Goal: Task Accomplishment & Management: Manage account settings

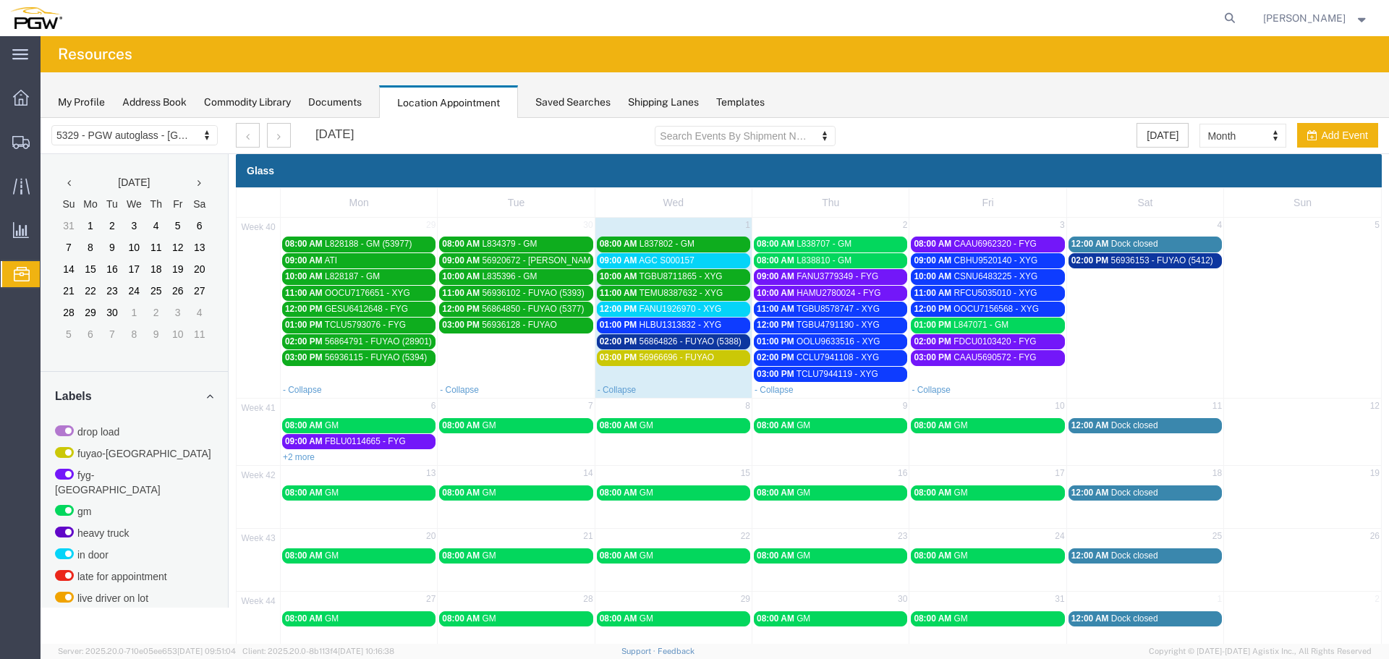
click at [646, 303] on link "12:00 PM FANU1926970 - XYG" at bounding box center [673, 309] width 153 height 15
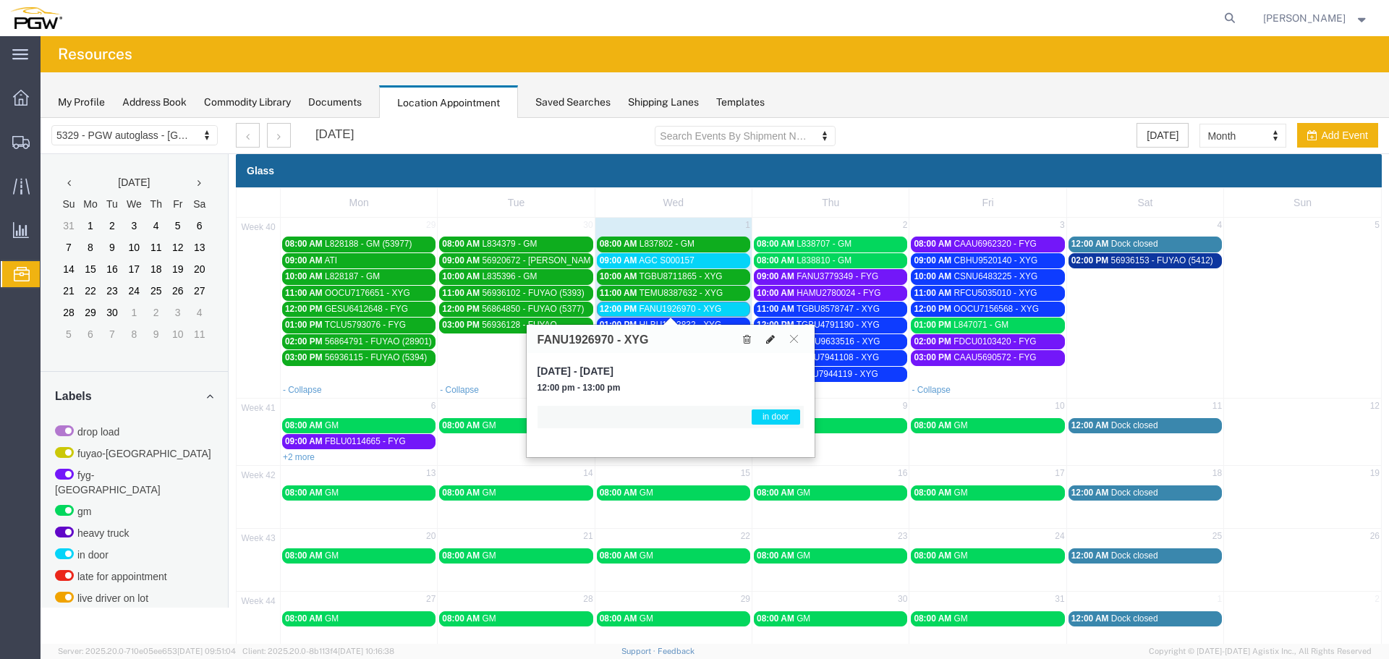
click at [770, 341] on icon at bounding box center [770, 339] width 9 height 10
select select "1"
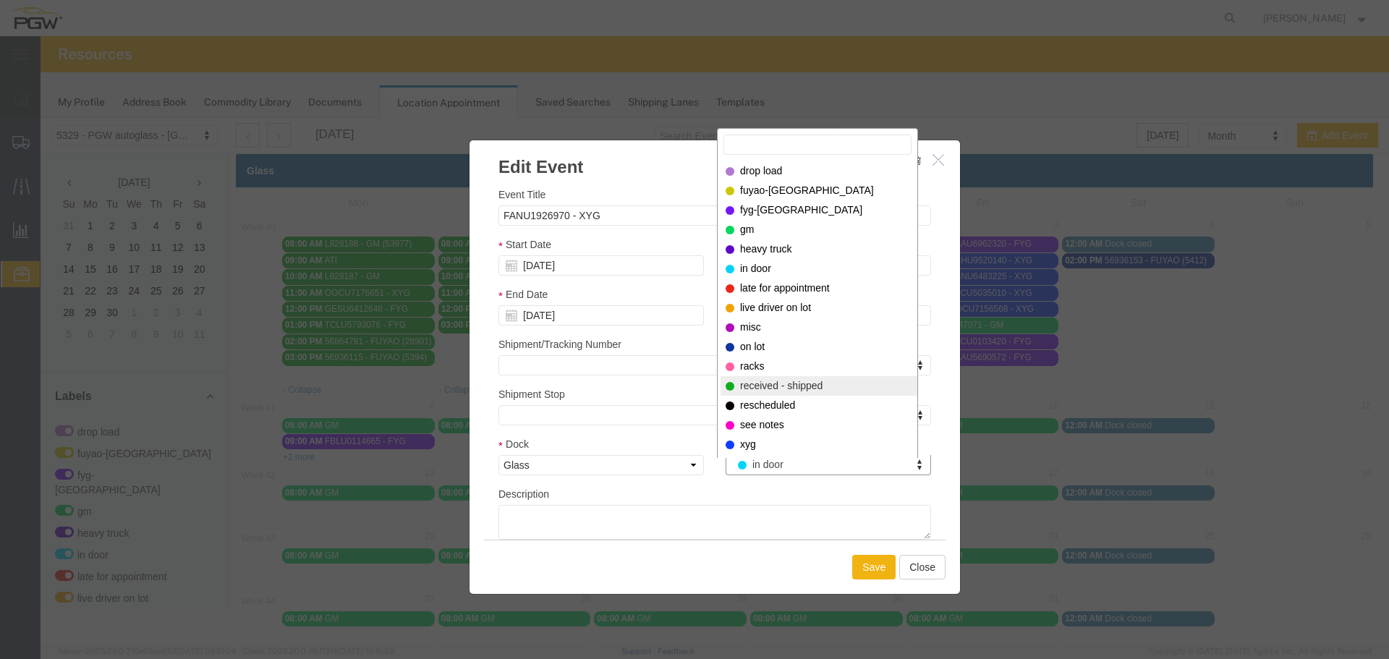
select select "200"
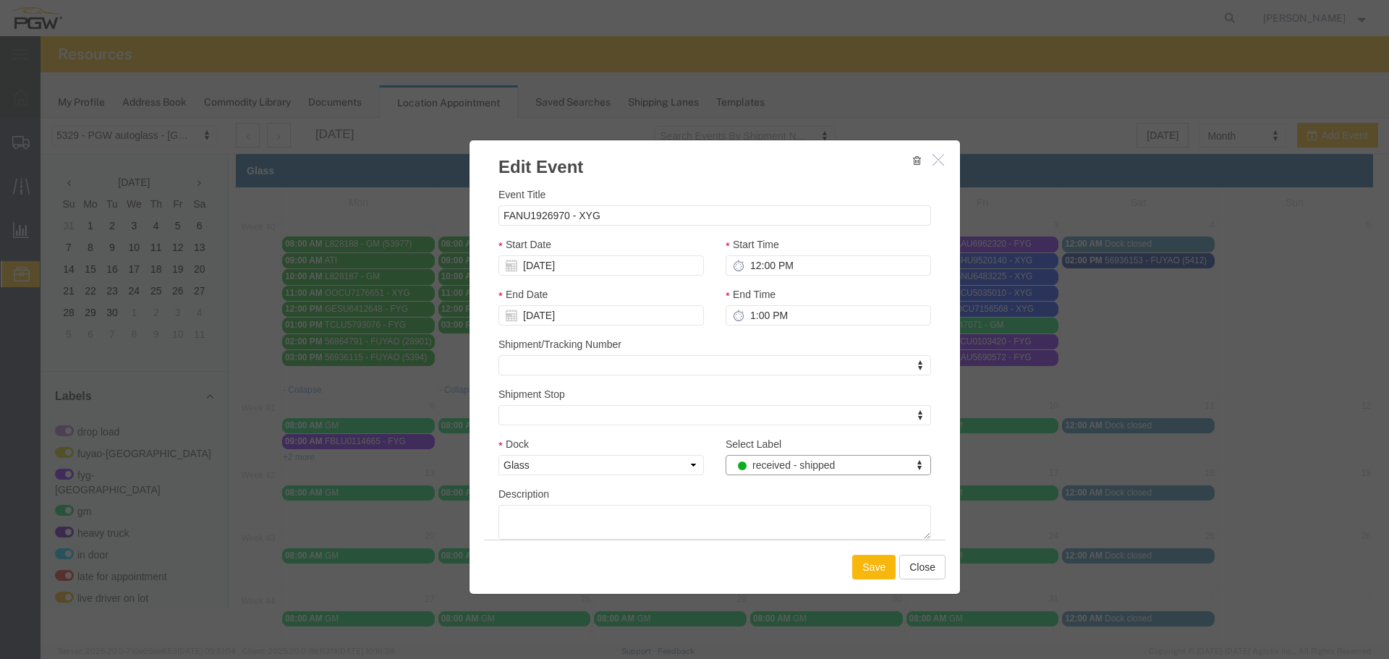
click at [853, 566] on button "Save" at bounding box center [873, 567] width 43 height 25
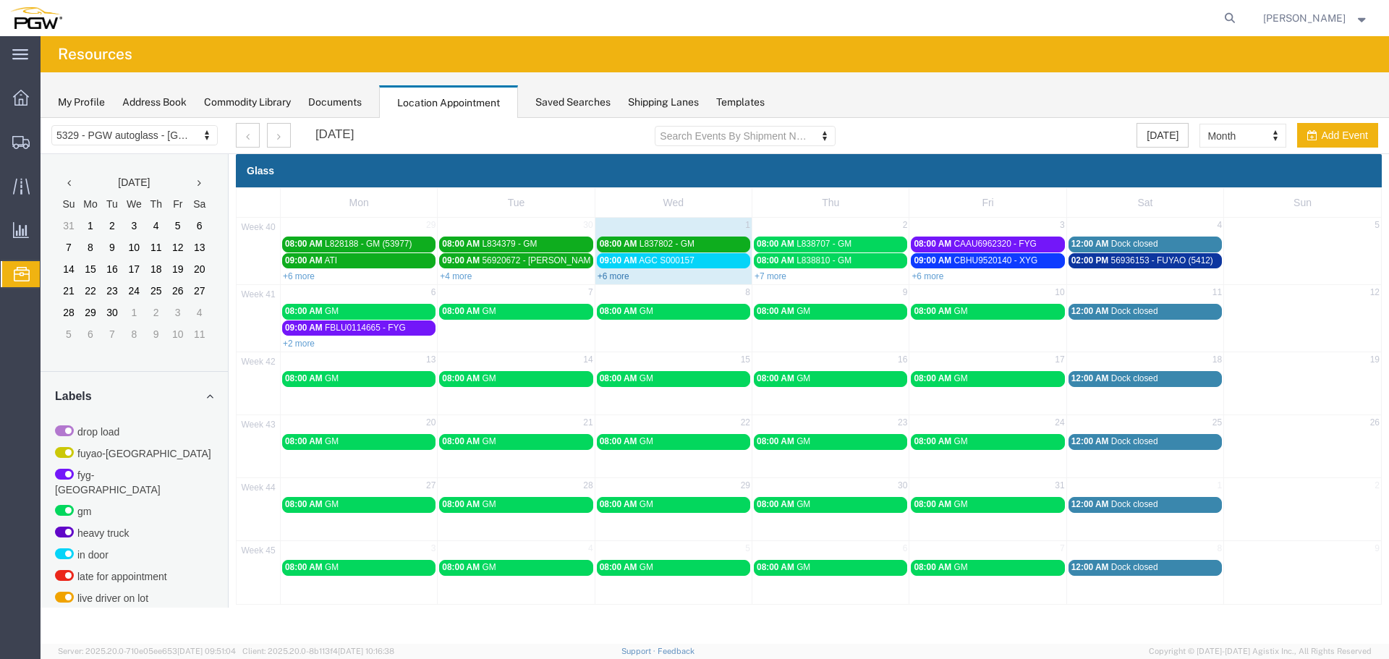
click at [608, 277] on link "+6 more" at bounding box center [614, 276] width 32 height 10
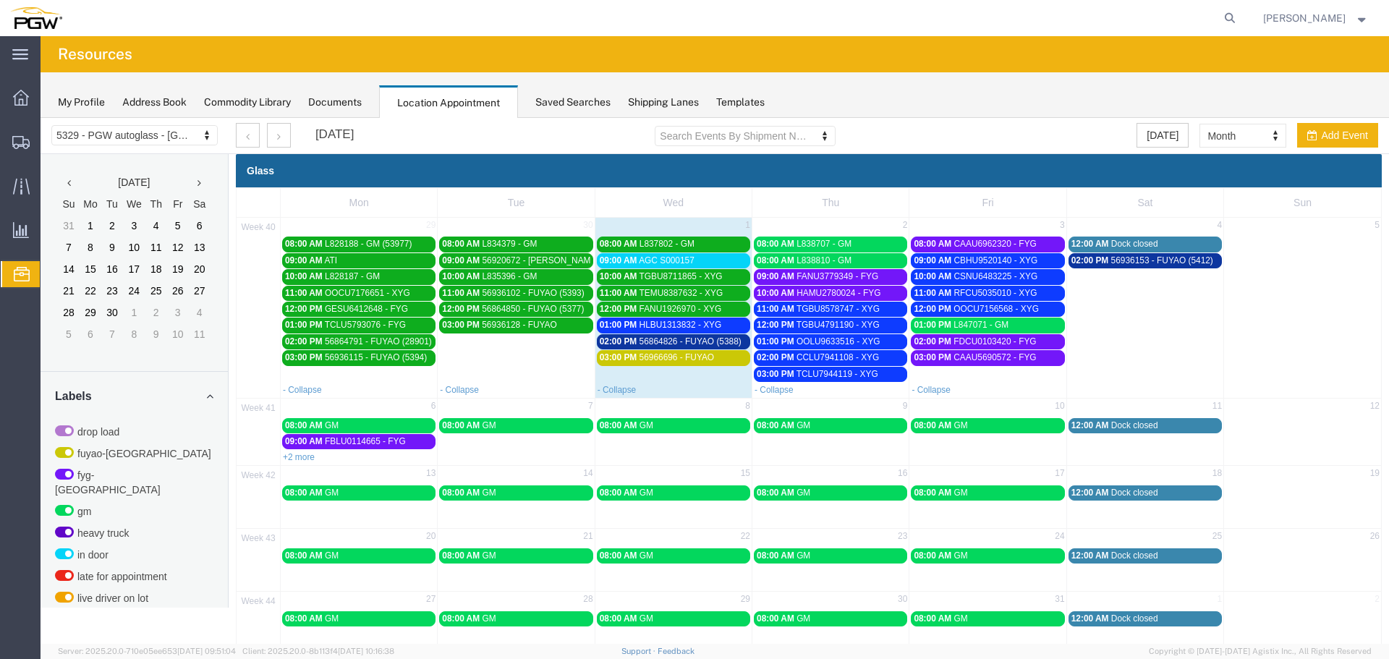
click at [631, 321] on span "01:00 PM" at bounding box center [619, 325] width 38 height 10
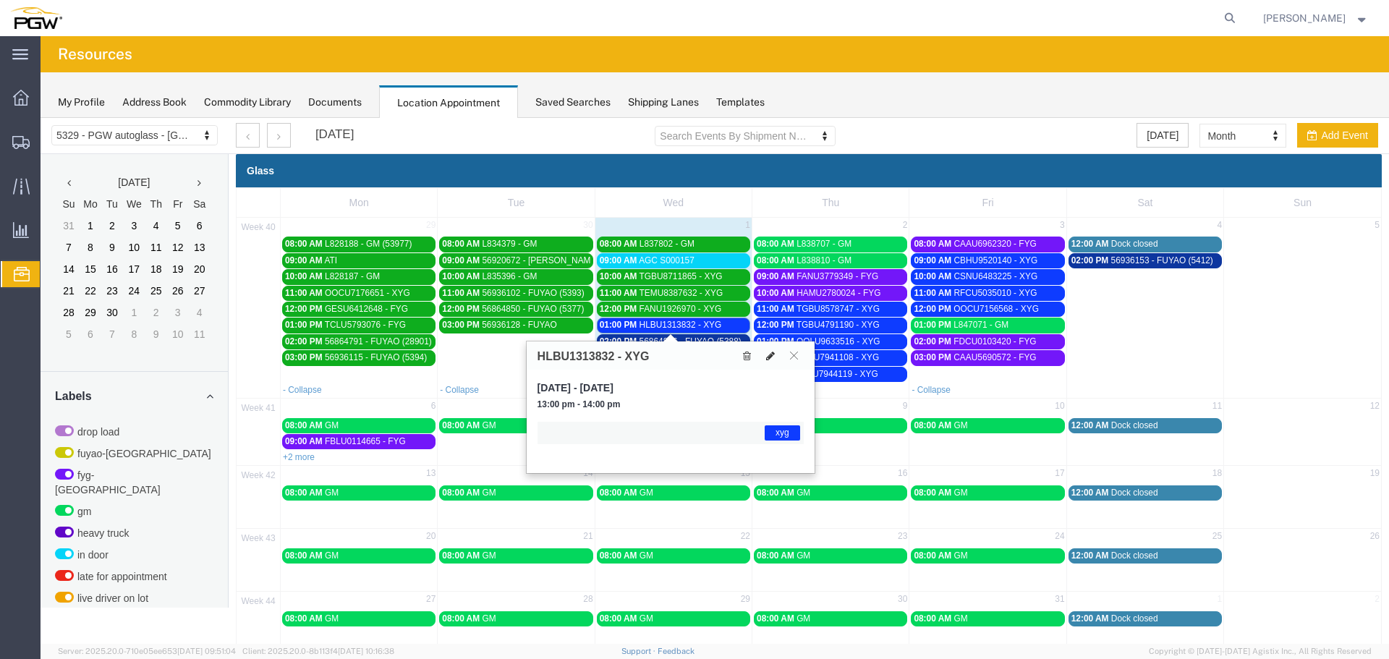
click at [771, 354] on icon at bounding box center [770, 356] width 9 height 10
select select "1"
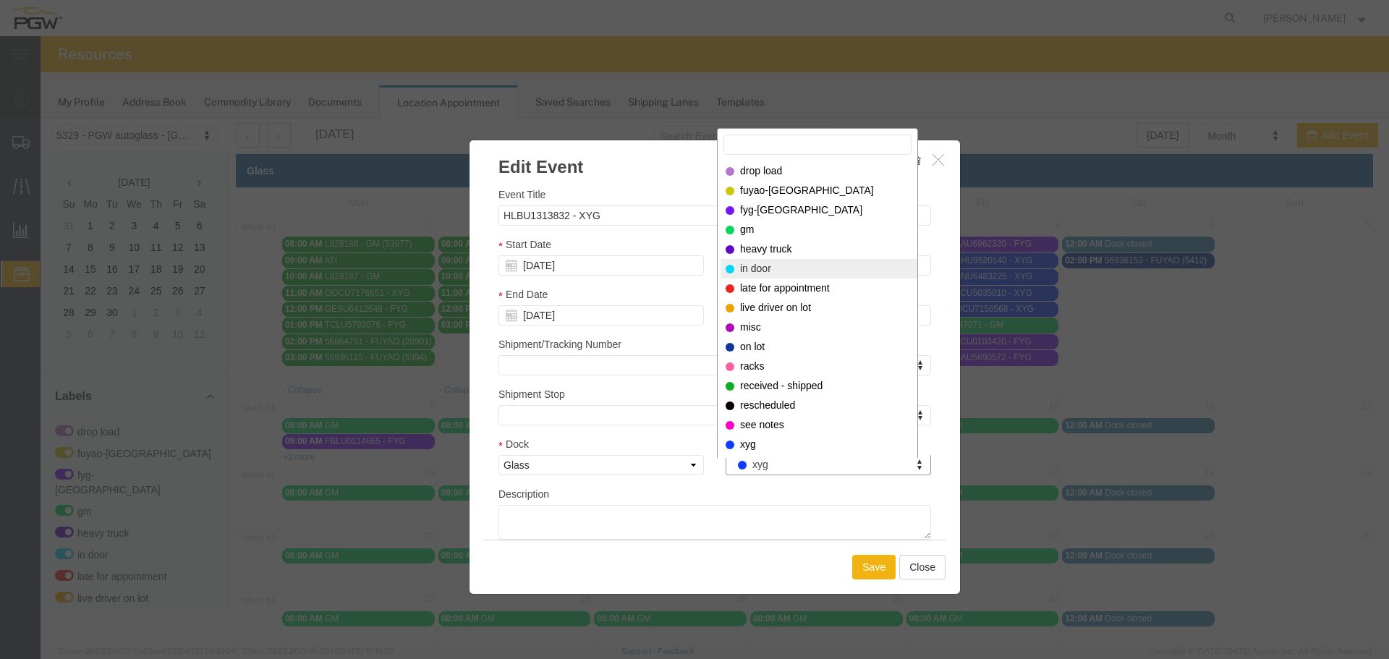
select select "220"
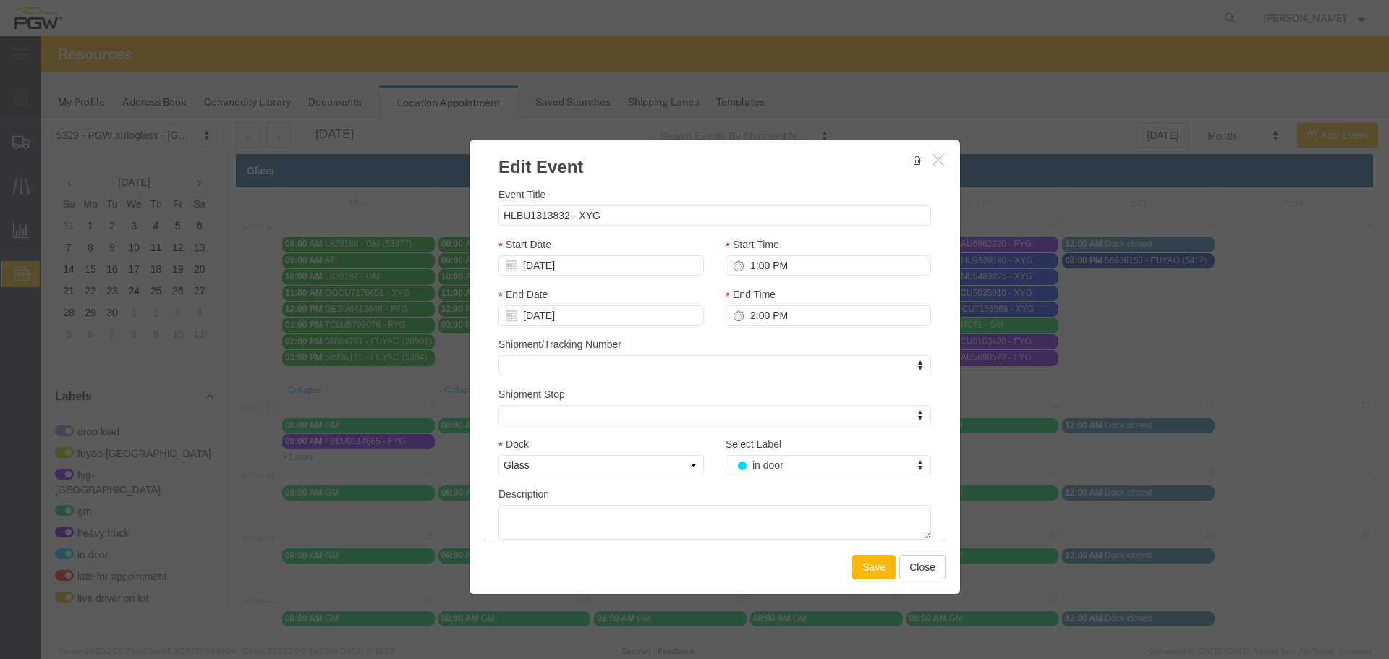
click at [877, 561] on button "Save" at bounding box center [873, 567] width 43 height 25
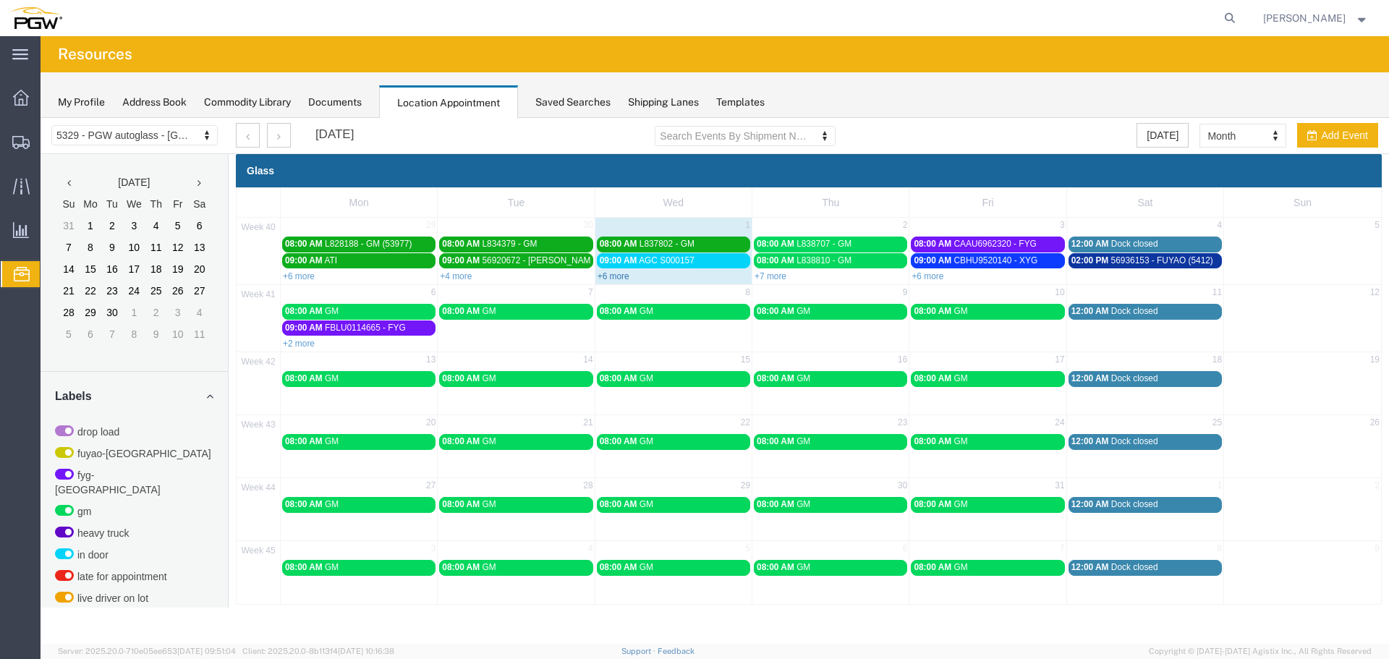
click at [613, 275] on link "+6 more" at bounding box center [614, 276] width 32 height 10
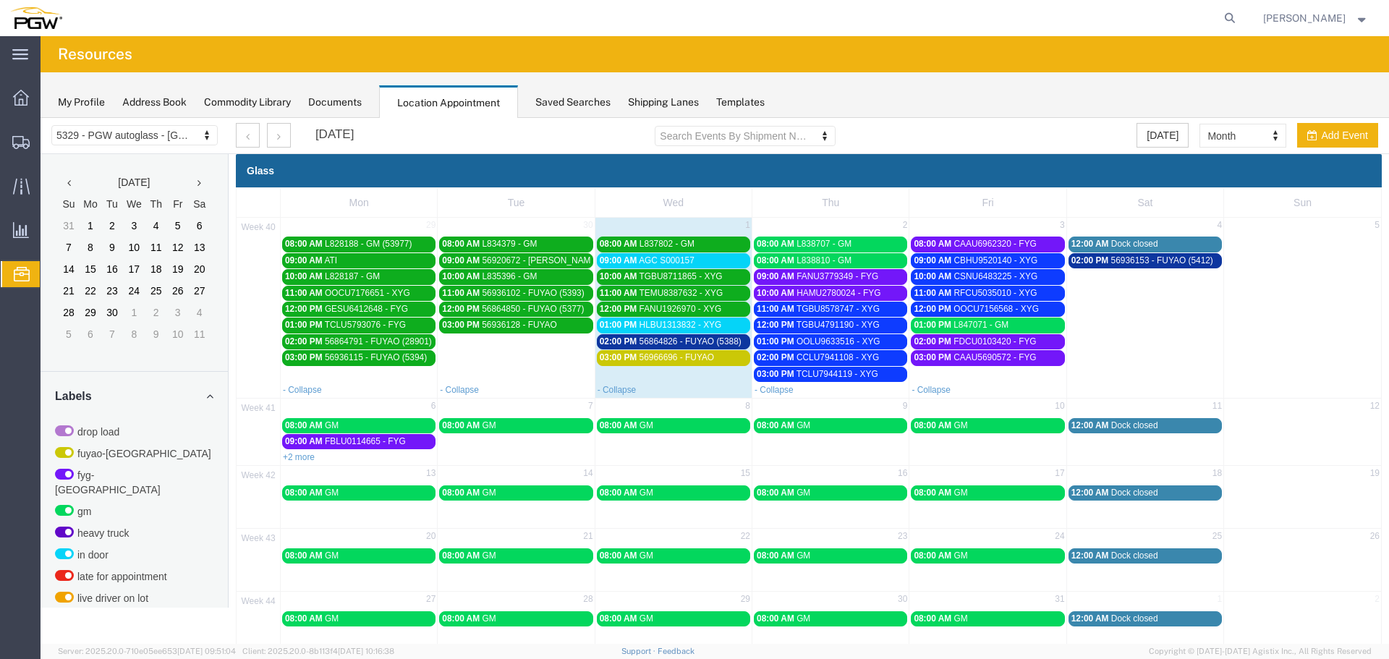
click at [645, 344] on span "56864826 - FUYAO (5388)" at bounding box center [690, 341] width 102 height 10
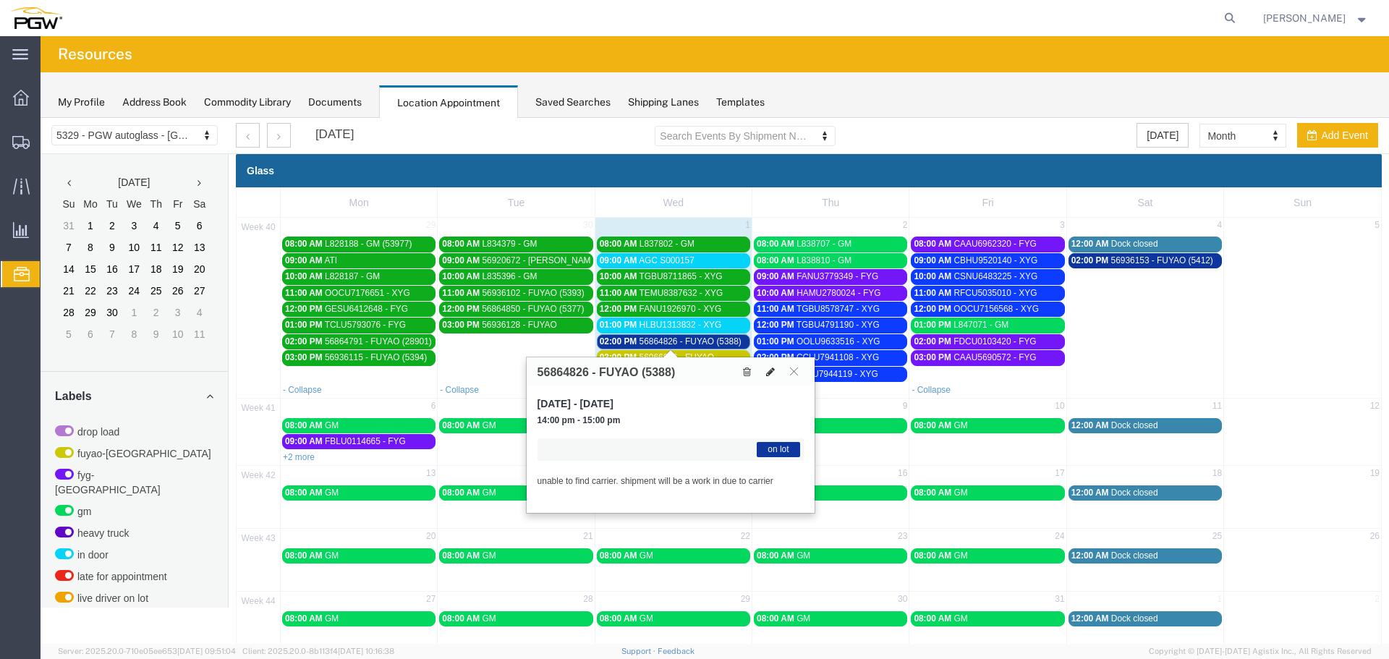
click at [773, 371] on icon at bounding box center [770, 372] width 9 height 10
select select "1"
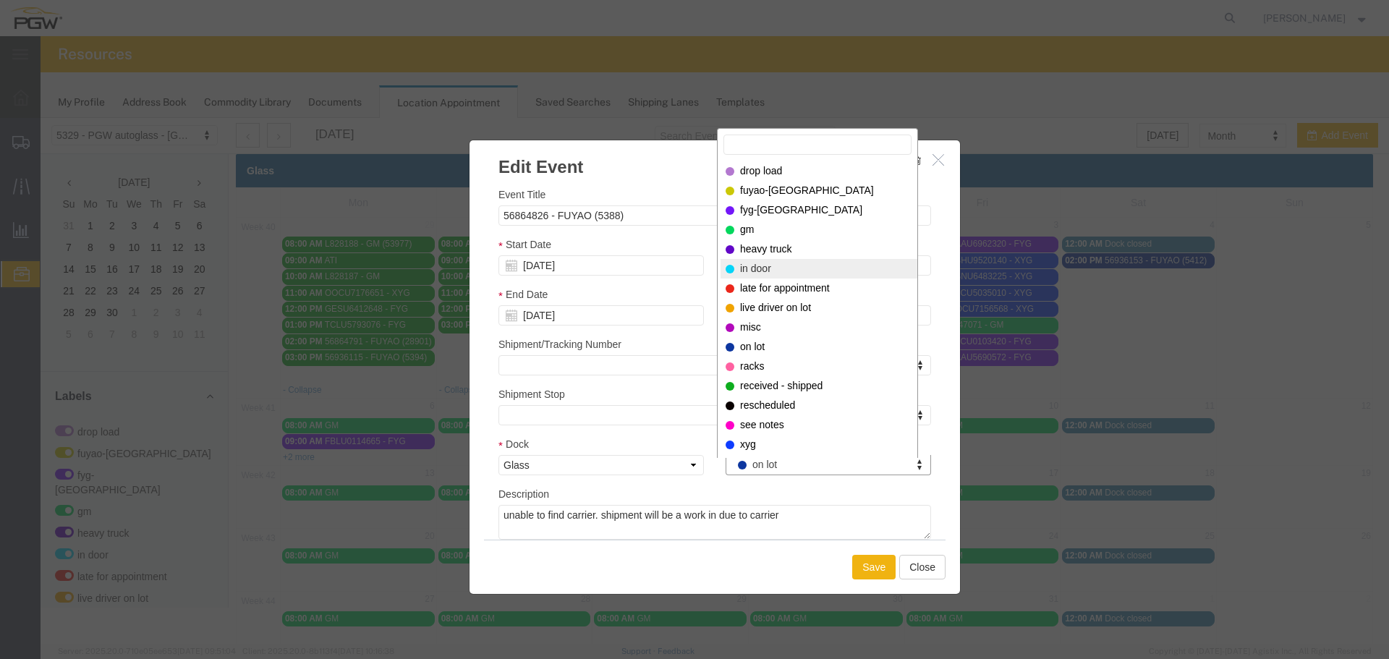
select select "220"
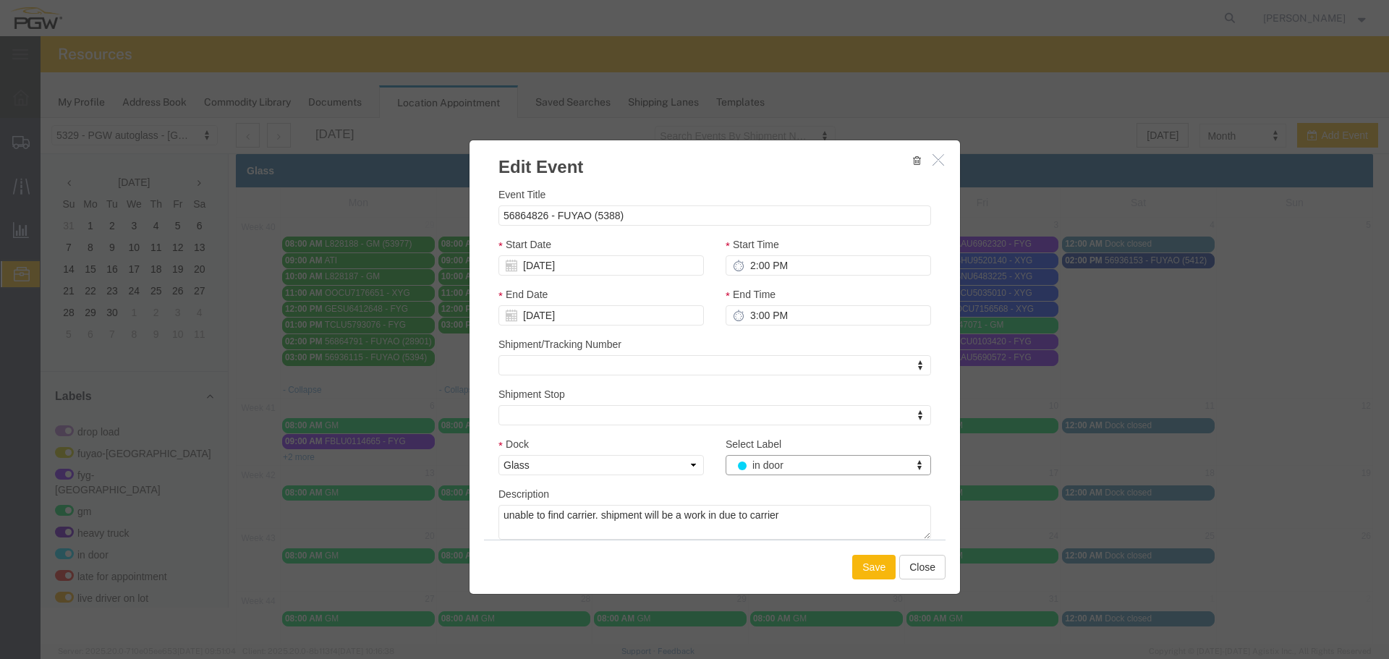
click at [877, 570] on button "Save" at bounding box center [873, 567] width 43 height 25
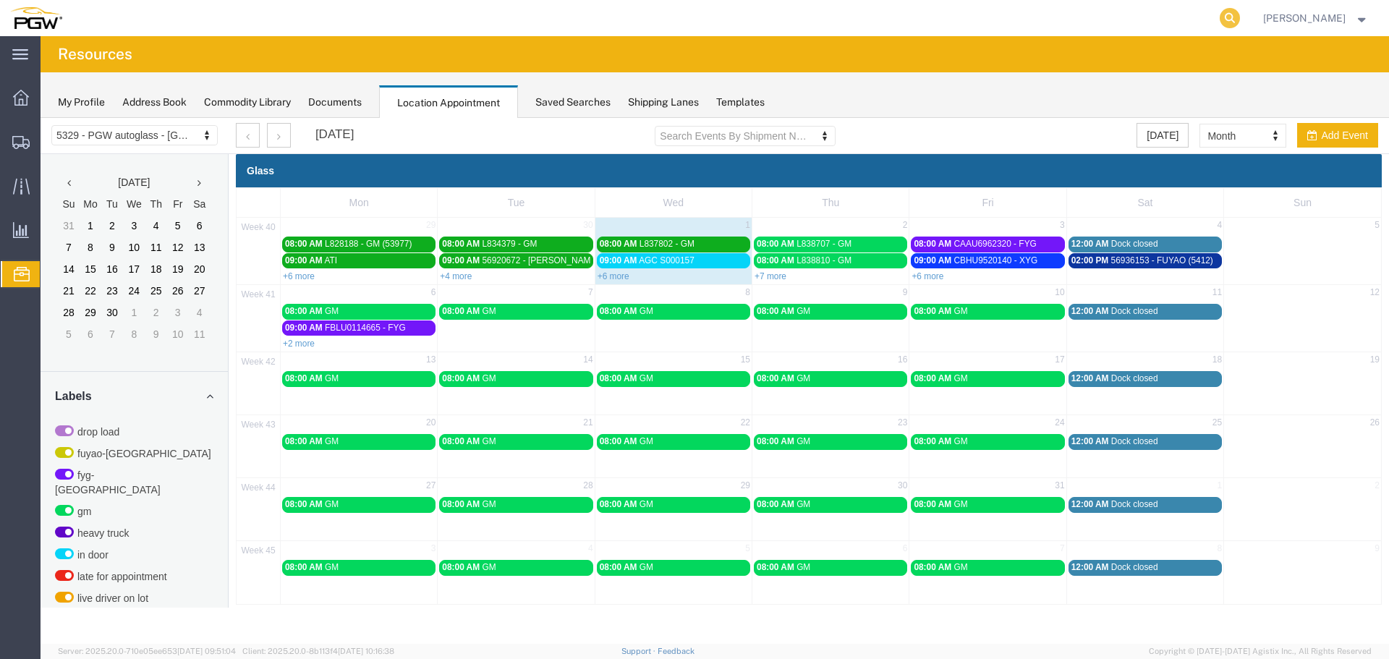
click at [1232, 14] on icon at bounding box center [1230, 18] width 20 height 20
type input "56996258"
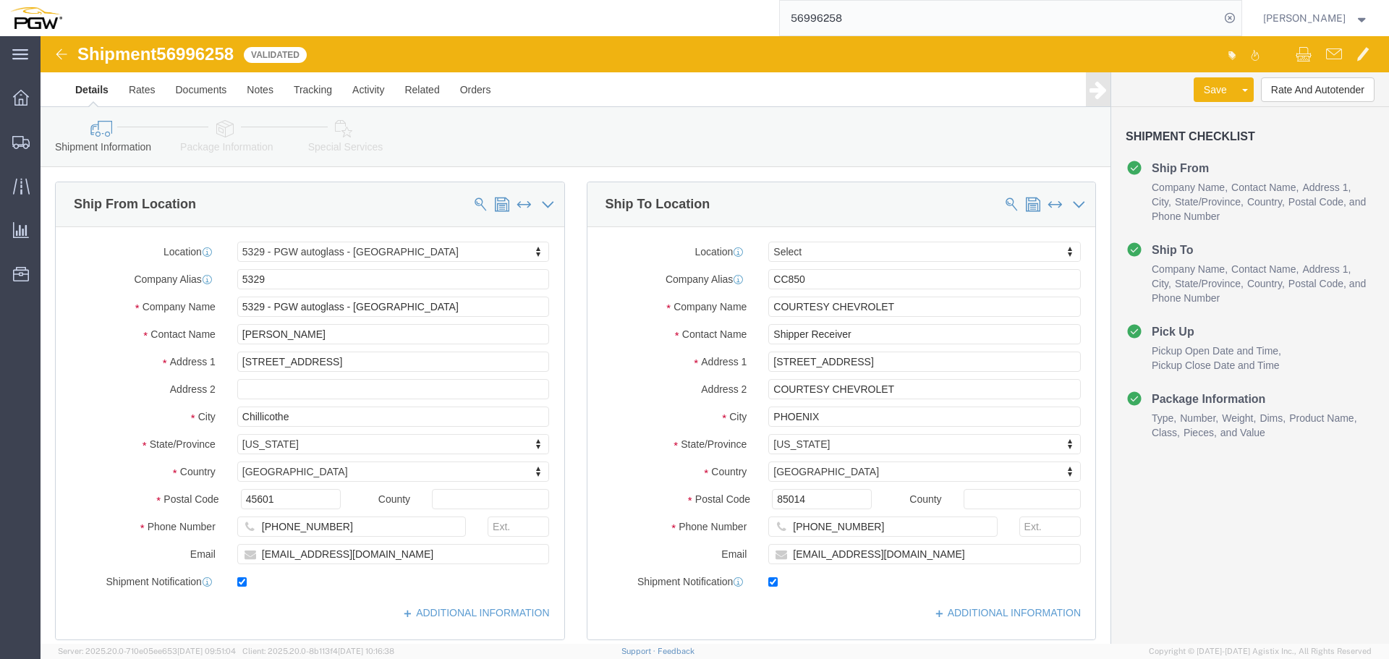
select select "28253"
select select
click at [1236, 14] on icon at bounding box center [1230, 18] width 20 height 20
click at [0, 0] on span "Location Appointment" at bounding box center [0, 0] width 0 height 0
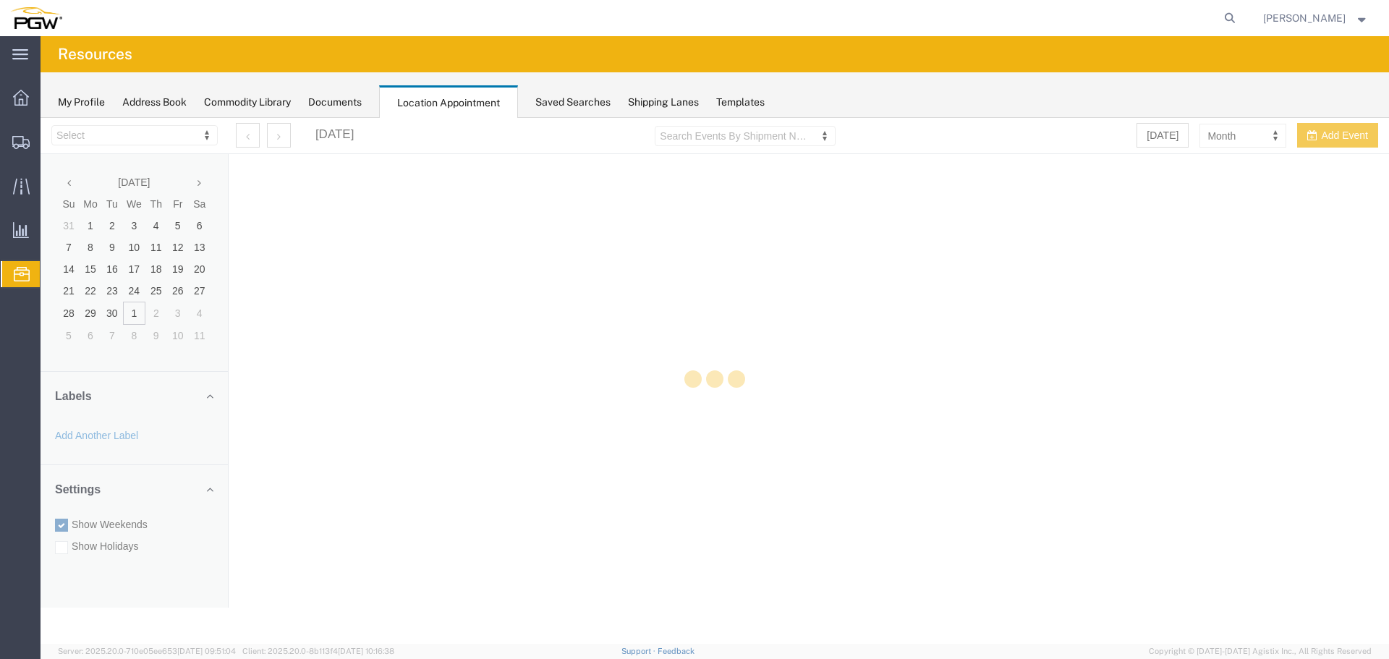
select select "28253"
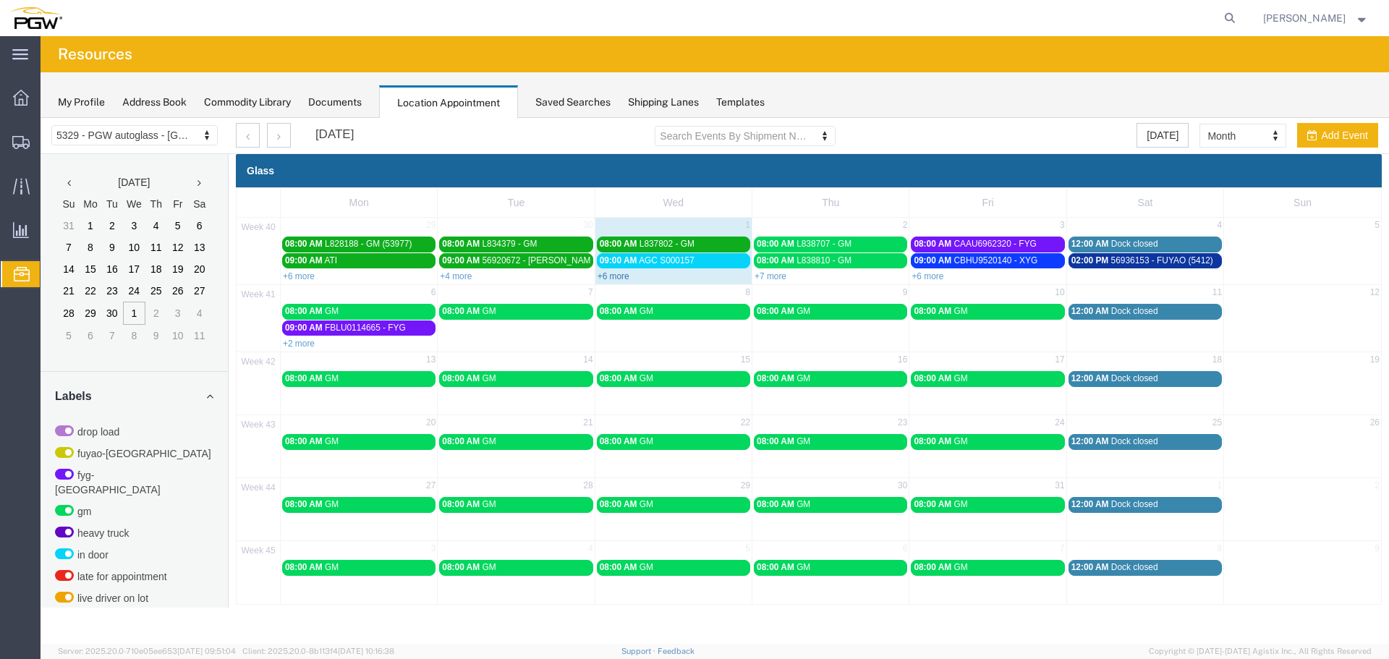
click at [613, 276] on link "+6 more" at bounding box center [614, 276] width 32 height 10
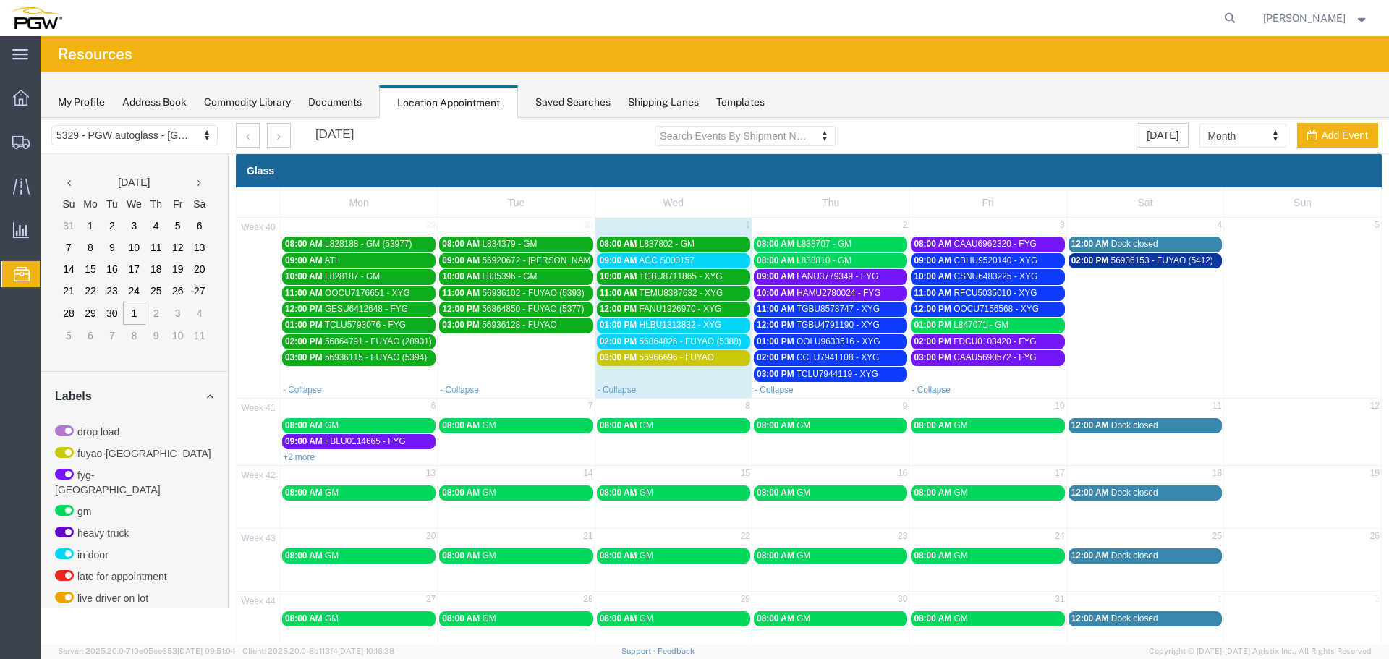
drag, startPoint x: 408, startPoint y: 427, endPoint x: 412, endPoint y: 391, distance: 36.3
click at [408, 427] on div "08:00 AM GM" at bounding box center [359, 425] width 148 height 11
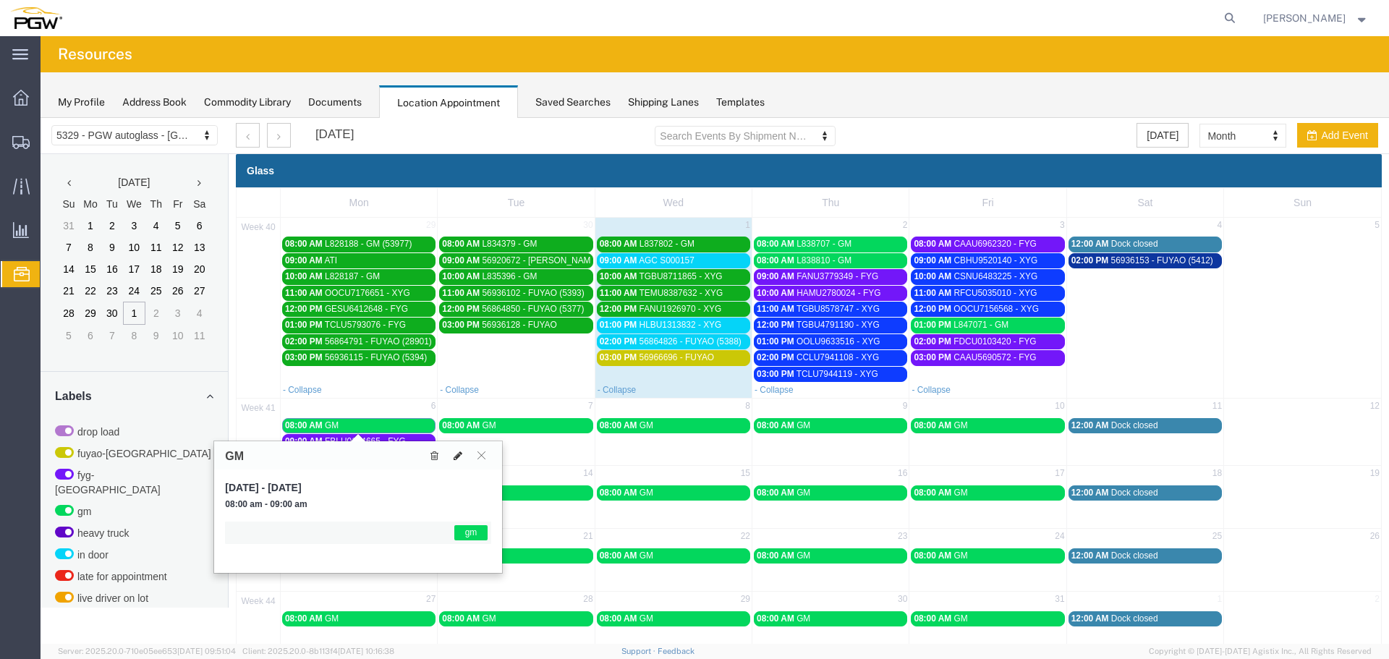
click at [454, 456] on icon at bounding box center [458, 456] width 9 height 10
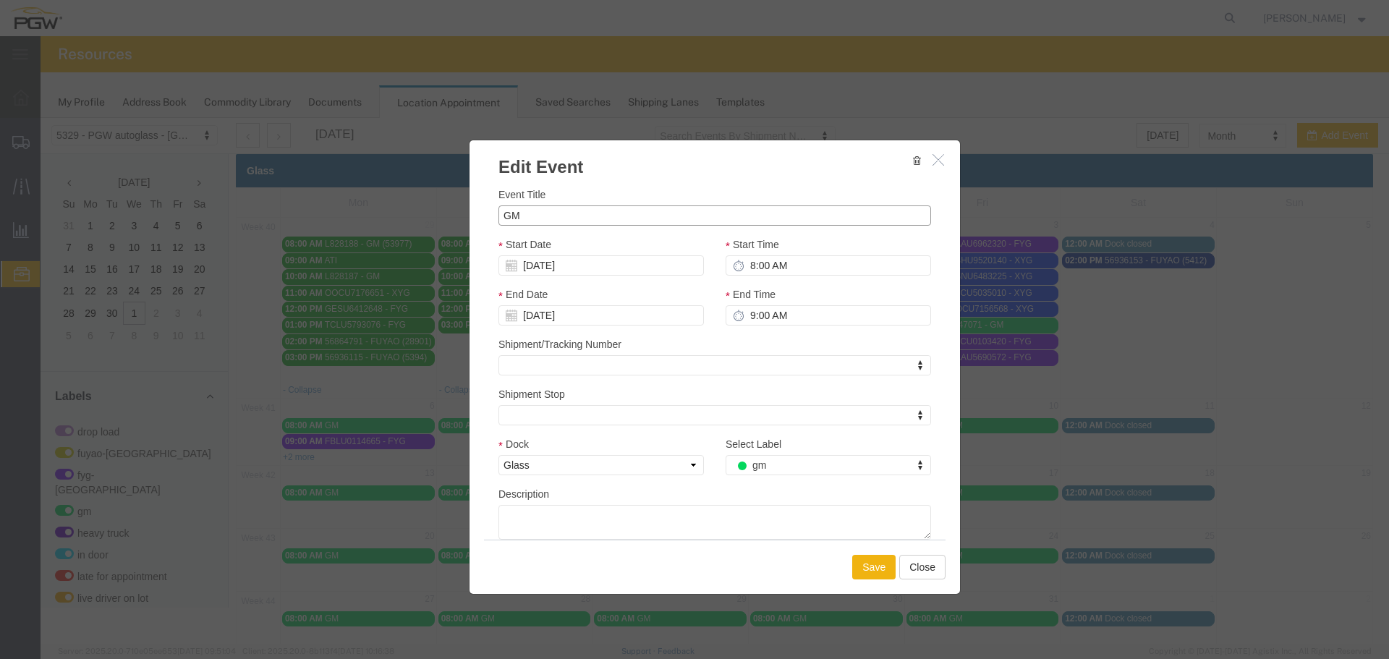
click at [498, 211] on input "GM" at bounding box center [714, 215] width 433 height 20
paste input "L840851"
type input "L840851 - GM"
click at [854, 565] on button "Save" at bounding box center [873, 567] width 43 height 25
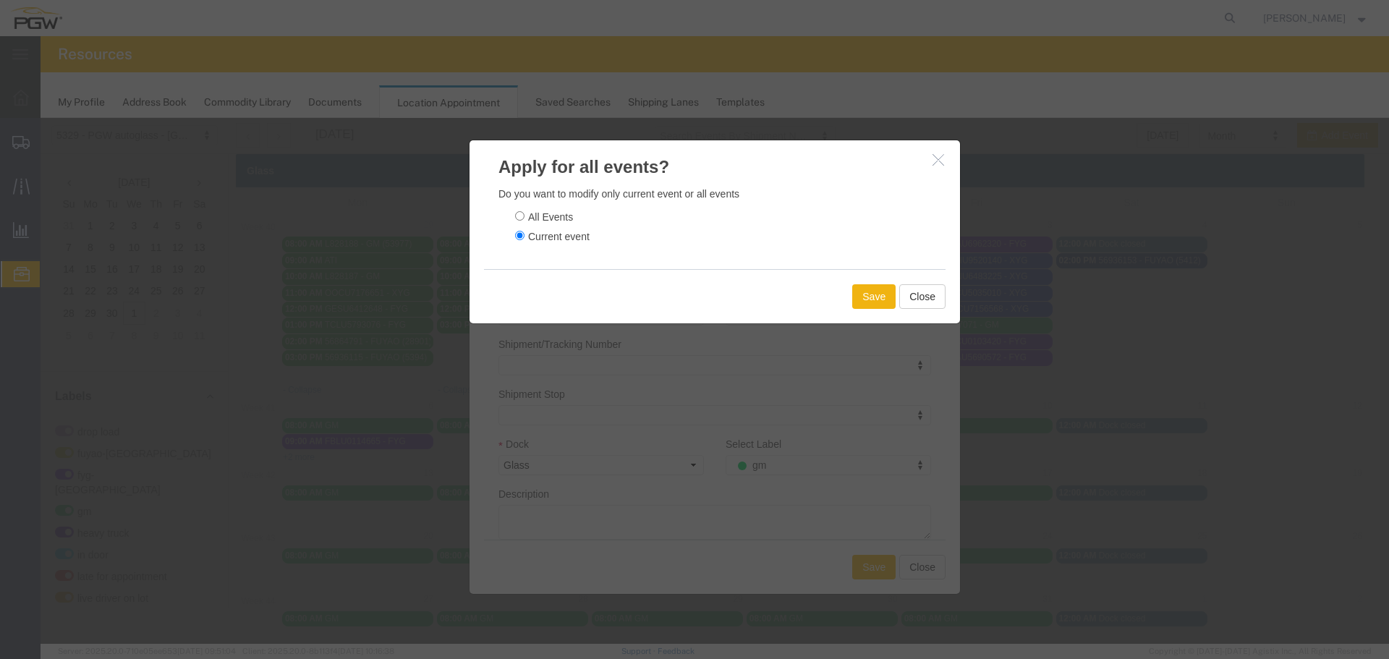
click at [851, 310] on div "Save Close" at bounding box center [715, 296] width 462 height 54
click at [854, 304] on button "Save" at bounding box center [873, 296] width 43 height 25
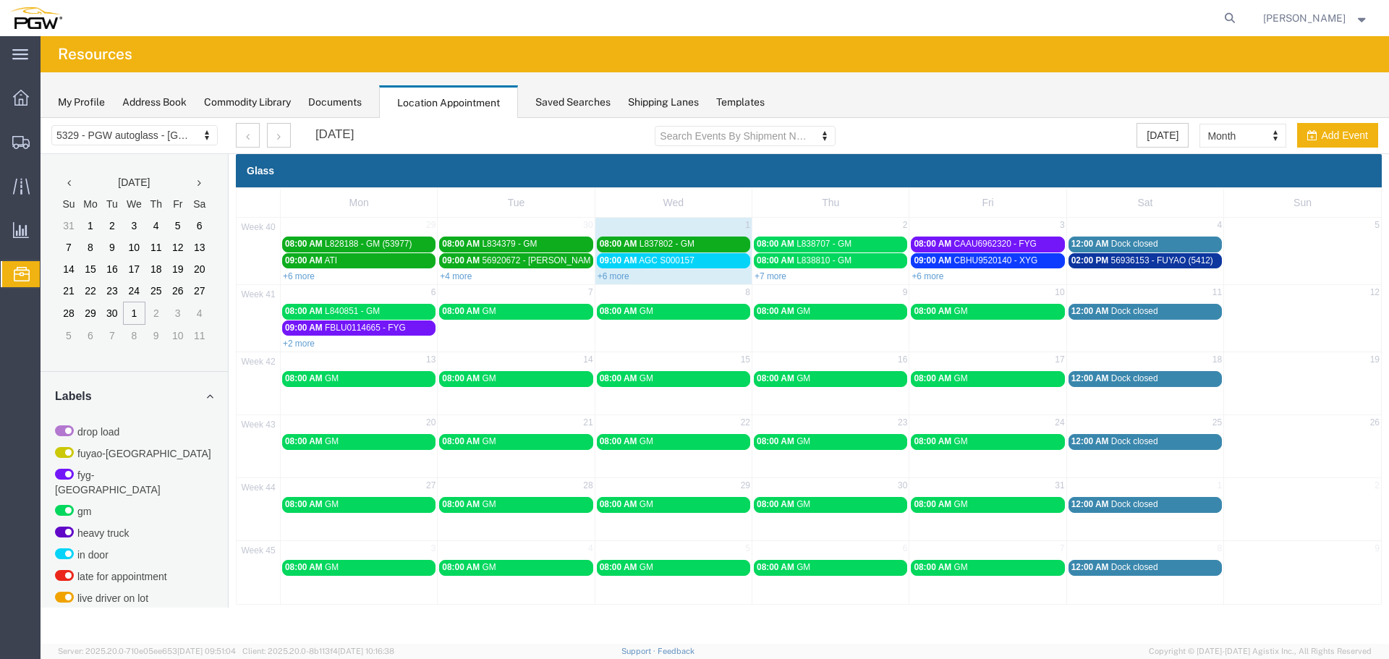
click at [768, 272] on link "+7 more" at bounding box center [770, 276] width 32 height 10
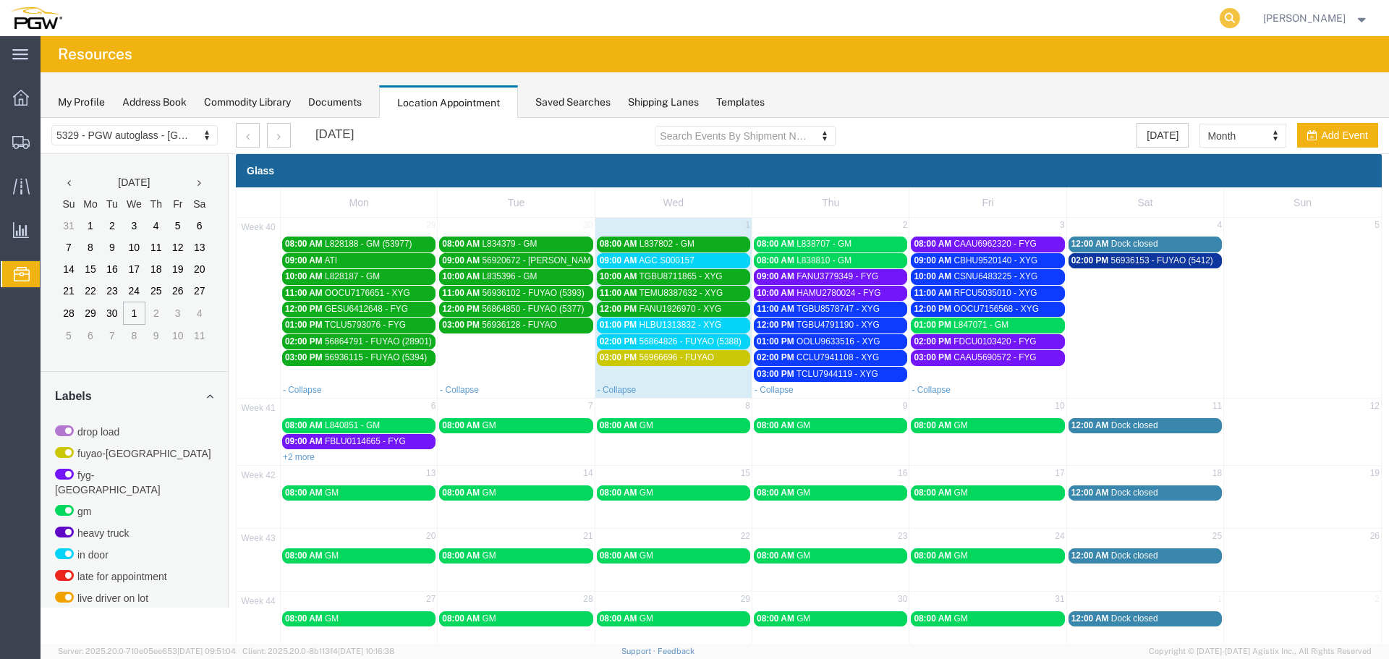
click at [1231, 20] on icon at bounding box center [1230, 18] width 20 height 20
click at [1209, 20] on input "search" at bounding box center [1000, 18] width 440 height 35
type input "56996258"
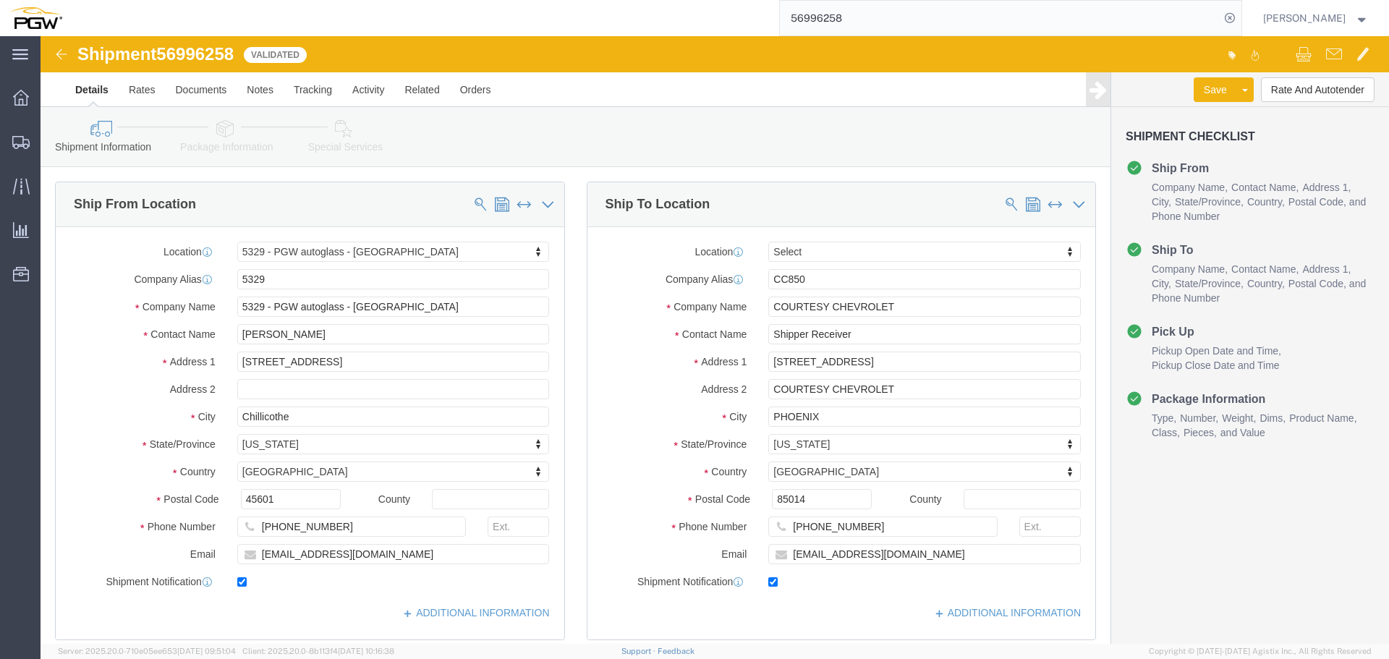
select select "28253"
select select
click button "Rate And Autotender"
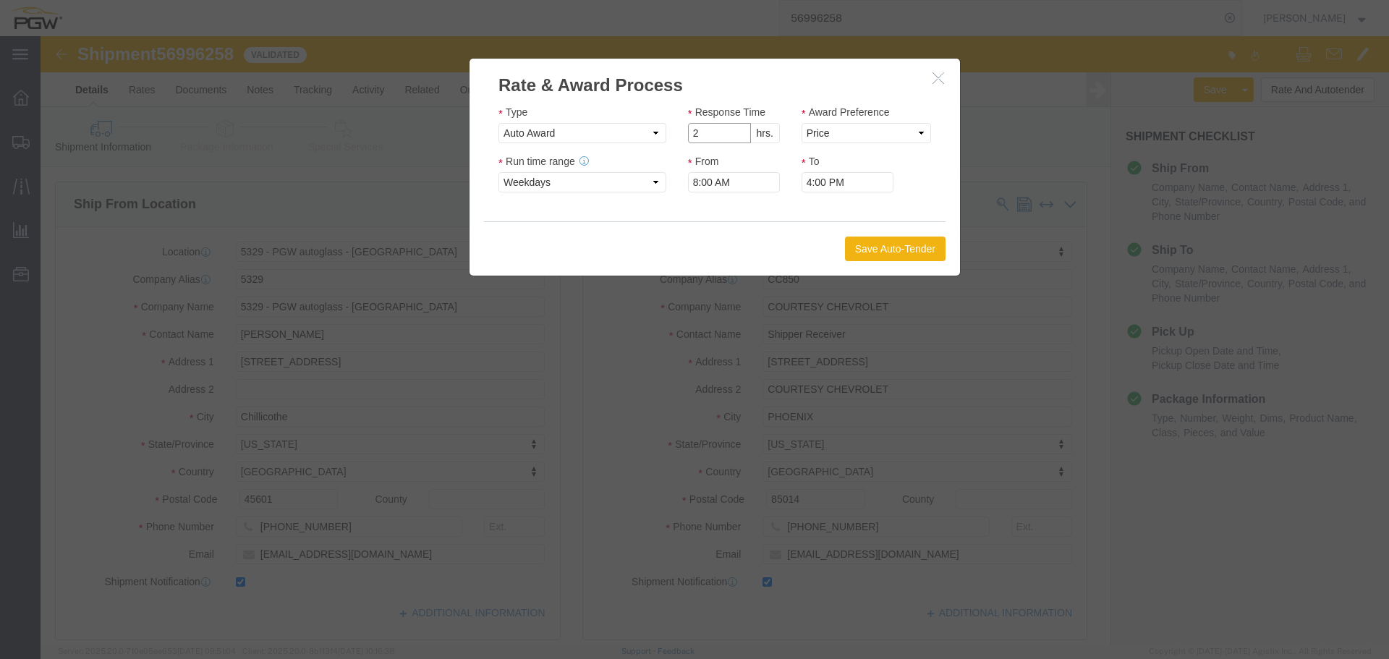
type input "2"
click input "2"
click select "Price Carrier Rank"
select select "LANE_RANK"
click select "Price Carrier Rank"
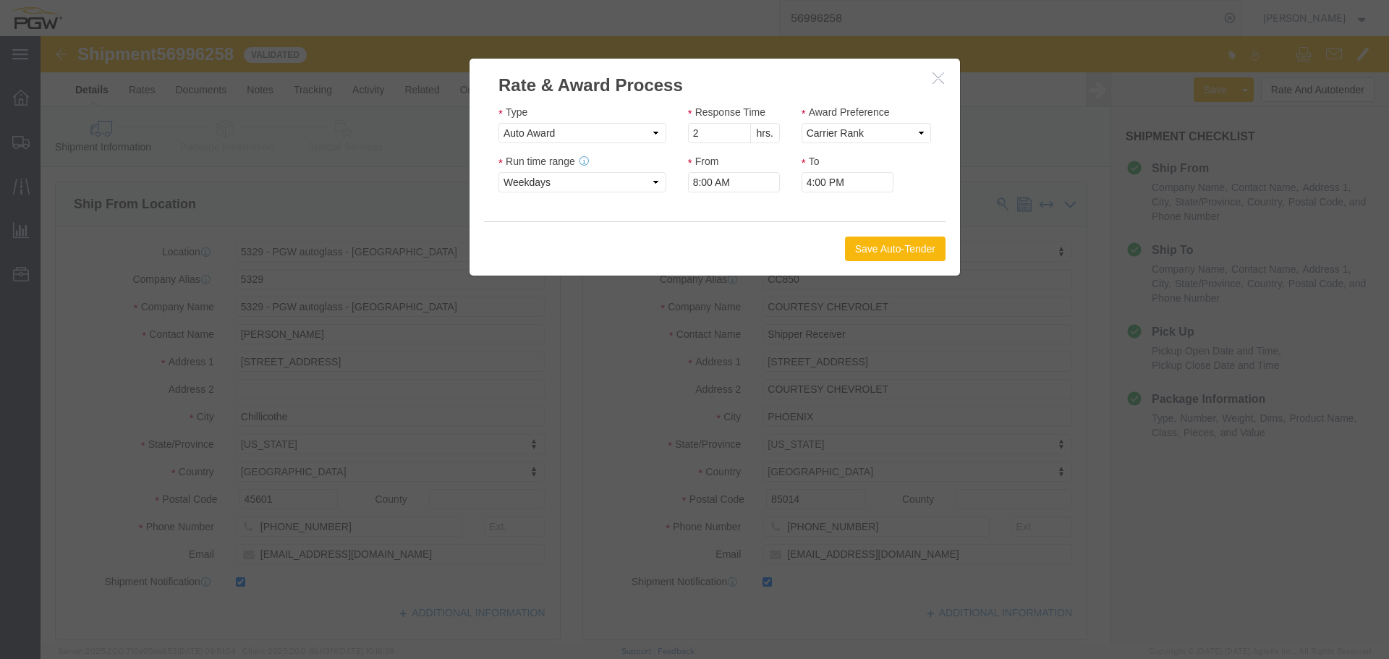
click button "Save Auto-Tender"
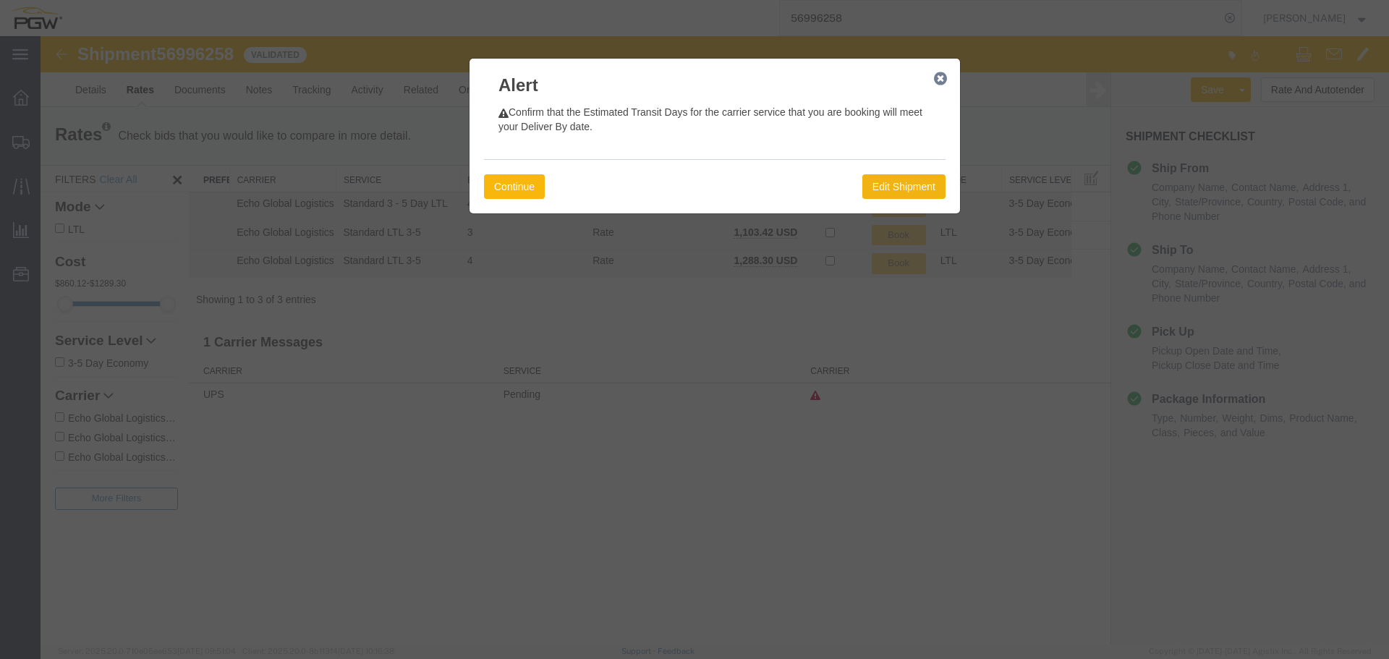
click at [522, 180] on button "Continue" at bounding box center [514, 186] width 61 height 25
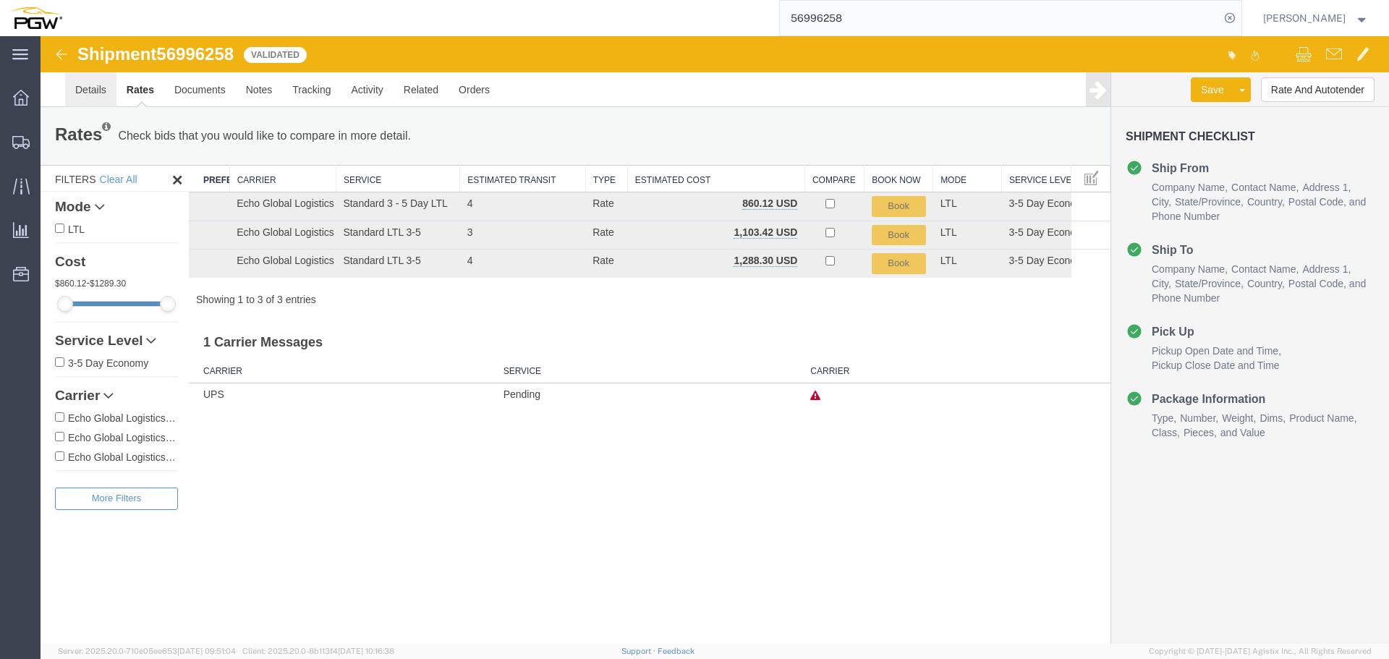
click at [91, 91] on link "Details" at bounding box center [90, 89] width 51 height 35
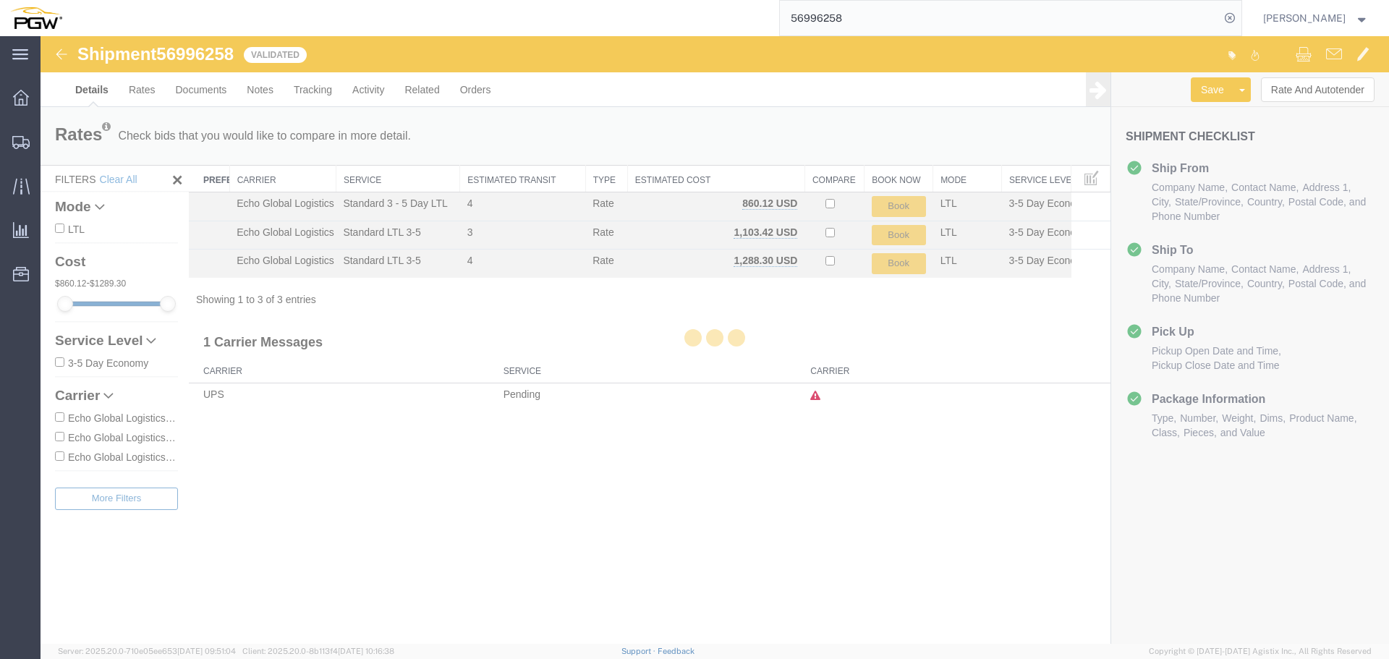
select select "28253"
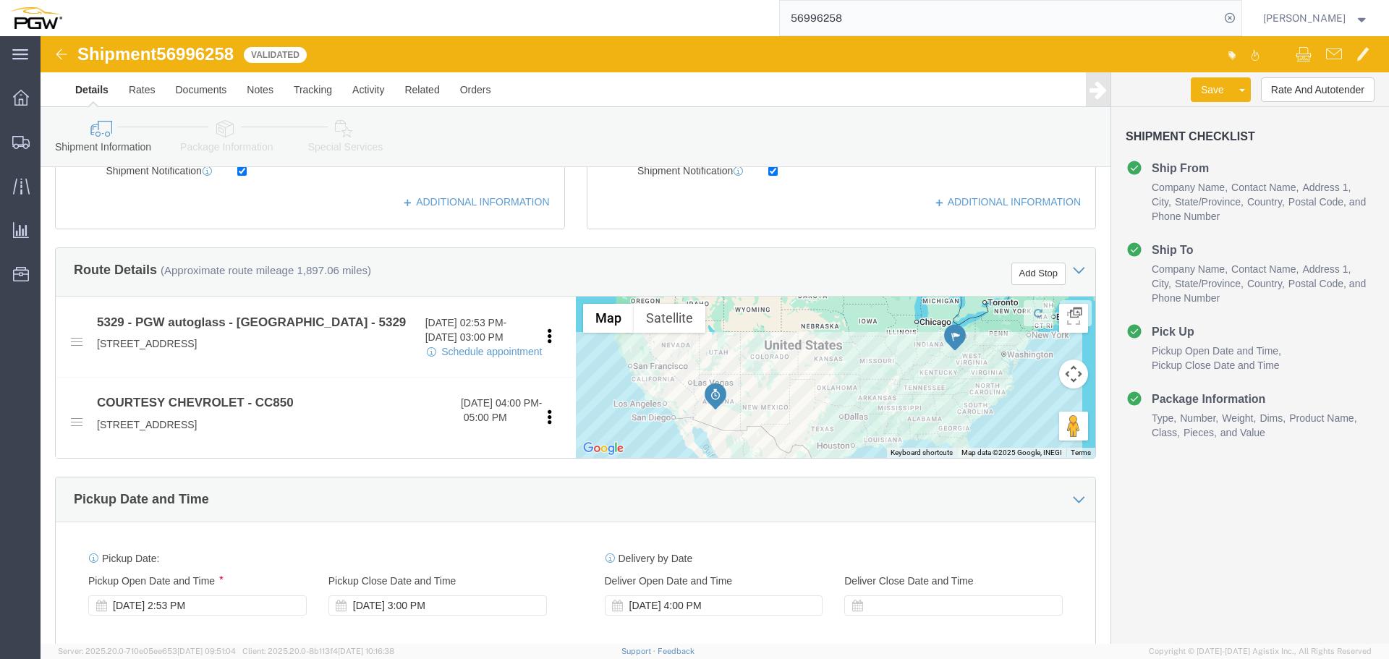
scroll to position [506, 0]
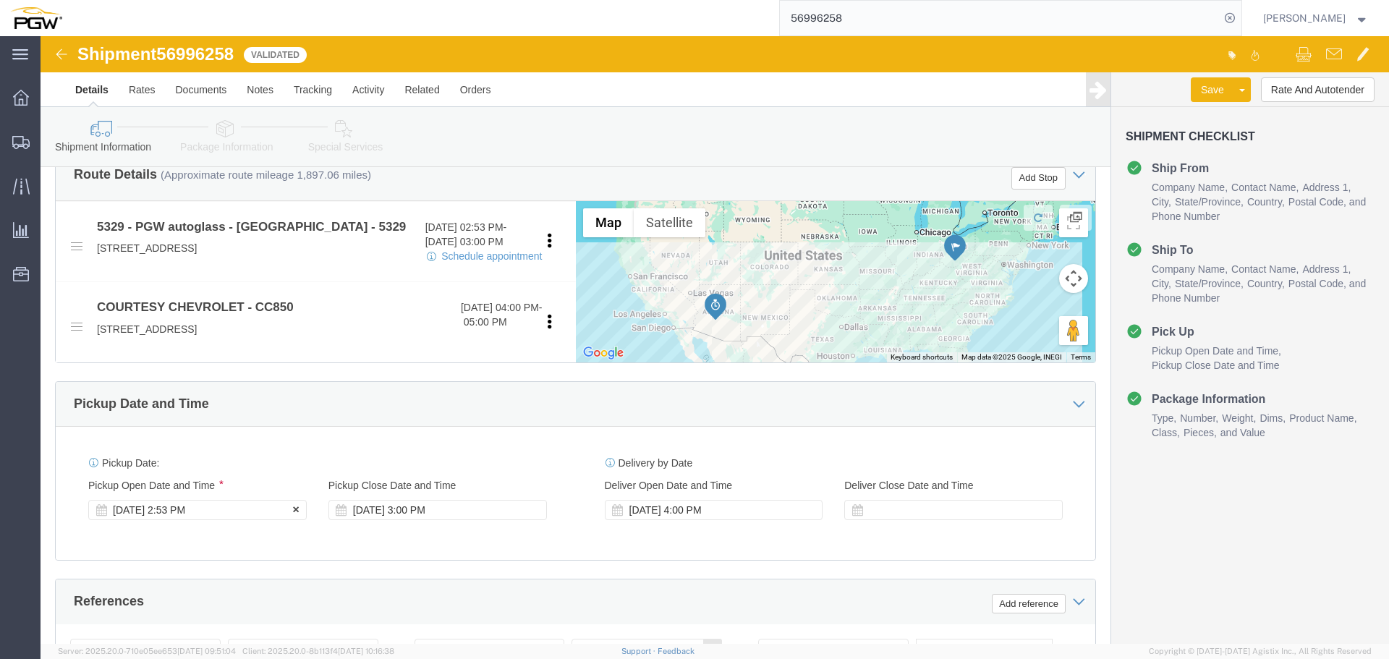
click div "[DATE] 2:53 PM"
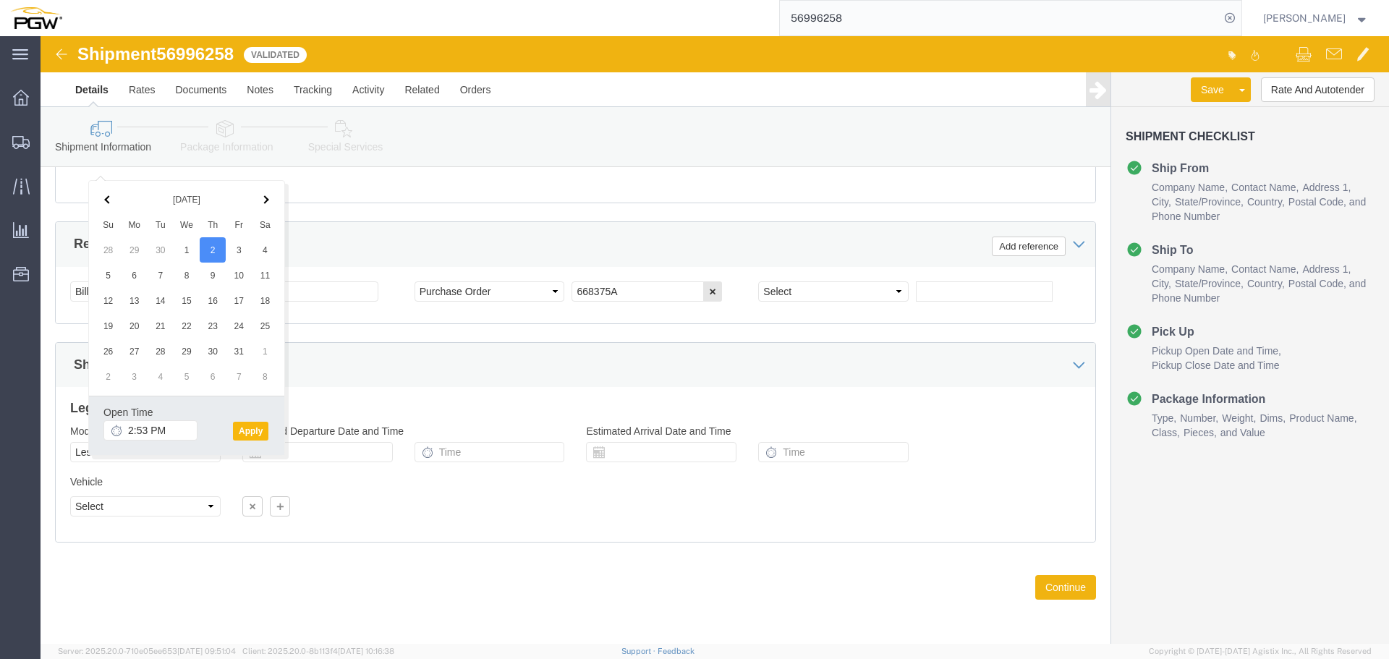
click button "Apply"
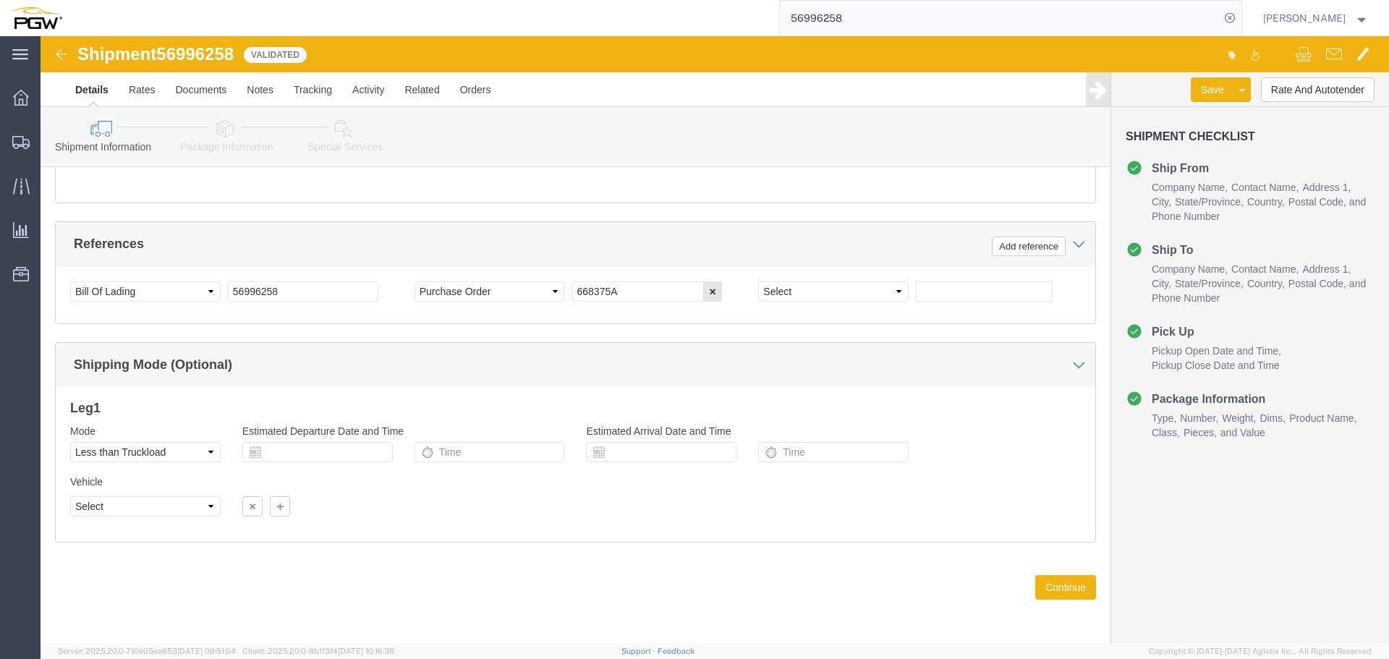
scroll to position [661, 0]
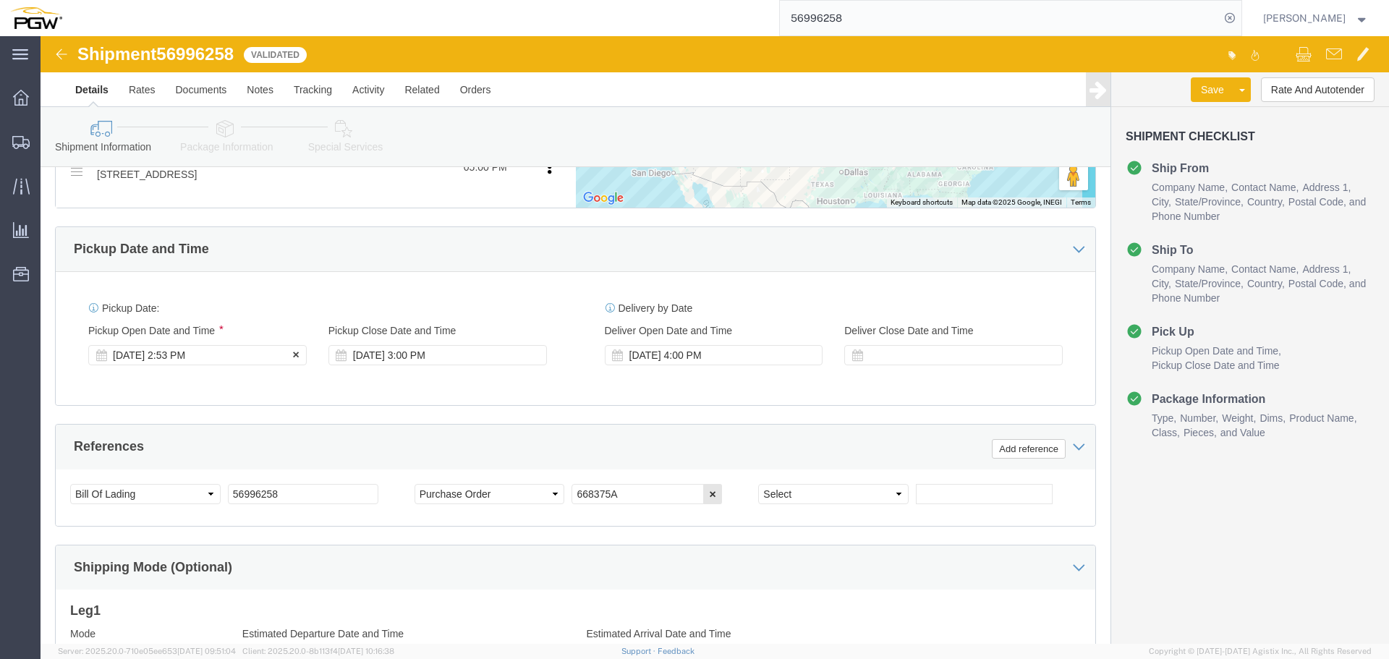
click div "[DATE] 2:53 PM"
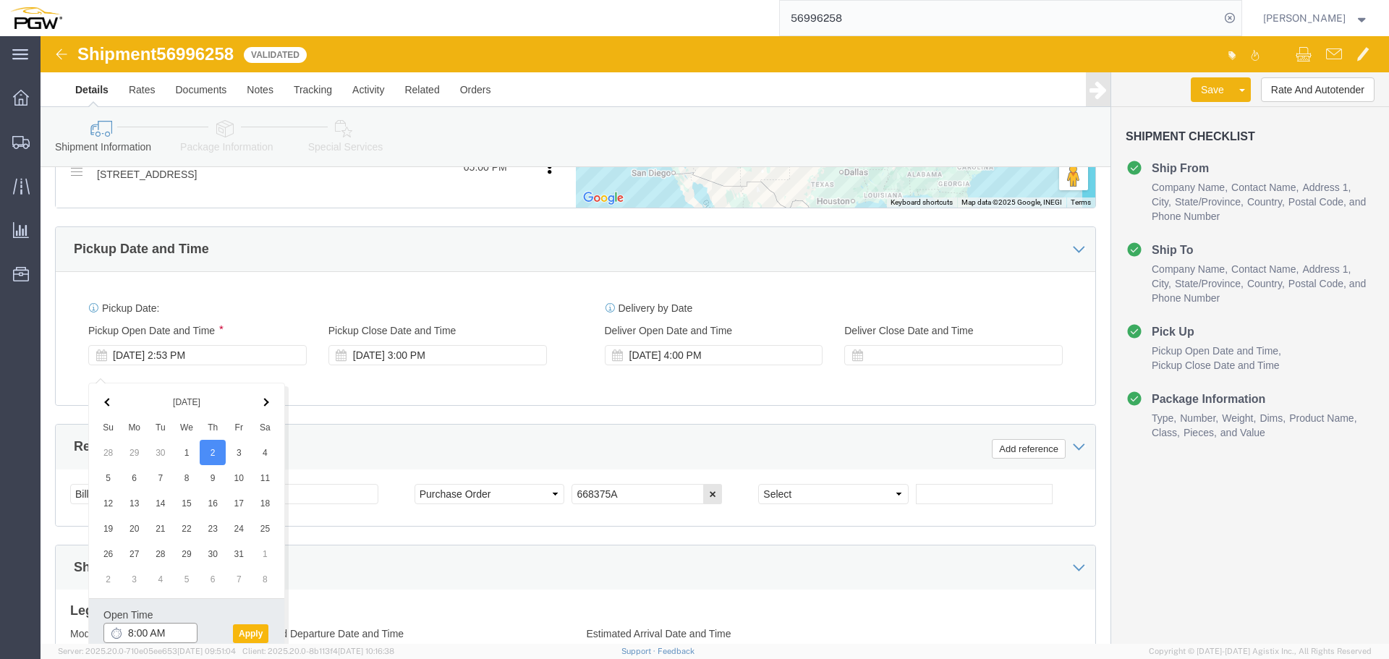
type input "8:00 AM"
click button "Apply"
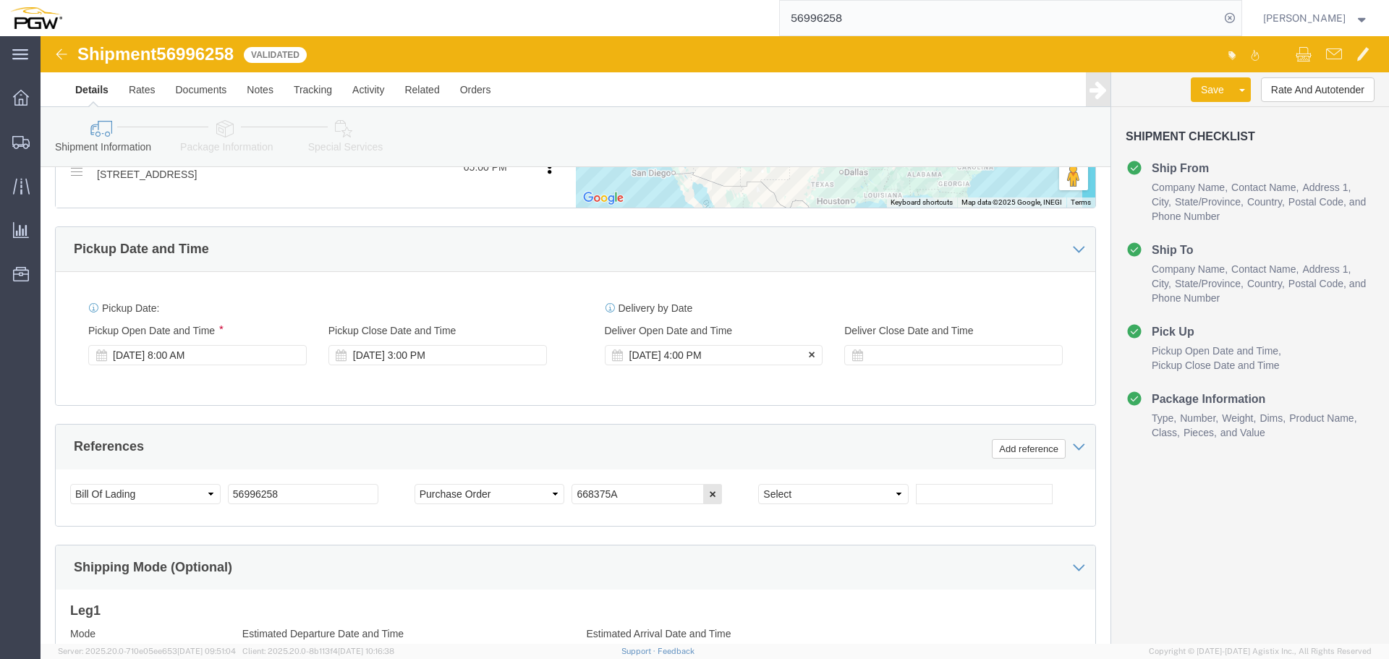
click div "[DATE] 4:00 PM"
click input "4:00 PM"
type input "8:00 AM"
click button "Apply"
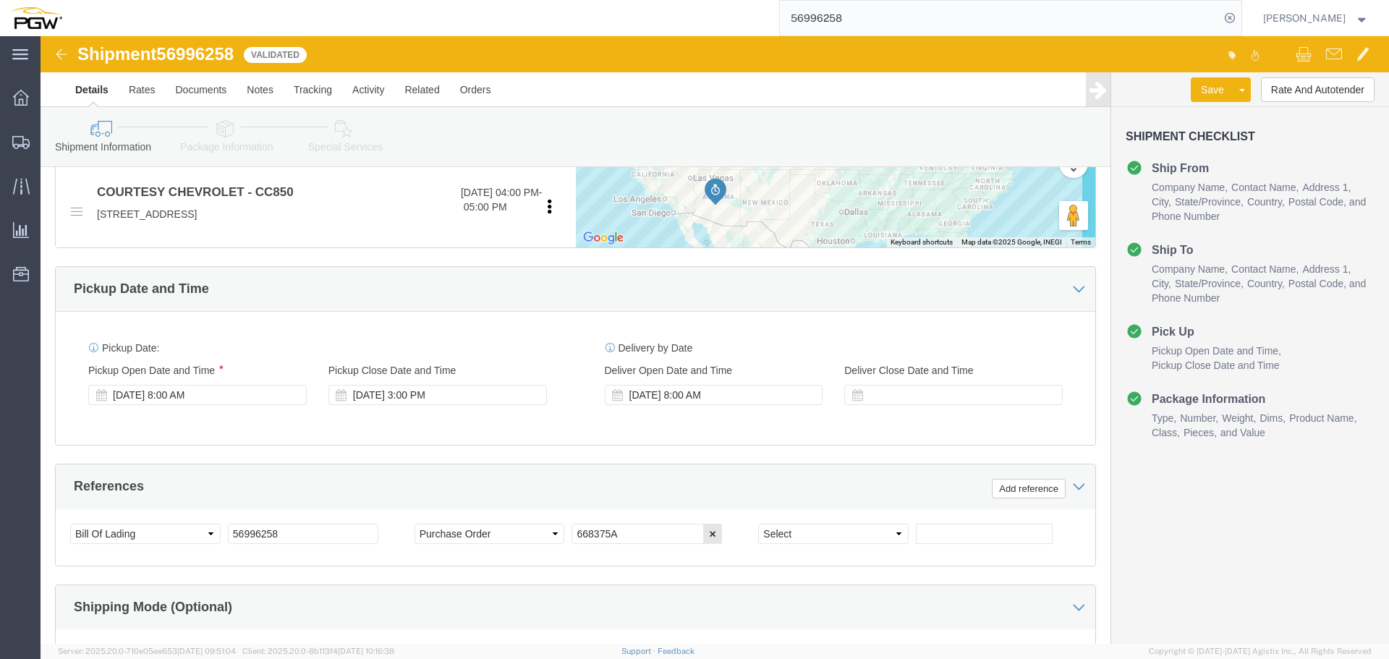
scroll to position [589, 0]
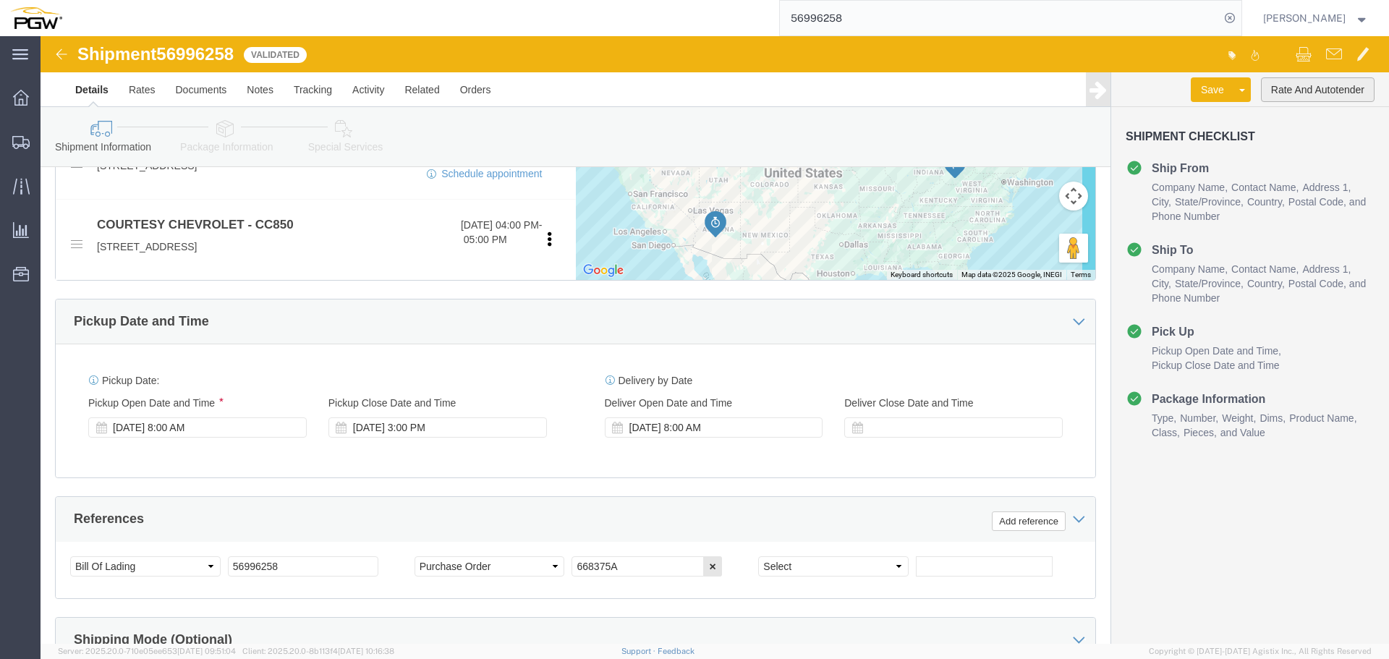
click button "Rate And Autotender"
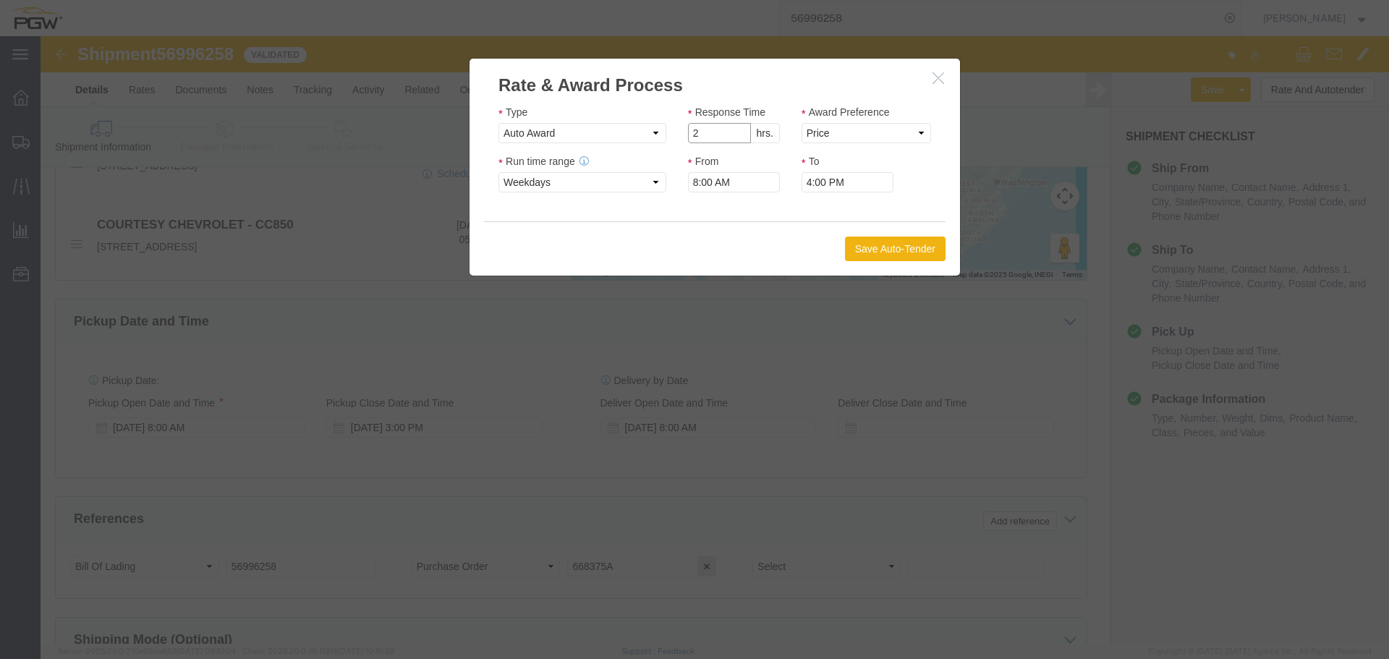
type input "2"
click input "2"
click select "Price Carrier Rank"
select select "LANE_RANK"
click select "Price Carrier Rank"
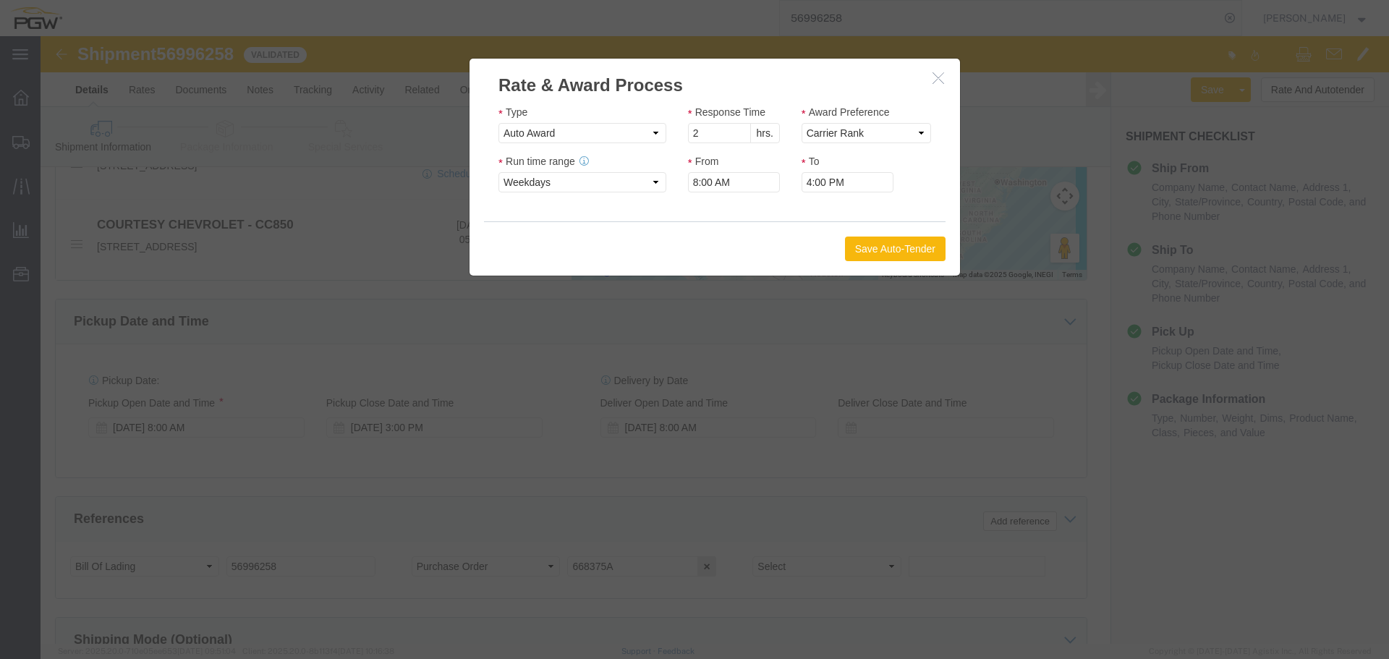
click button "Save Auto-Tender"
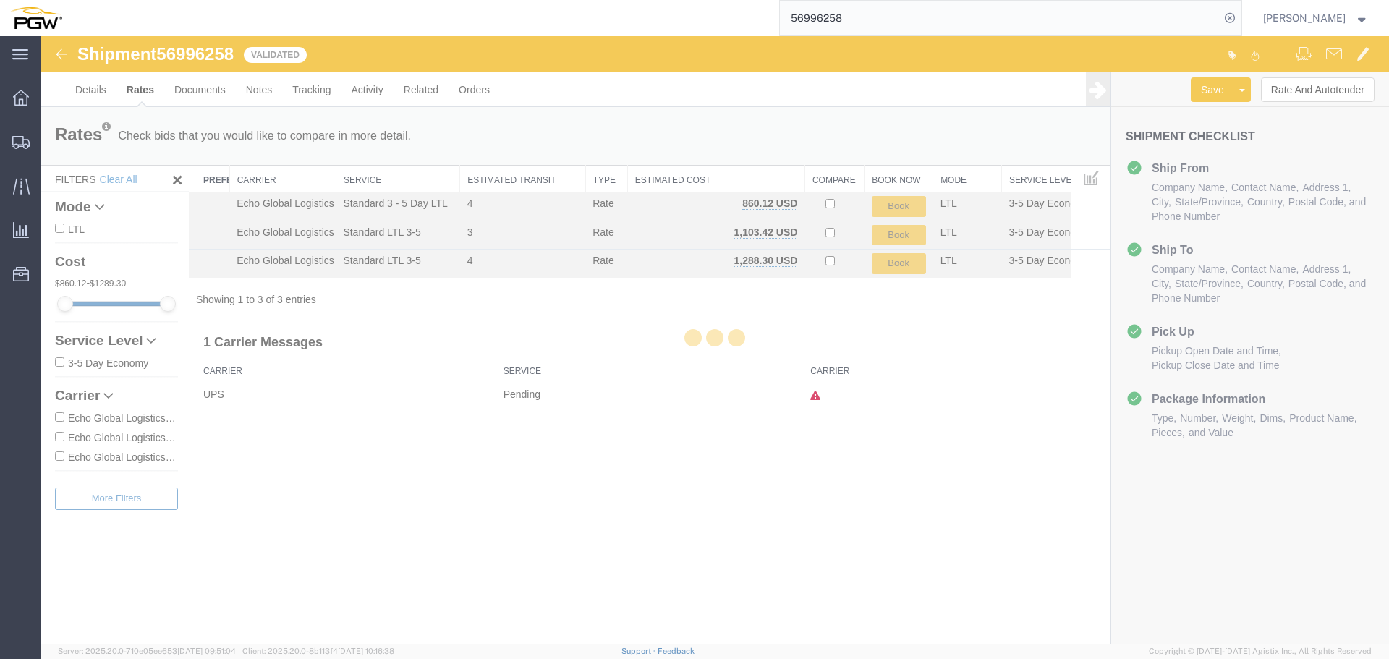
scroll to position [0, 0]
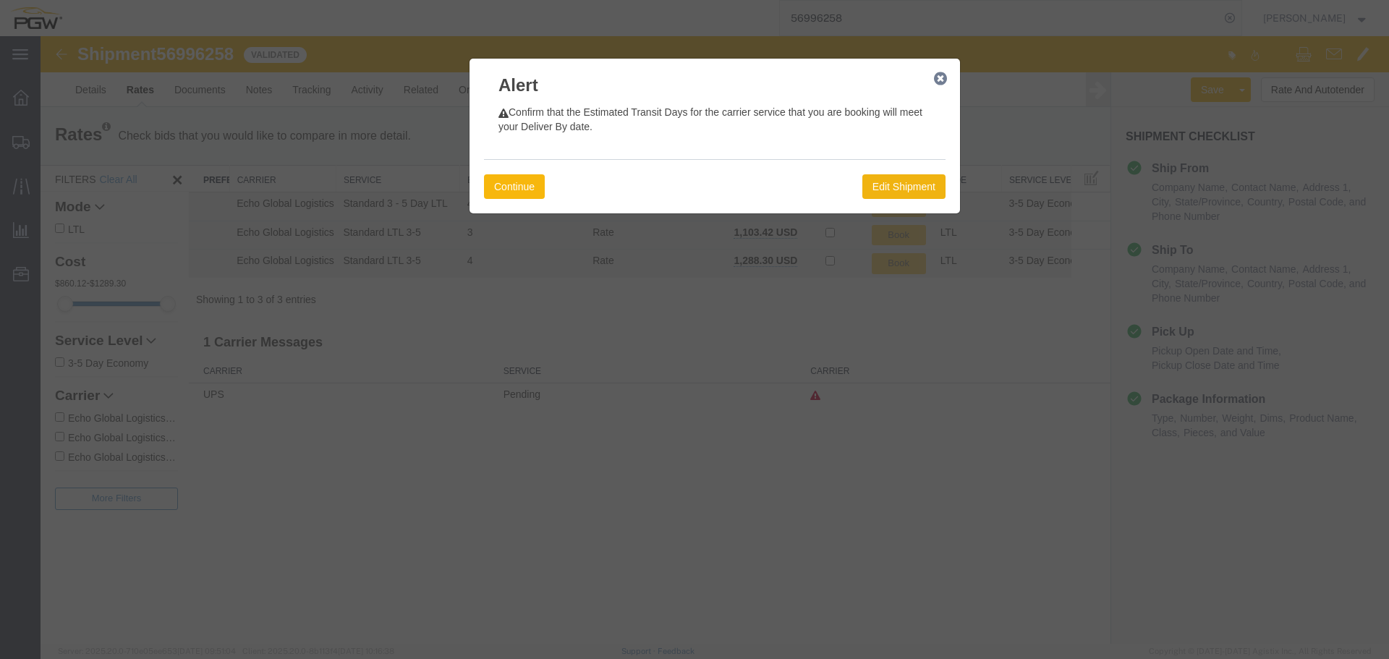
click at [503, 190] on button "Continue" at bounding box center [514, 186] width 61 height 25
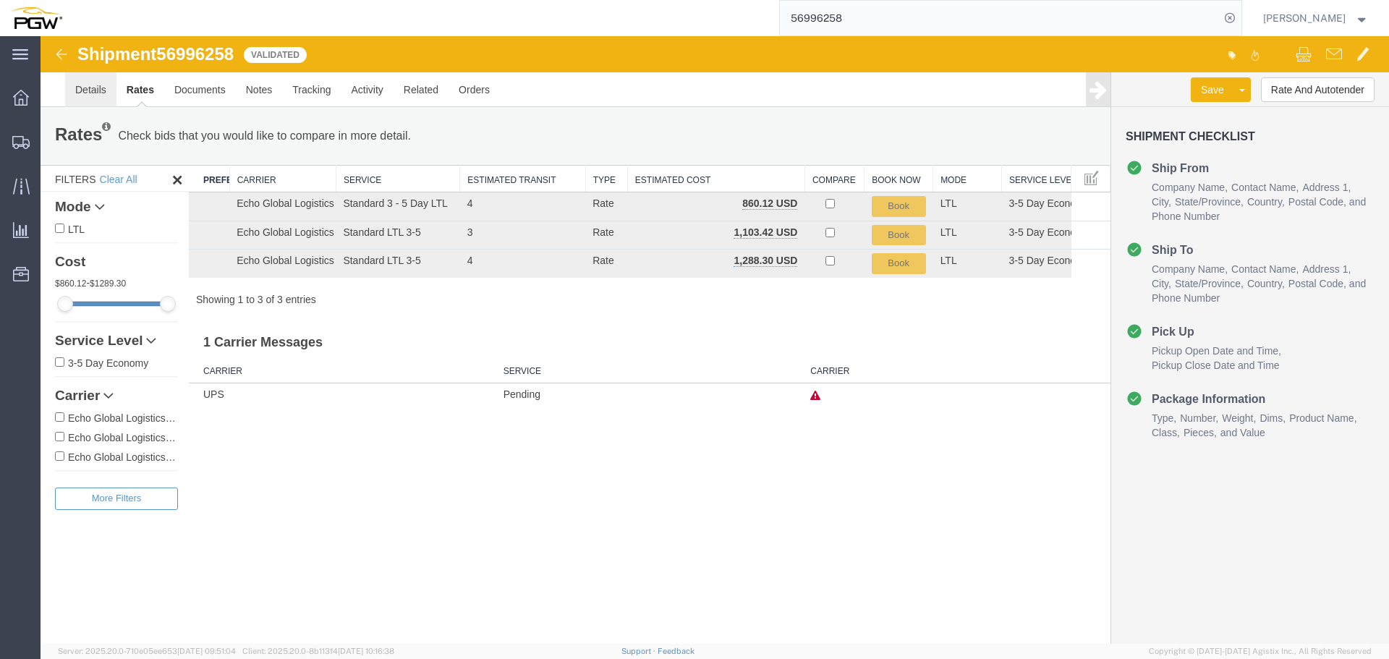
click at [82, 102] on link "Details" at bounding box center [90, 89] width 51 height 35
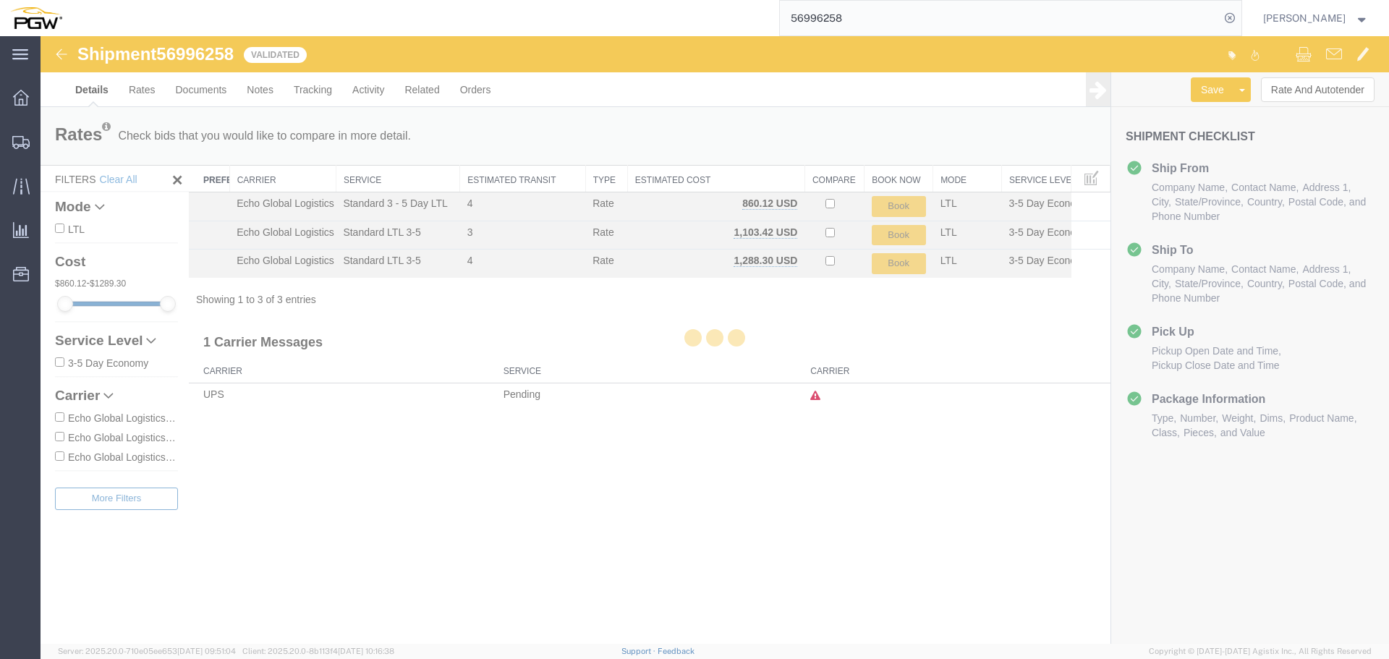
select select "28253"
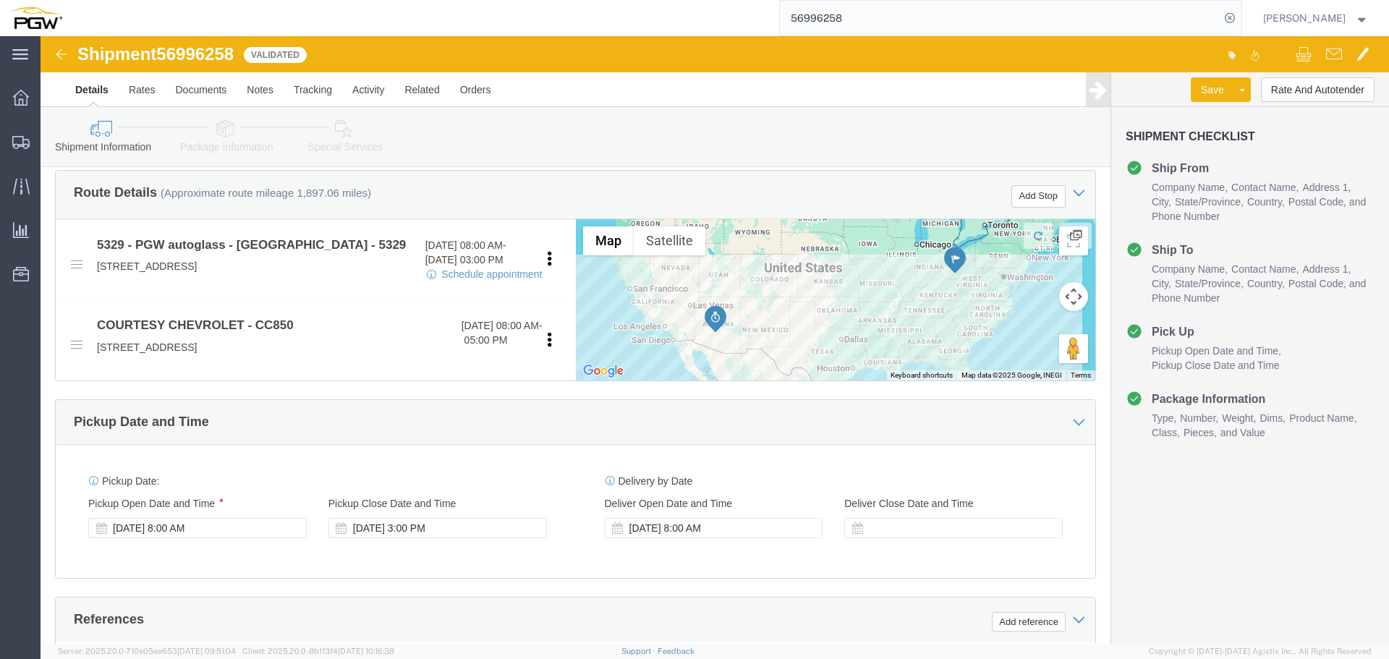
scroll to position [579, 0]
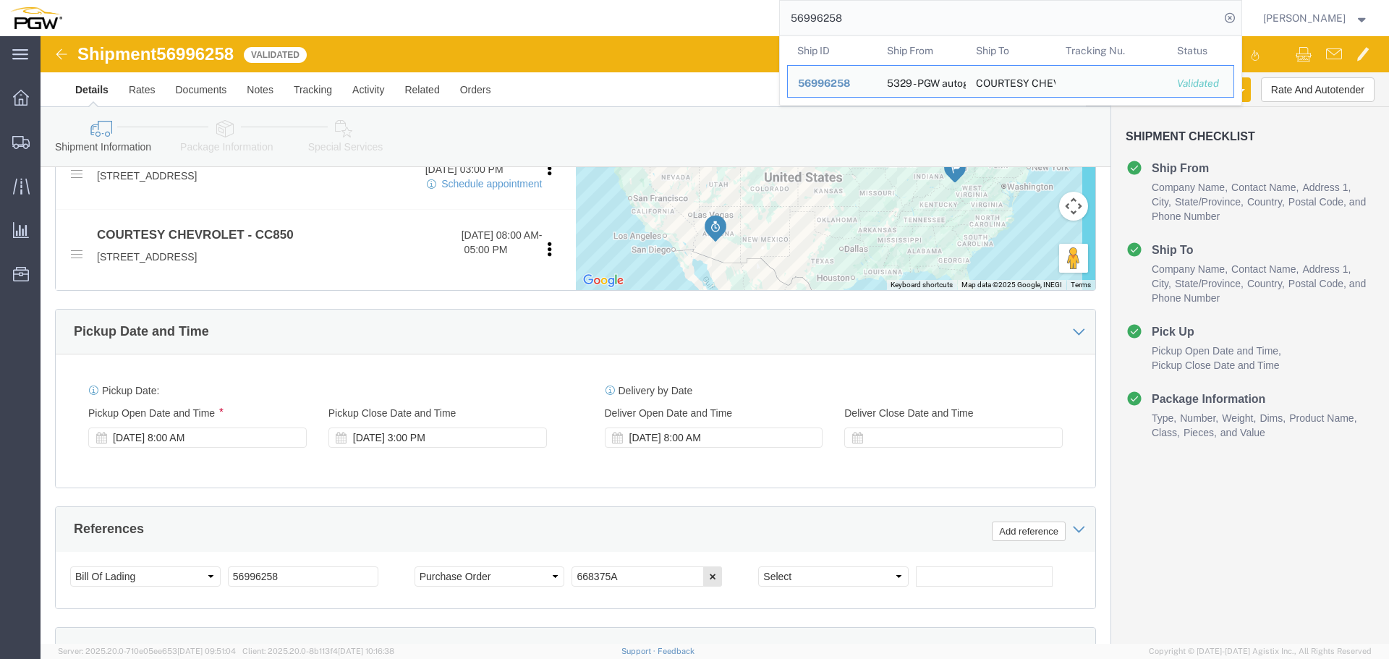
click at [904, 21] on input "56996258" at bounding box center [1000, 18] width 440 height 35
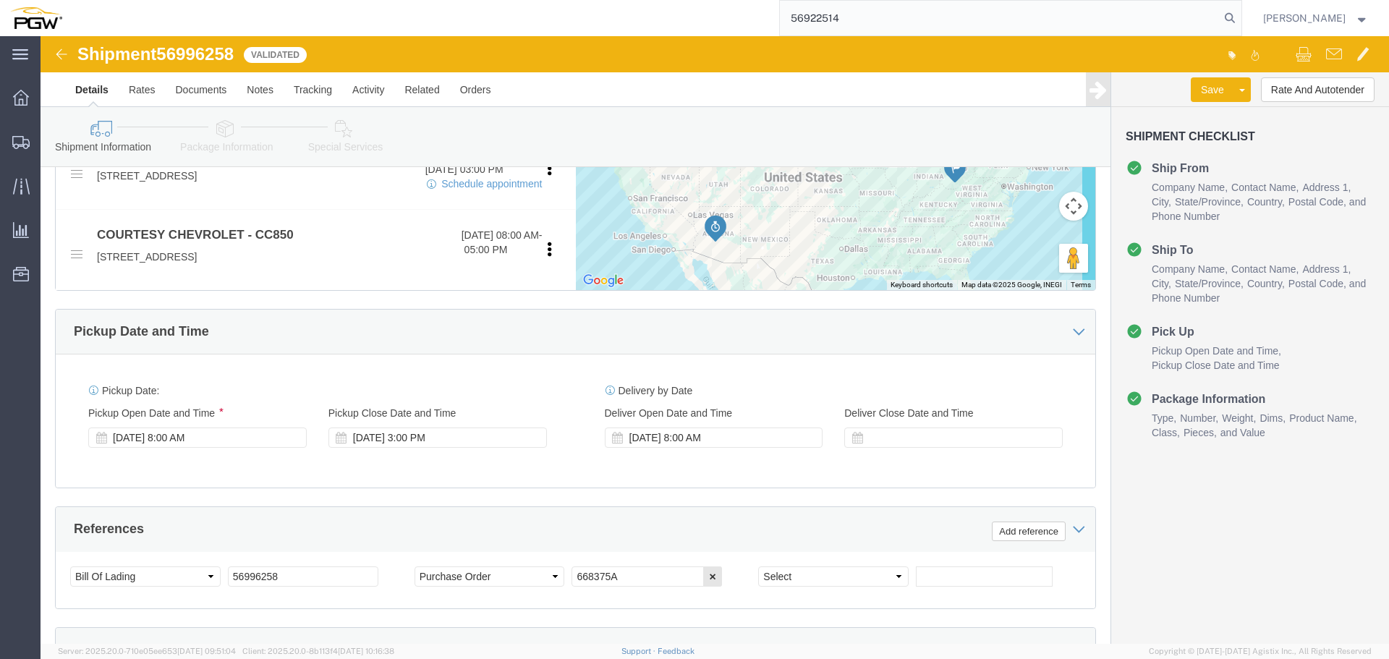
type input "56922514"
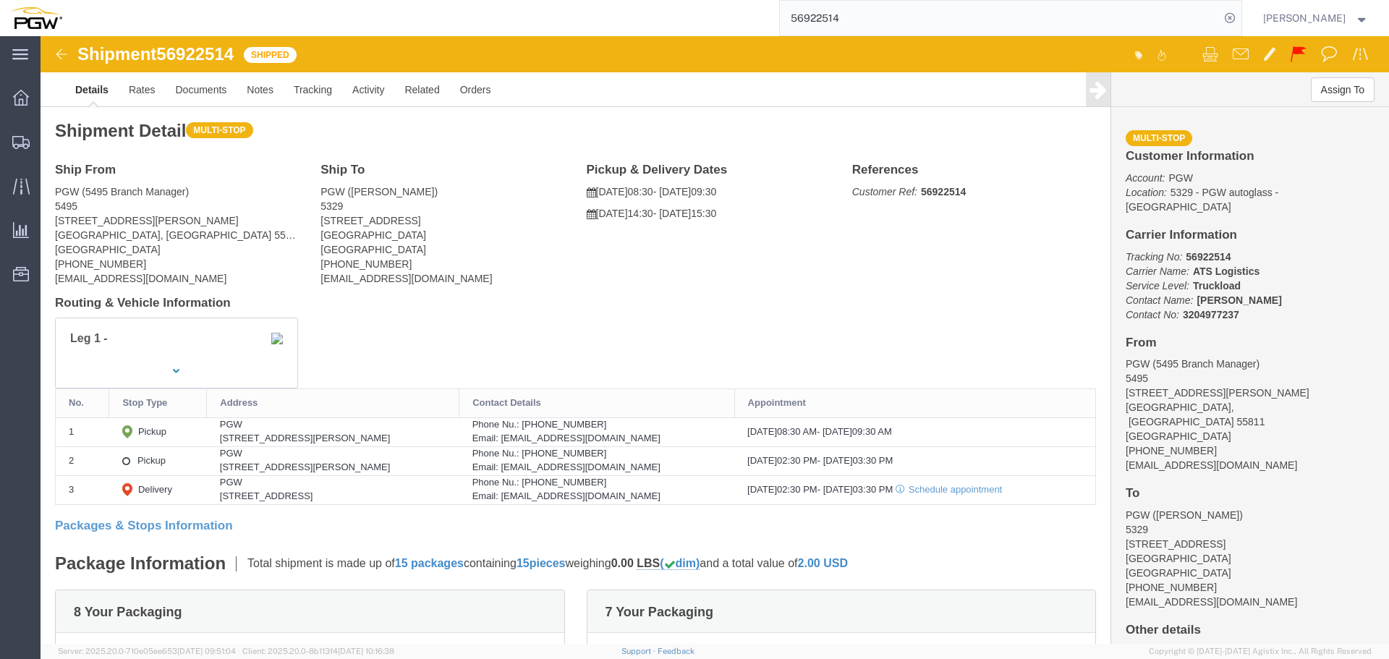
click span "56922514"
copy span "56922514"
click at [0, 0] on span "Location Appointment" at bounding box center [0, 0] width 0 height 0
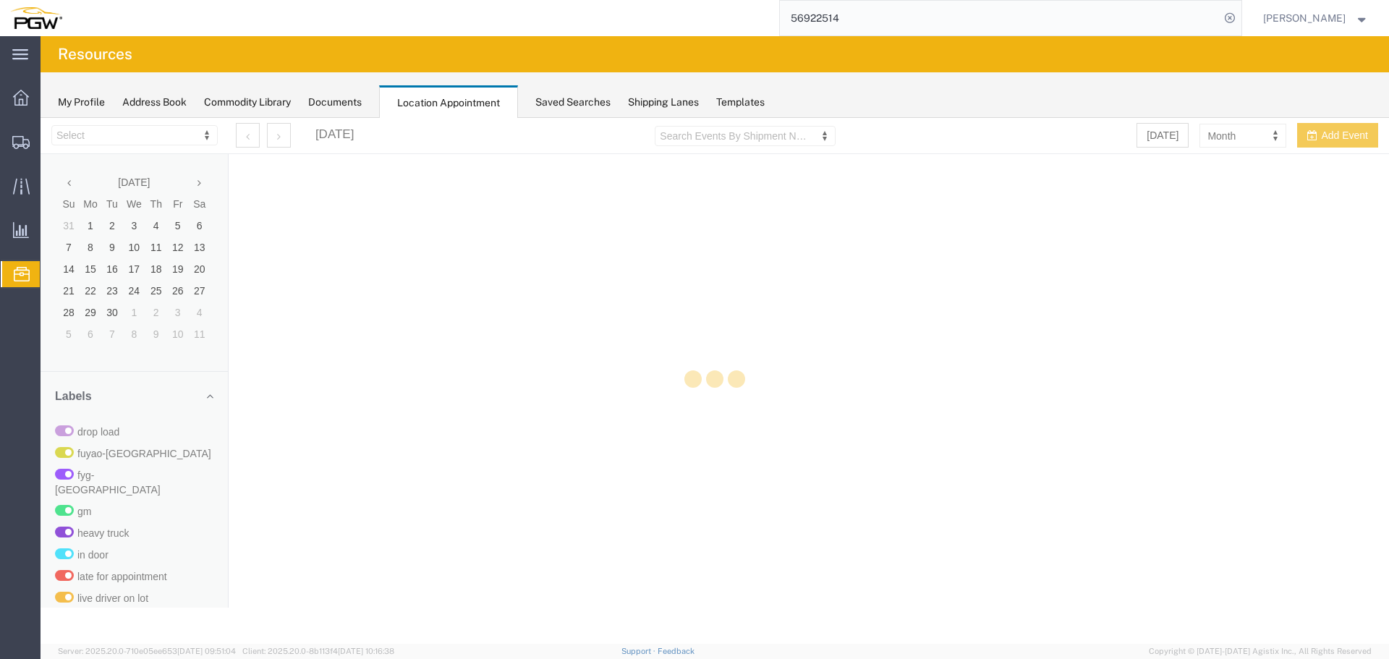
select select "28253"
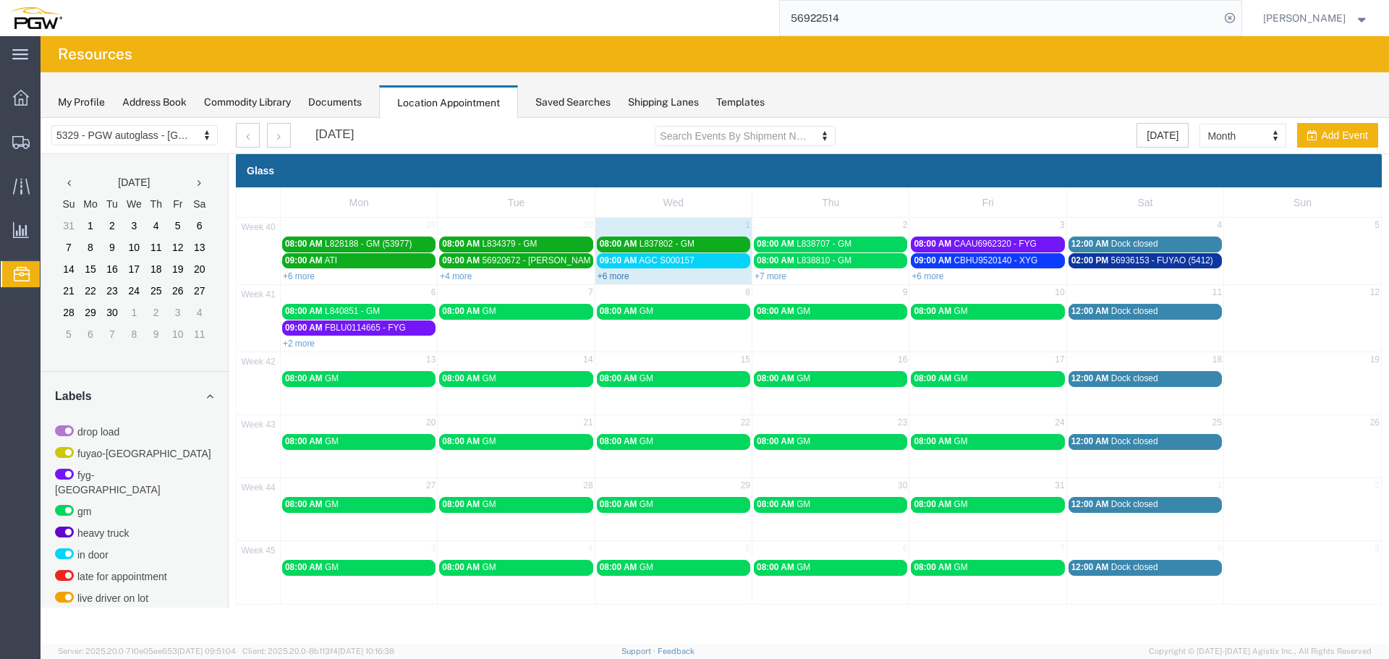
click at [610, 279] on link "+6 more" at bounding box center [614, 276] width 32 height 10
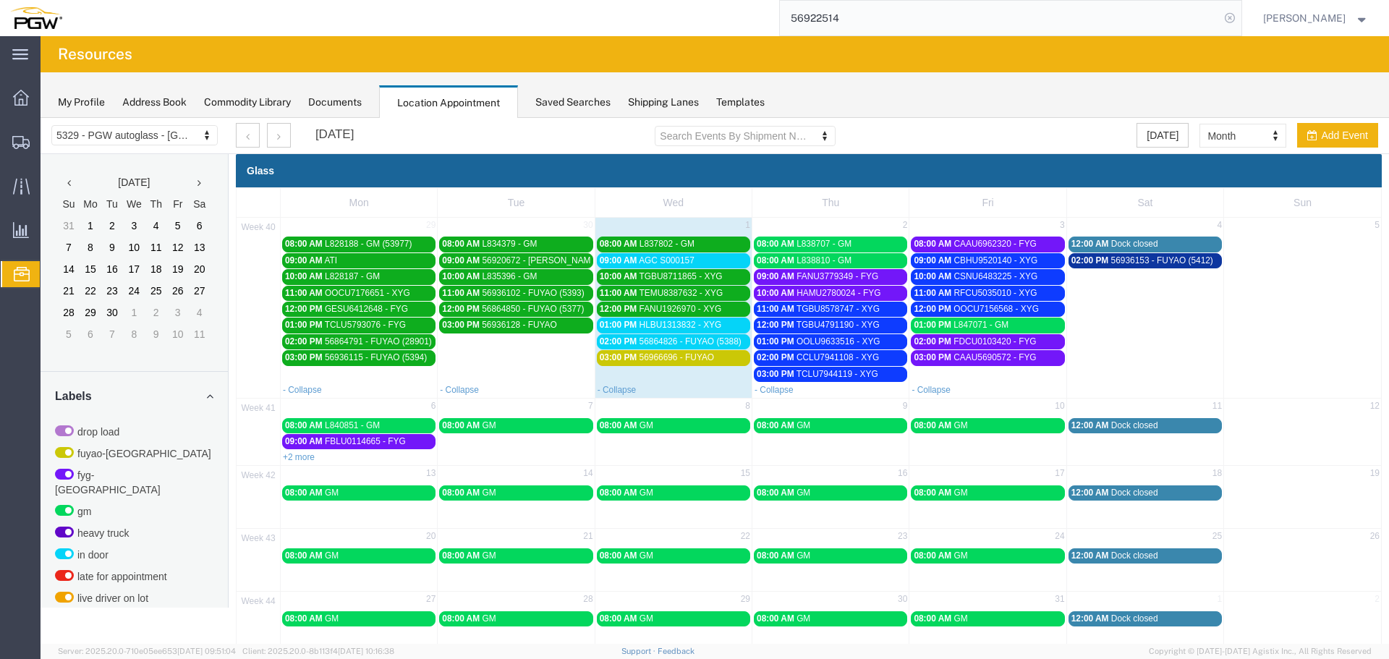
click at [1240, 22] on icon at bounding box center [1230, 18] width 20 height 20
click at [1238, 17] on icon at bounding box center [1230, 18] width 20 height 20
paste input "669308"
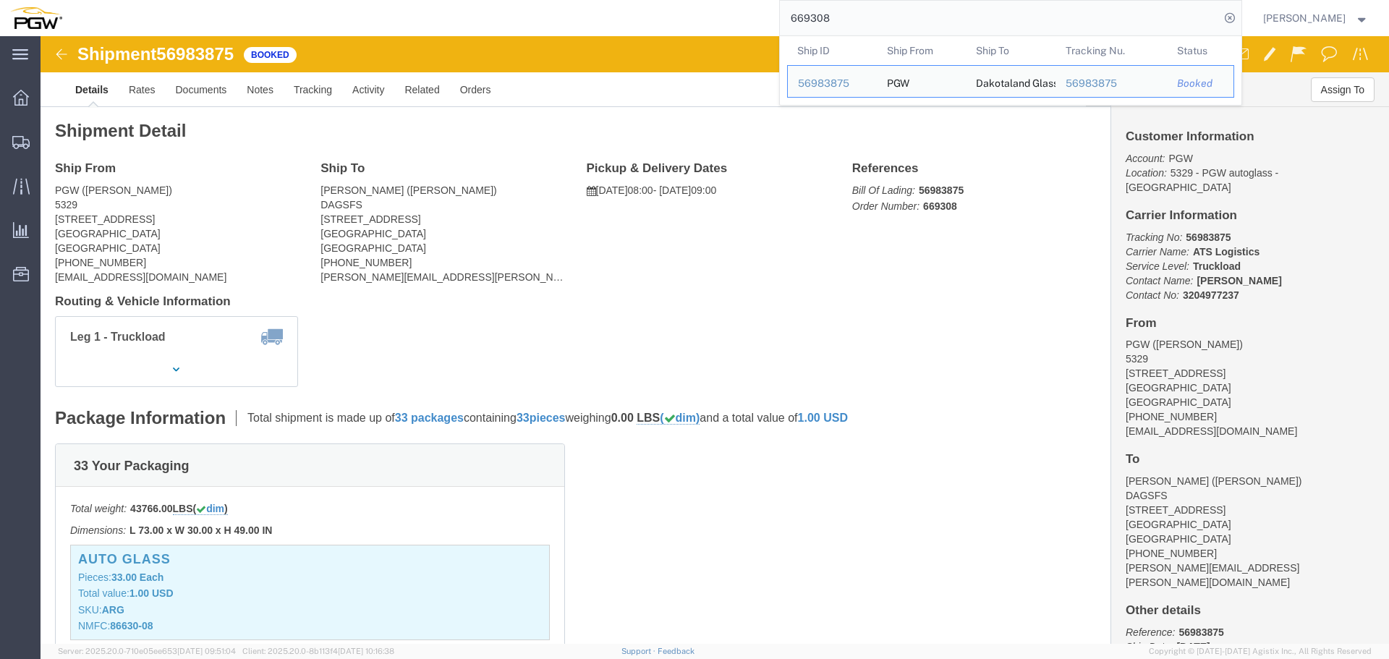
click at [872, 17] on input "669308" at bounding box center [1000, 18] width 440 height 35
paste input "669146"
type input "669146"
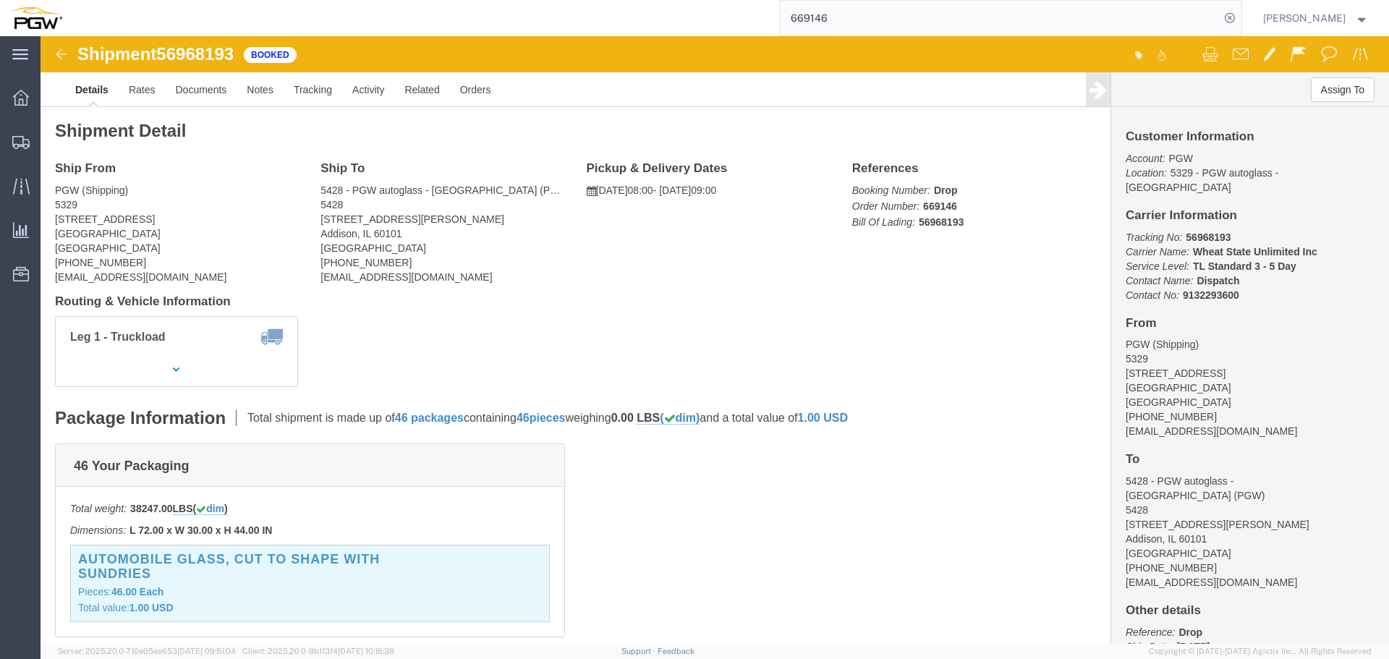
drag, startPoint x: 634, startPoint y: 156, endPoint x: 605, endPoint y: 158, distance: 29.0
click p "[DATE] 08:00 - [DATE] 09:00"
click span "56968193"
copy span "56968193"
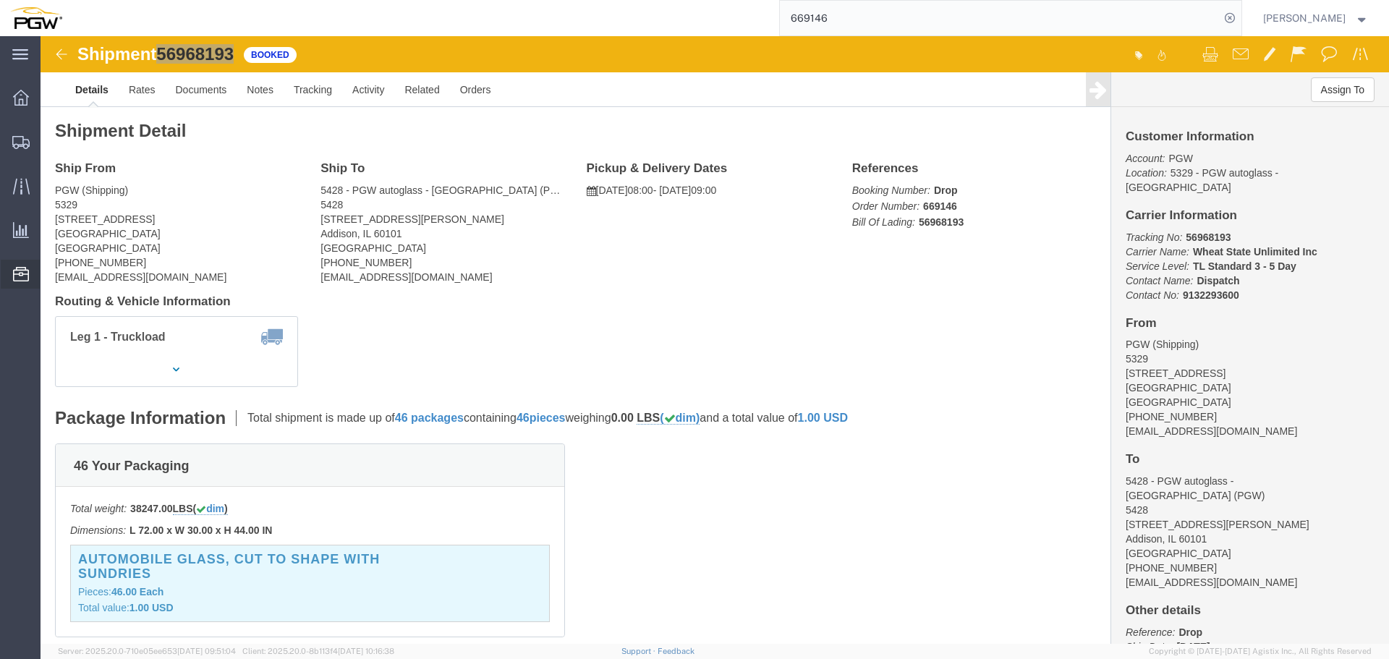
click at [0, 0] on span "Location Appointment" at bounding box center [0, 0] width 0 height 0
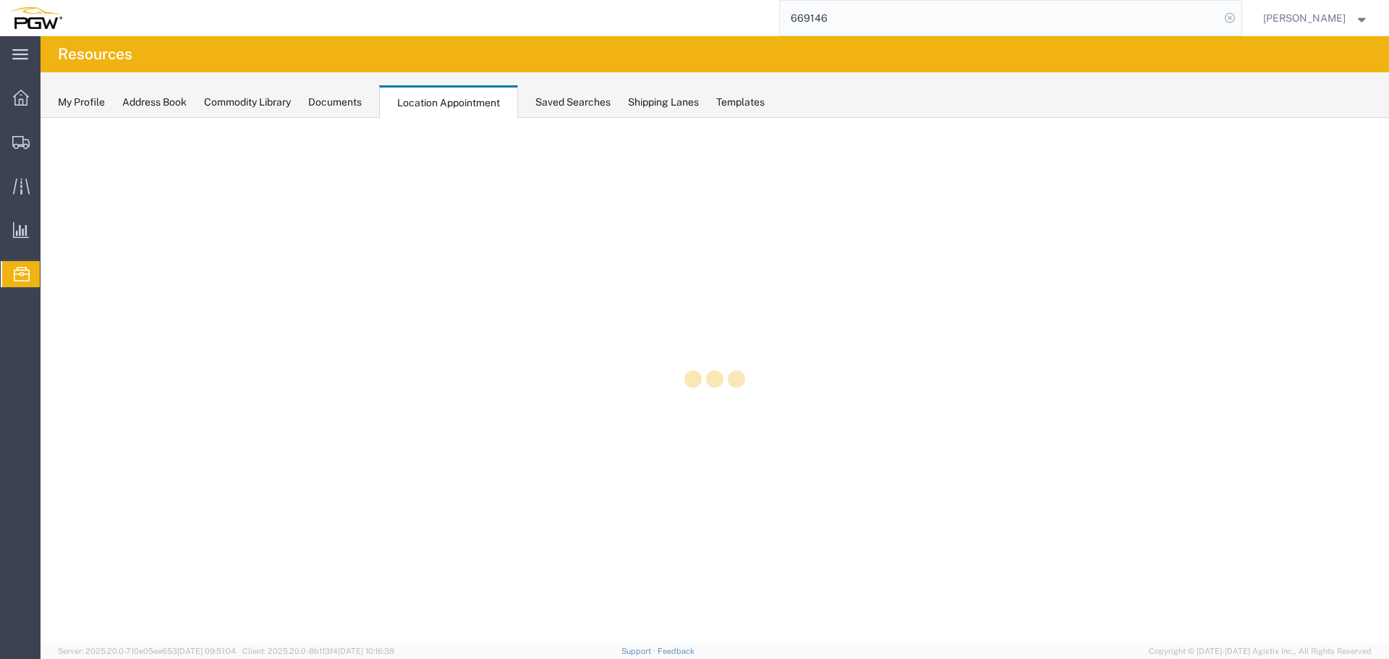
click at [1240, 18] on icon at bounding box center [1230, 18] width 20 height 20
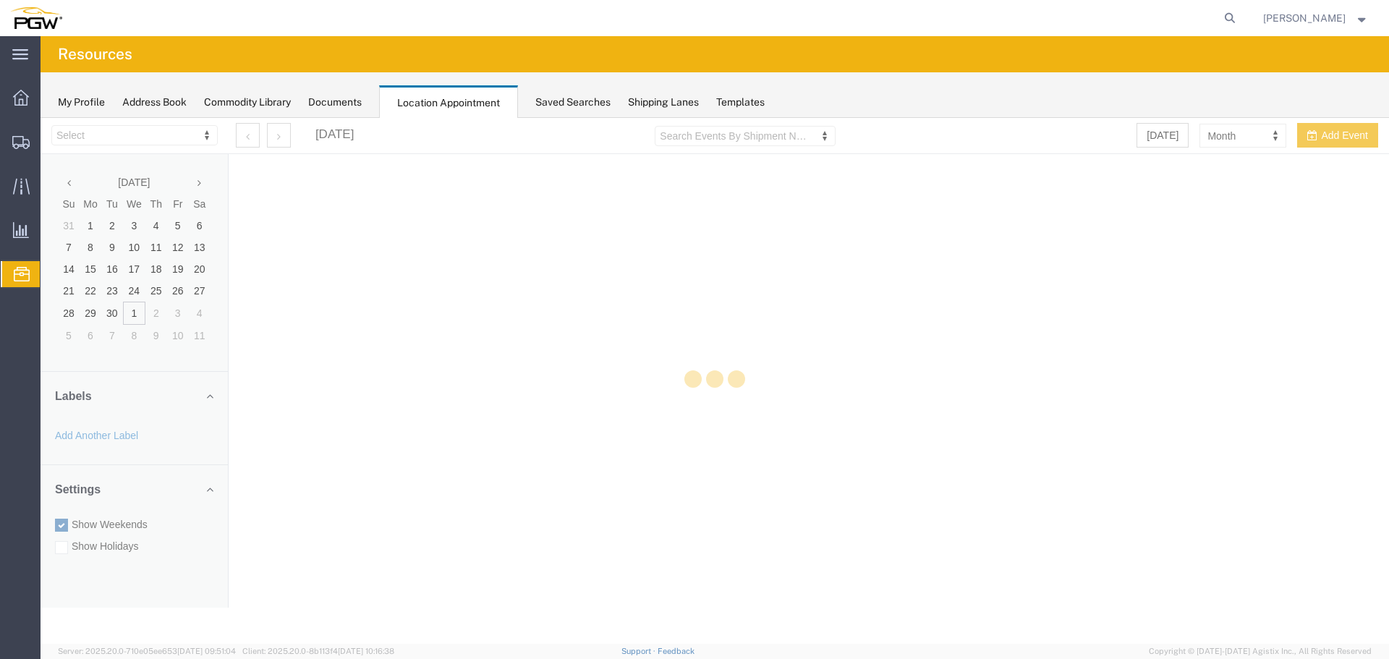
select select "28253"
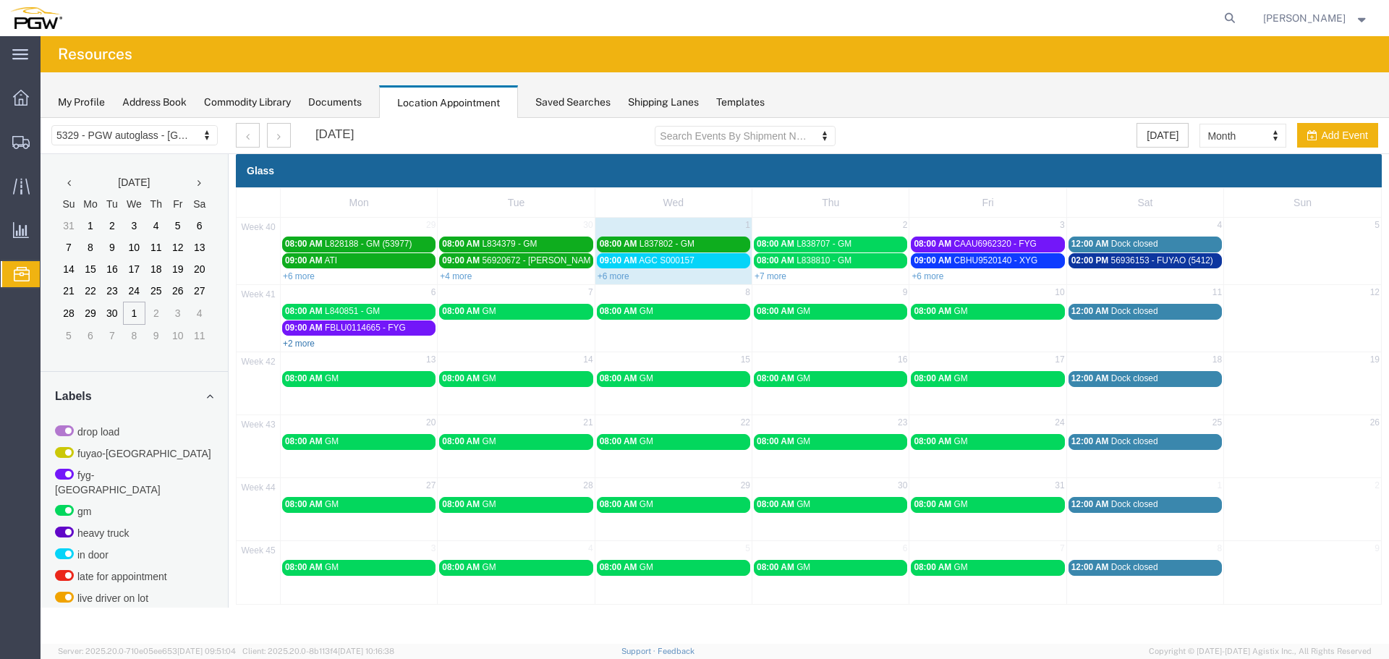
click at [291, 348] on link "+2 more" at bounding box center [299, 344] width 32 height 10
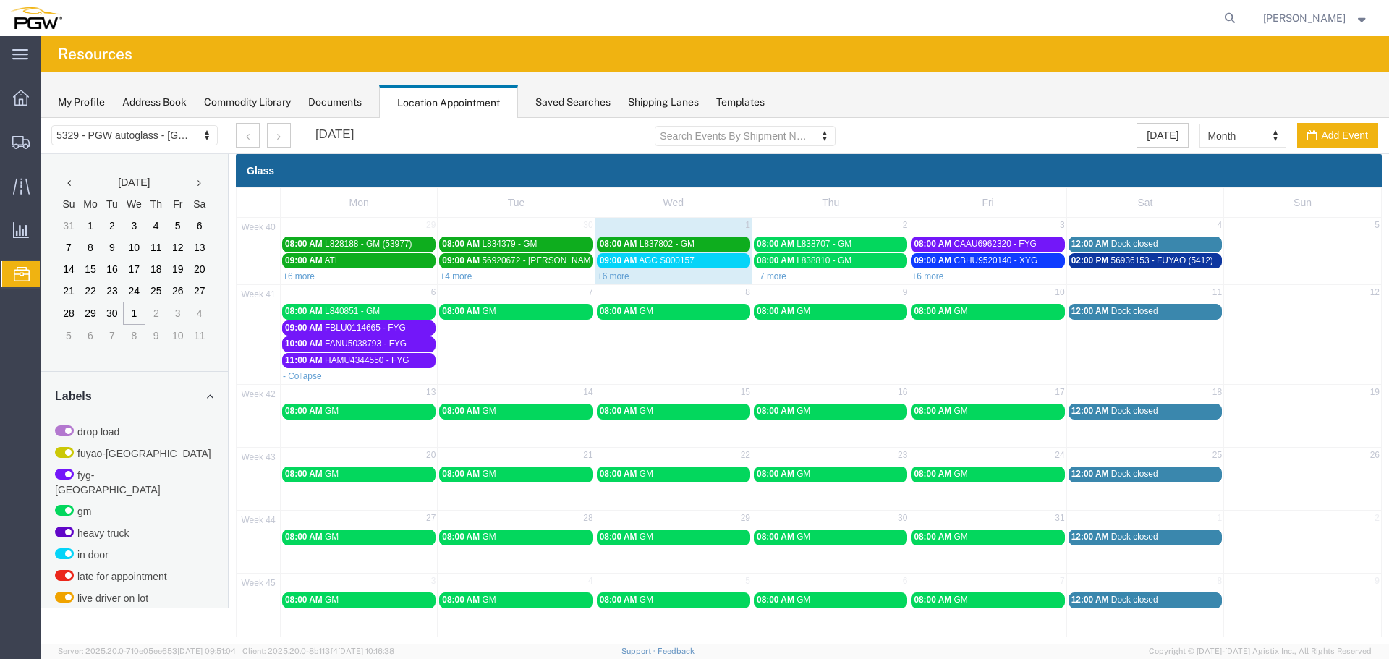
click at [403, 318] on link "08:00 AM L840851 - GM" at bounding box center [358, 311] width 153 height 15
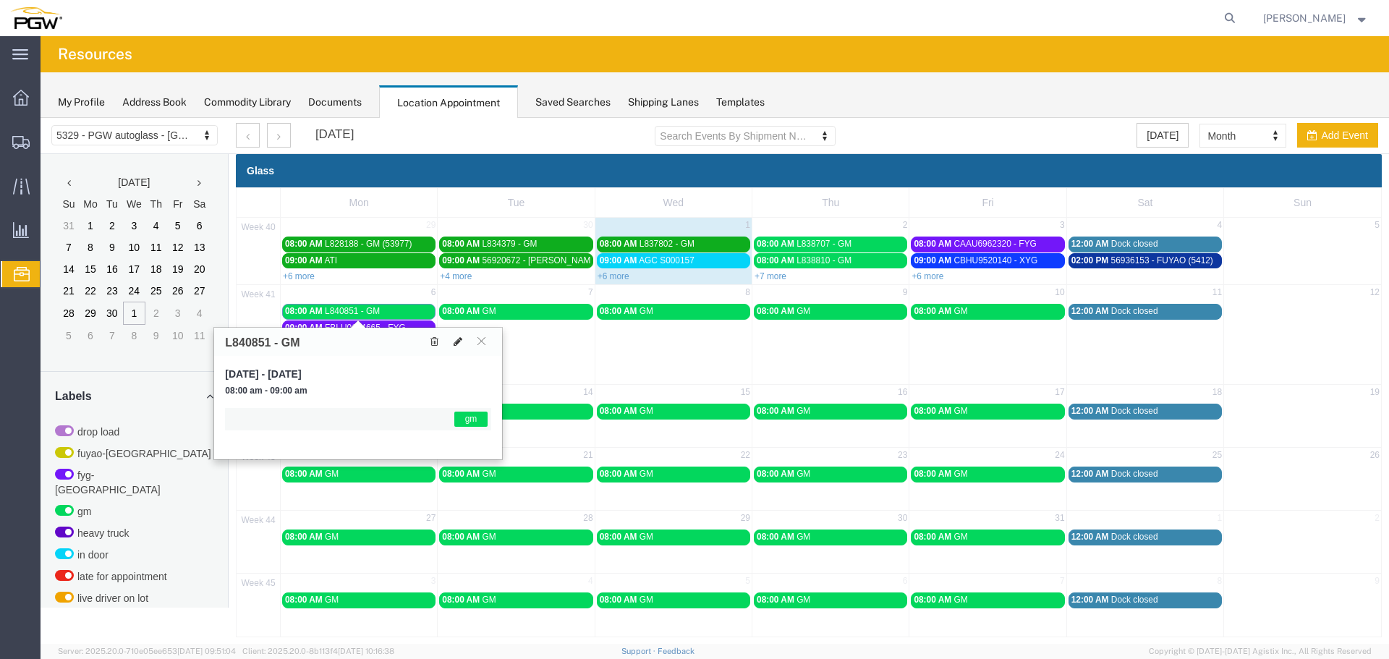
click at [460, 345] on icon at bounding box center [458, 341] width 9 height 10
select select "1"
select select "340"
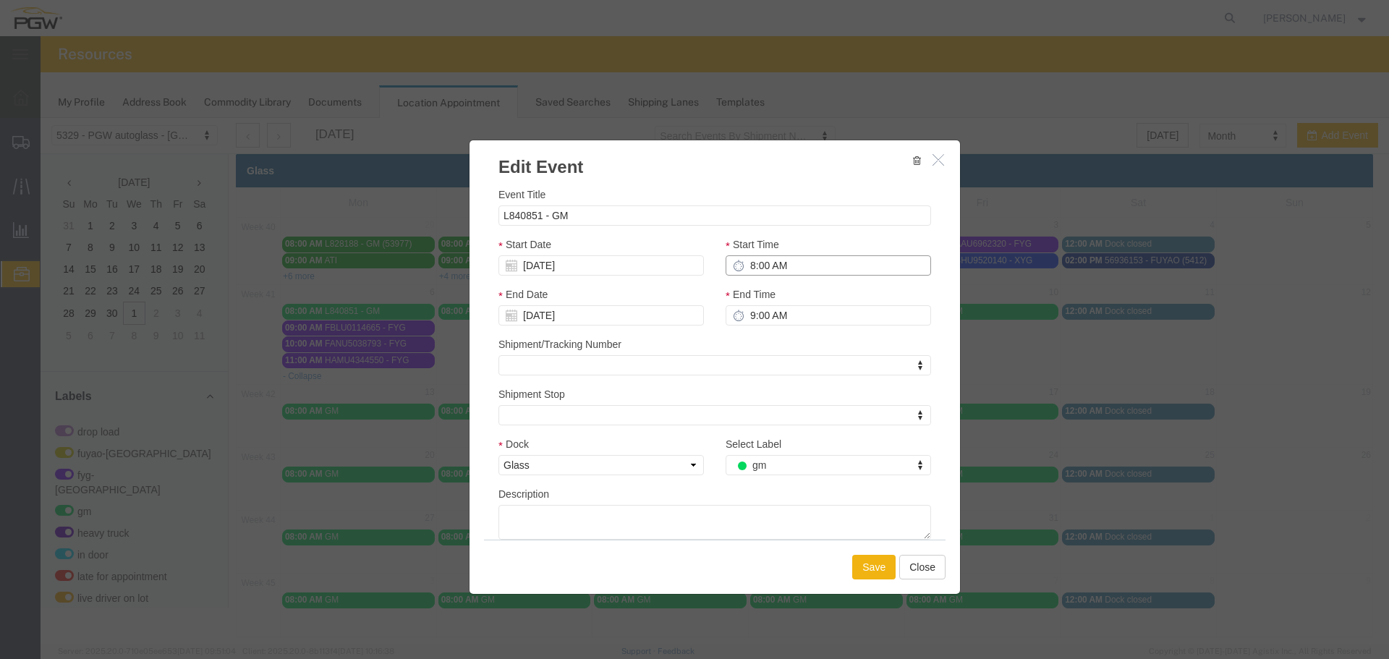
click at [743, 260] on input "8:00 AM" at bounding box center [828, 265] width 205 height 20
type input "12:00 PM"
click at [862, 571] on button "Save" at bounding box center [873, 567] width 43 height 25
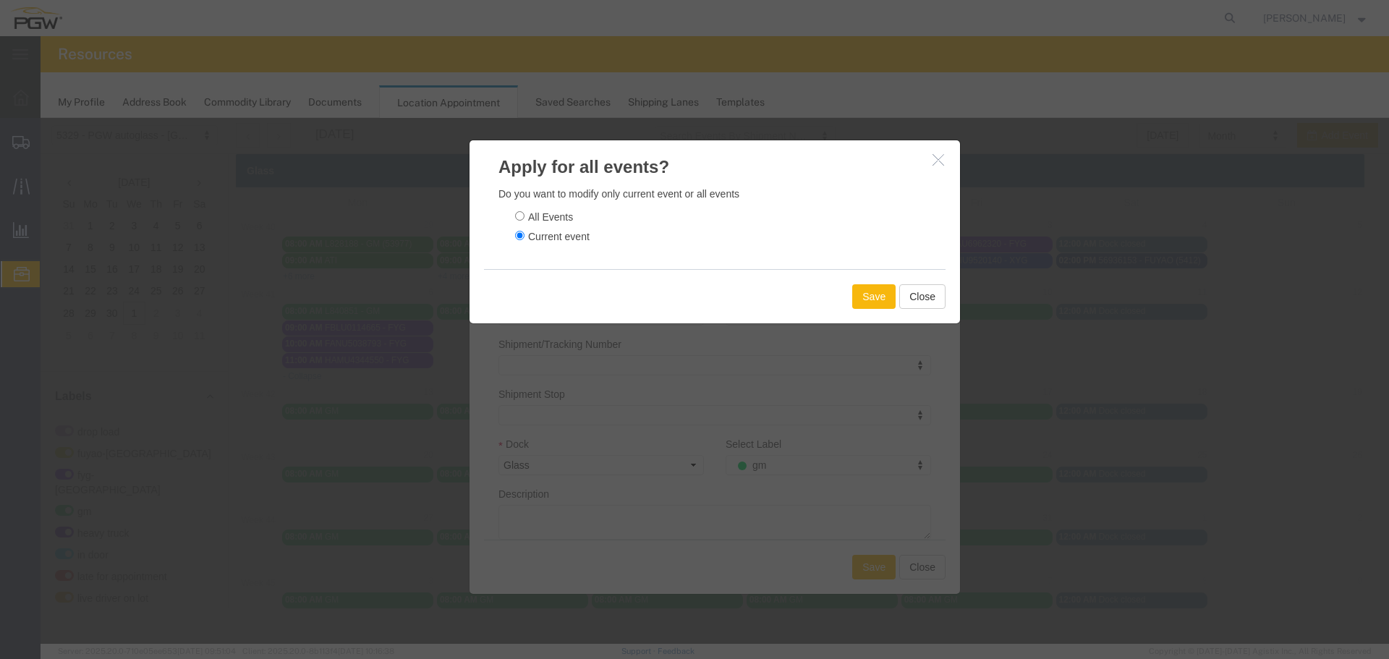
click at [863, 293] on button "Save" at bounding box center [873, 296] width 43 height 25
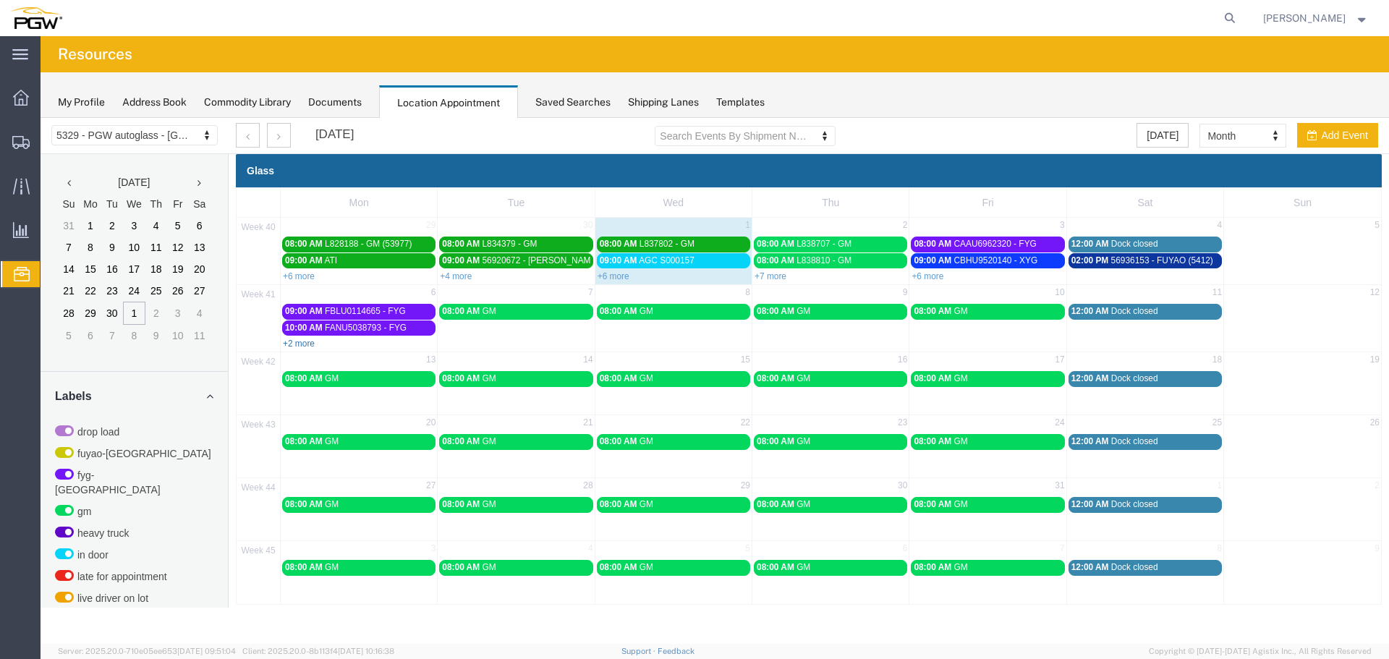
click at [294, 346] on link "+2 more" at bounding box center [299, 344] width 32 height 10
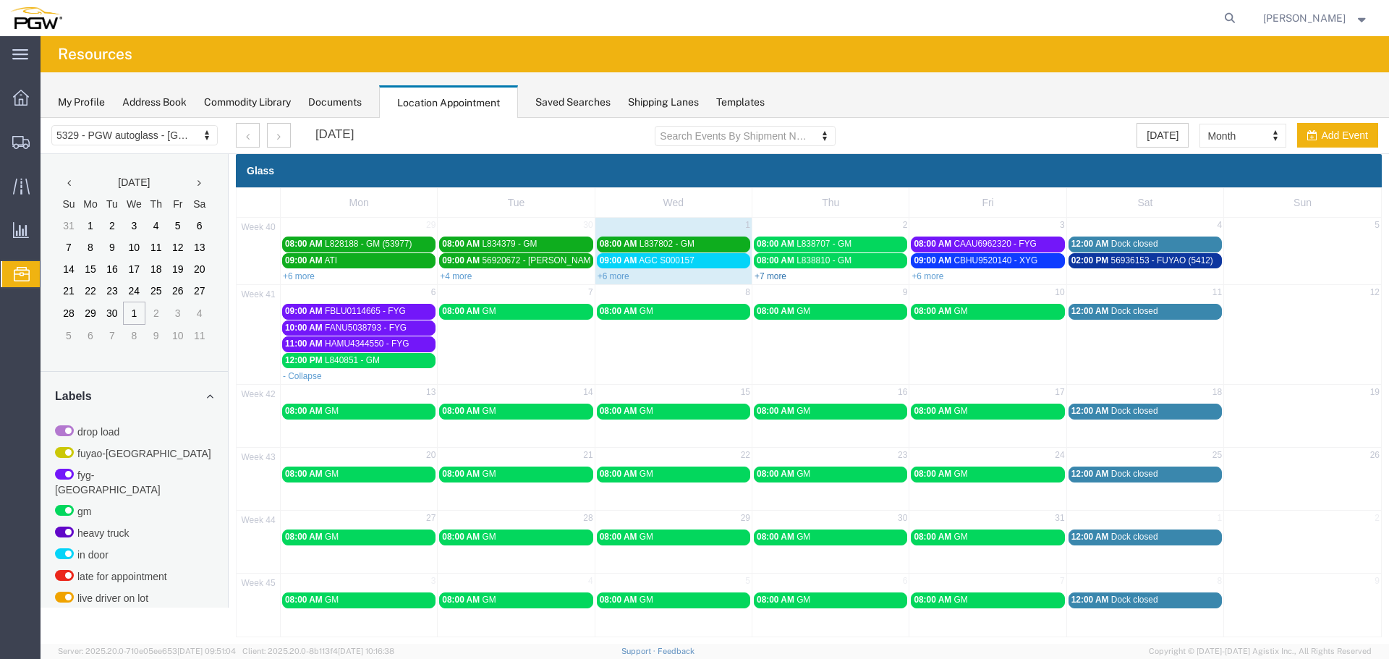
click at [771, 279] on link "+7 more" at bounding box center [770, 276] width 32 height 10
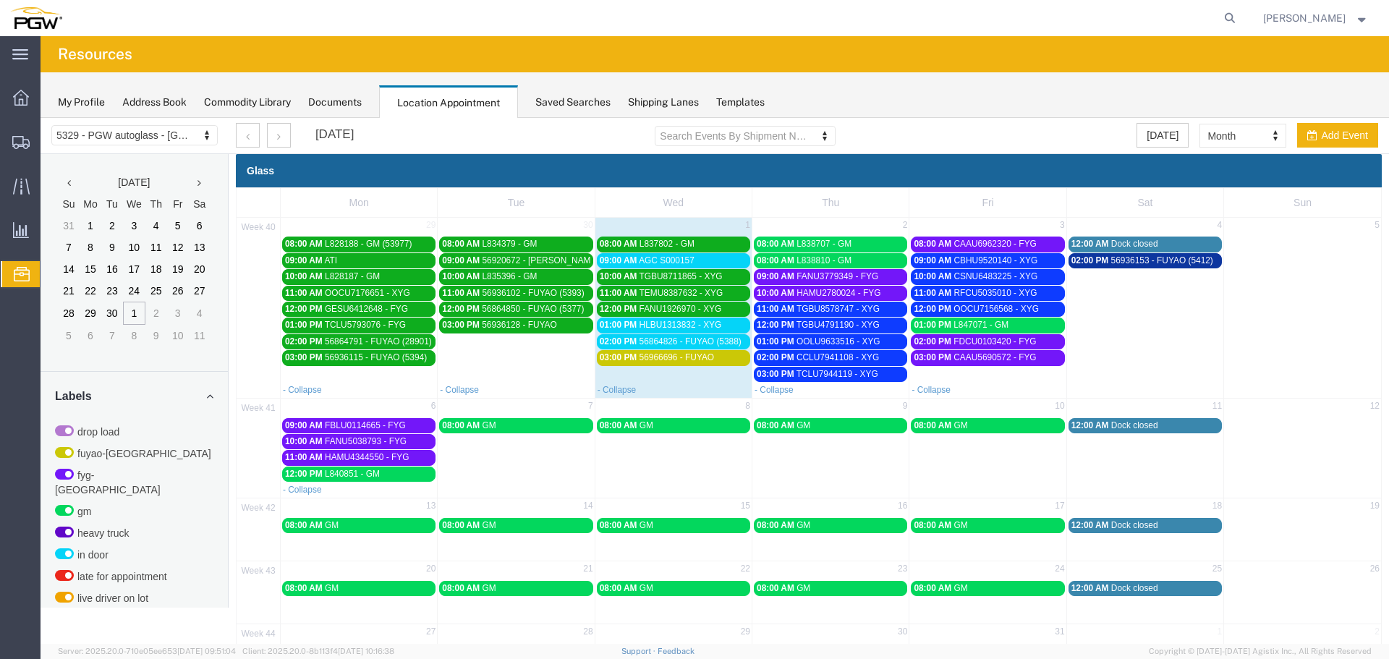
click at [703, 321] on span "HLBU1313832 - XYG" at bounding box center [680, 325] width 82 height 10
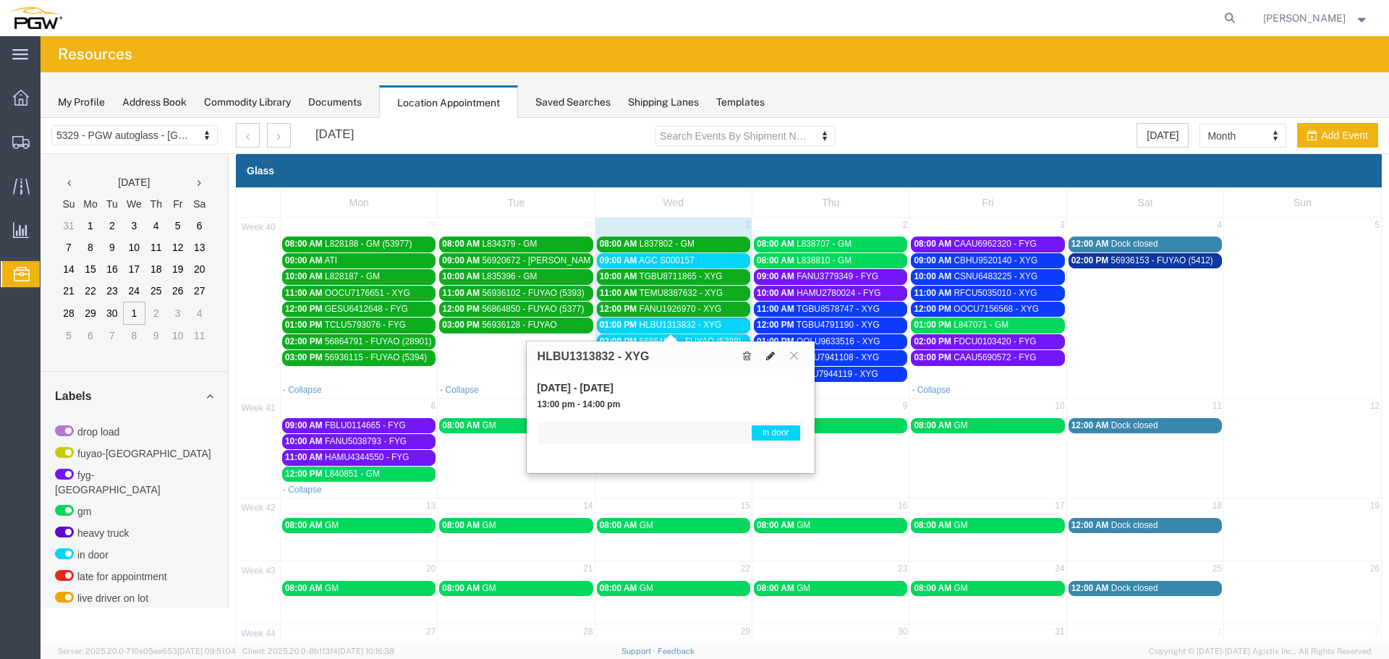
click at [773, 356] on icon at bounding box center [770, 356] width 9 height 10
select select "1"
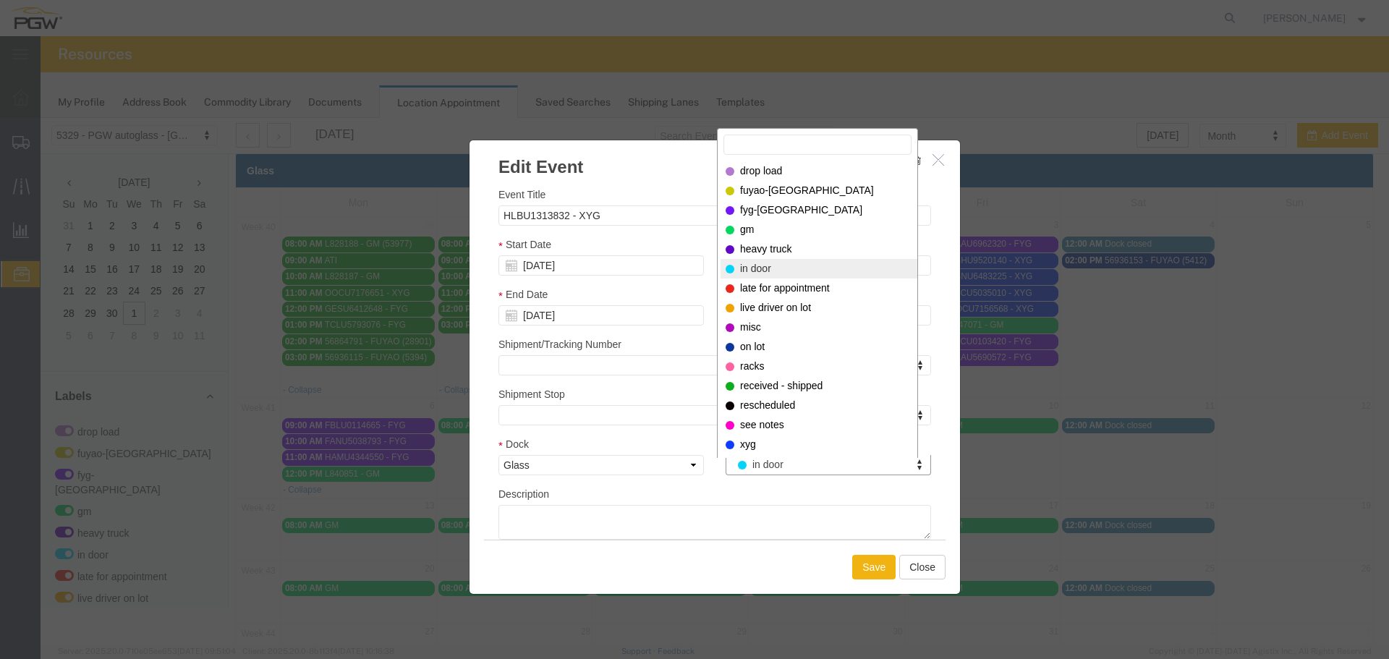
drag, startPoint x: 769, startPoint y: 464, endPoint x: 768, endPoint y: 446, distance: 17.4
select select "200"
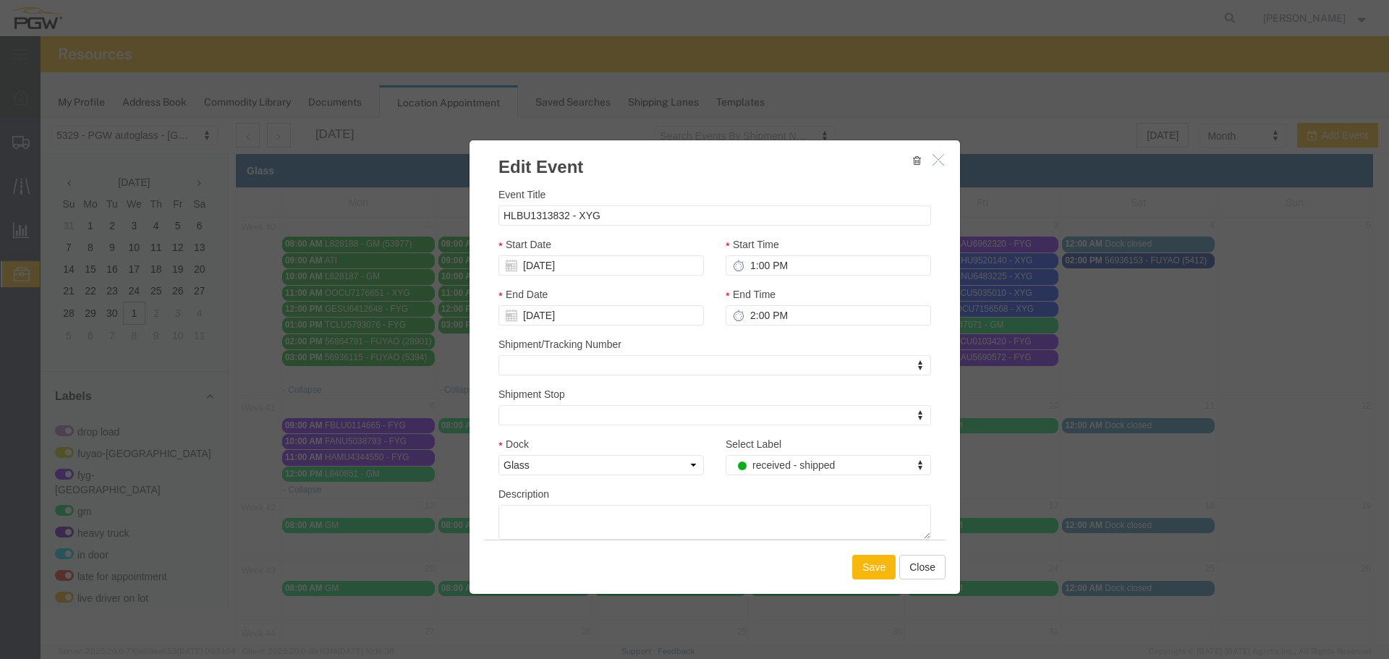
click at [860, 564] on button "Save" at bounding box center [873, 567] width 43 height 25
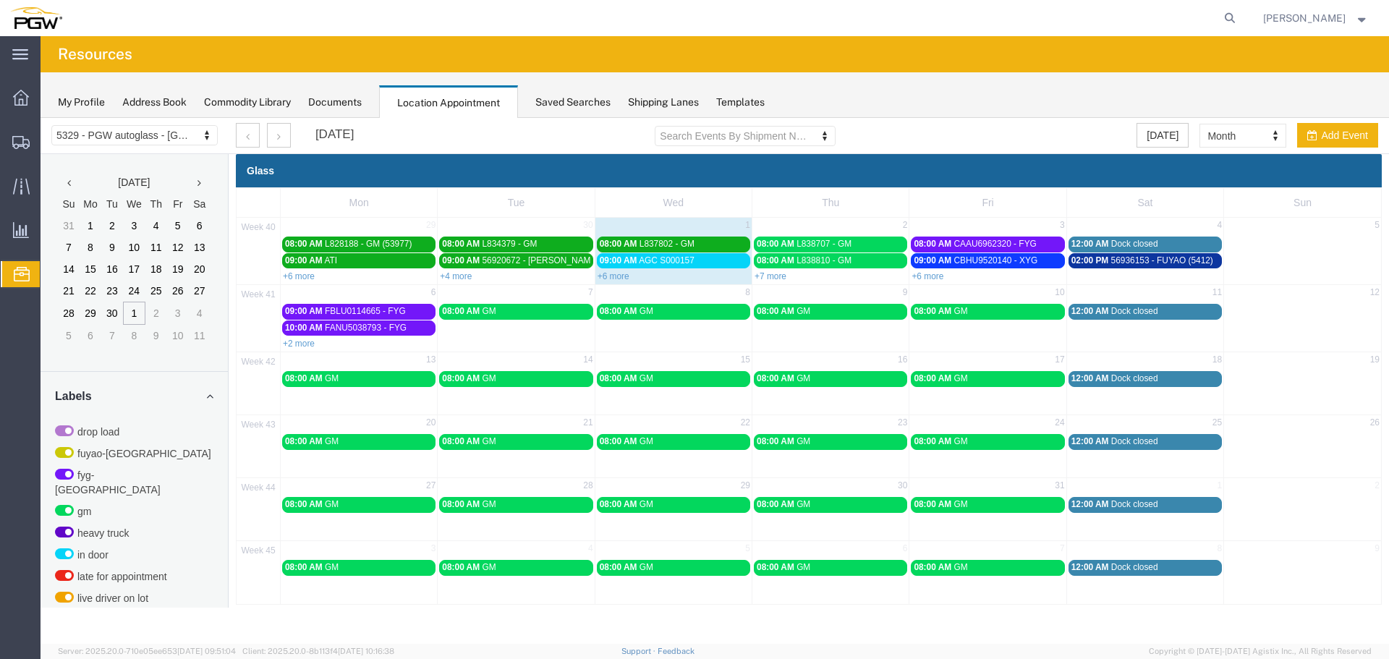
click at [1106, 259] on span "02:00 PM" at bounding box center [1090, 260] width 38 height 10
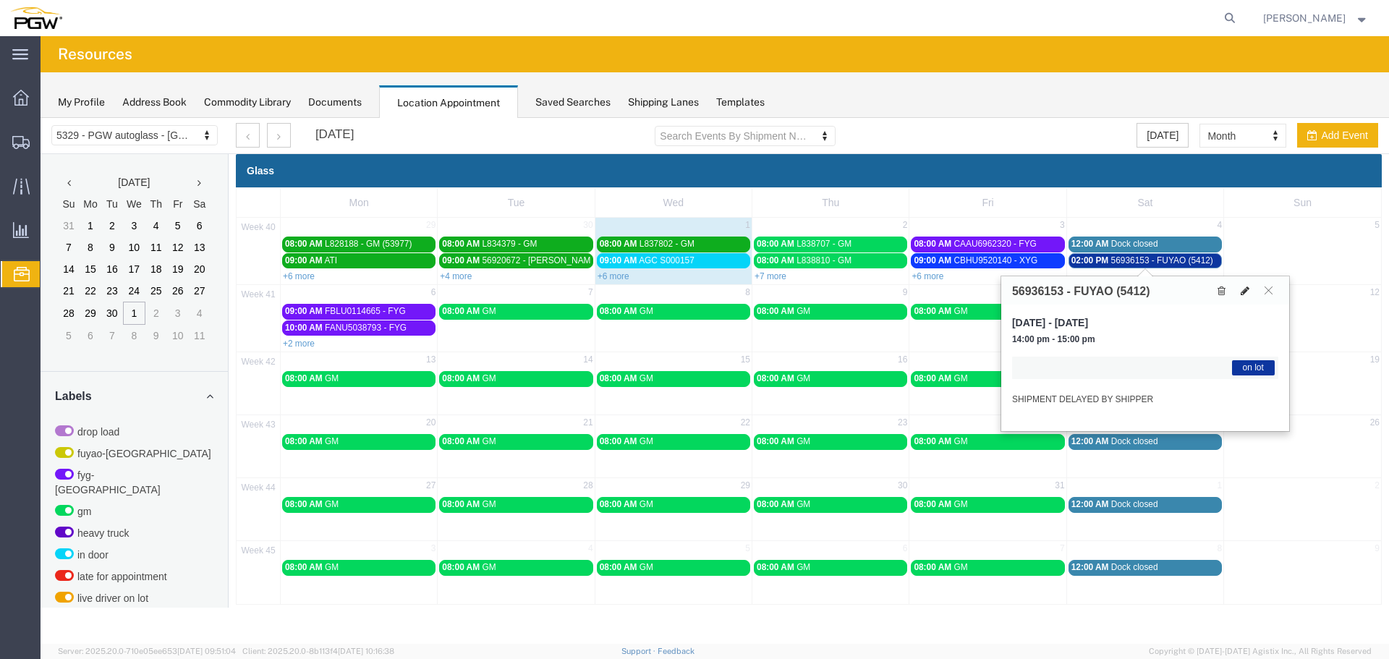
click at [1237, 291] on button at bounding box center [1245, 290] width 20 height 15
select select "1"
select select "300"
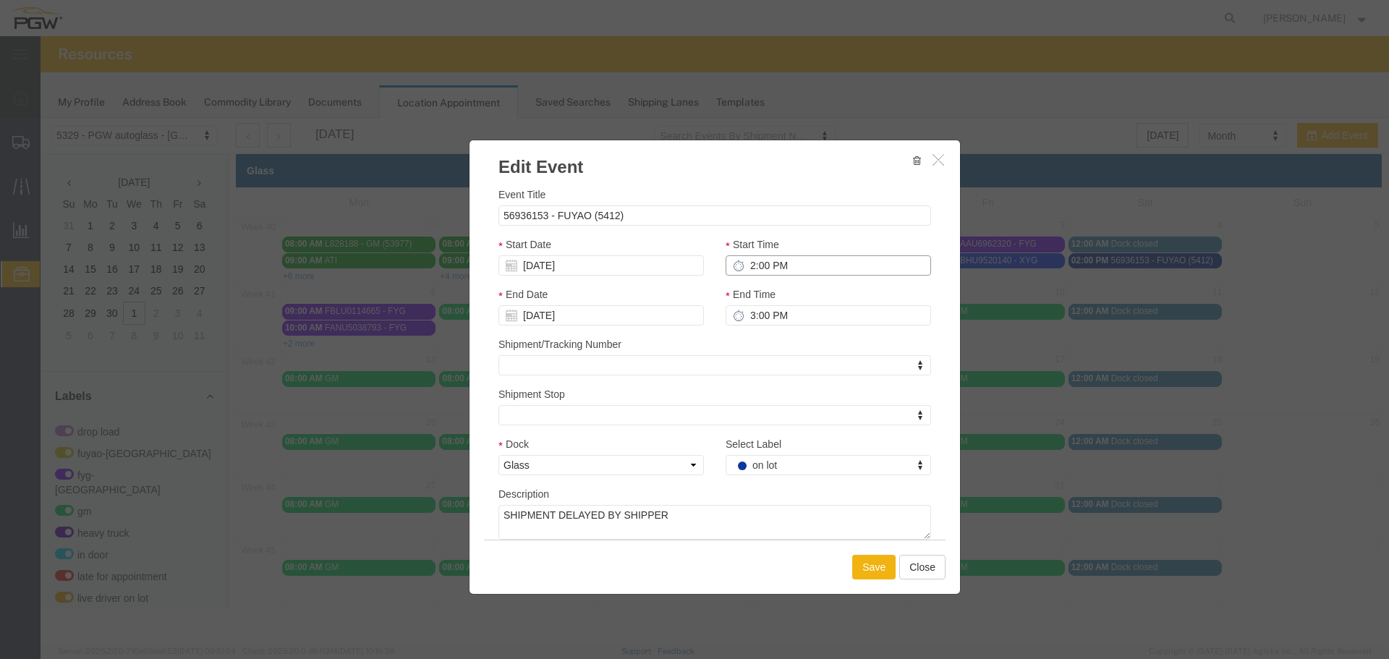
click at [740, 268] on input "2:00 PM" at bounding box center [828, 265] width 205 height 20
type input "3:00 PM"
click at [626, 268] on input "[DATE]" at bounding box center [600, 265] width 205 height 20
click at [579, 335] on td "1" at bounding box center [575, 334] width 22 height 22
click at [857, 552] on div "Save Close" at bounding box center [715, 567] width 462 height 54
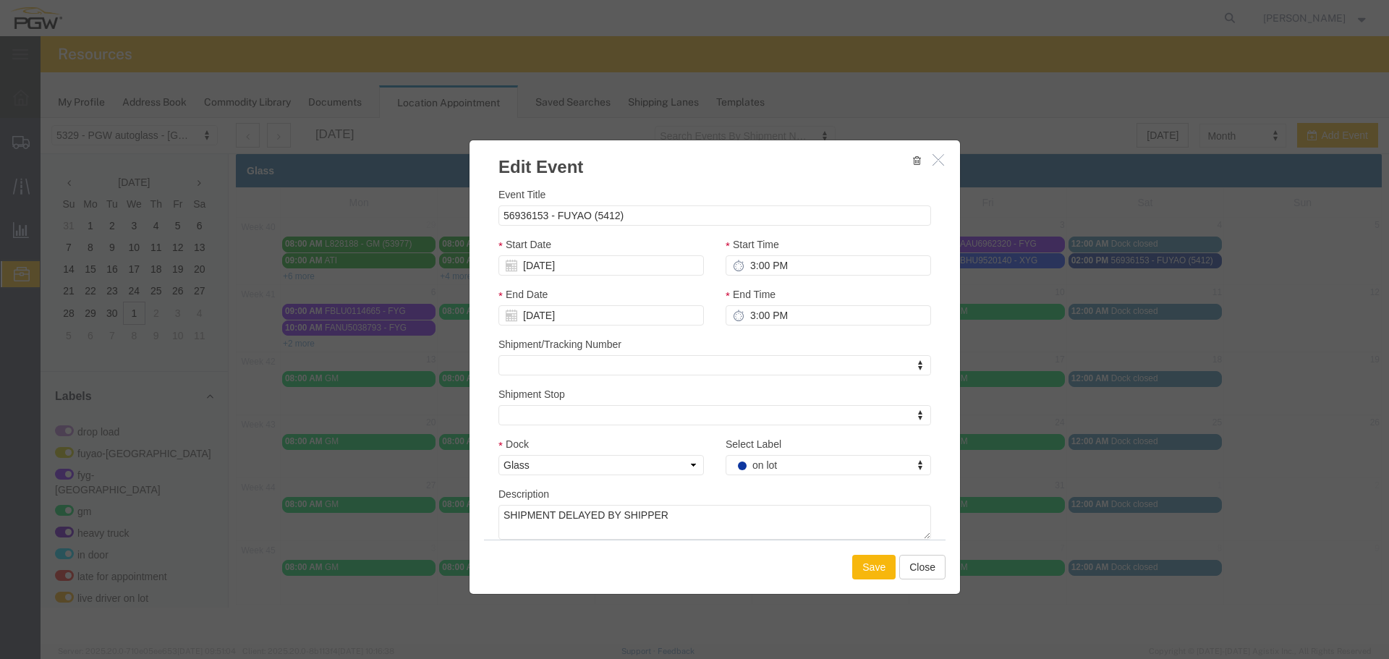
click at [858, 561] on button "Save" at bounding box center [873, 567] width 43 height 25
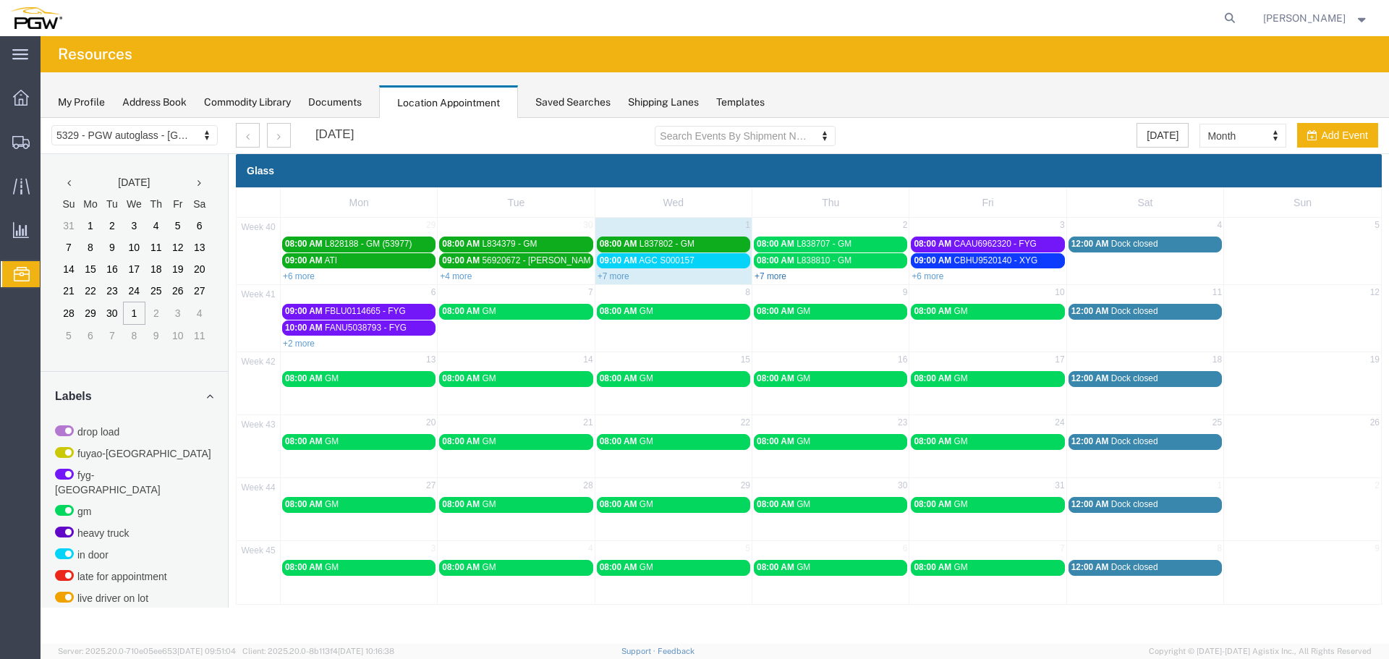
click at [770, 275] on link "+7 more" at bounding box center [770, 276] width 32 height 10
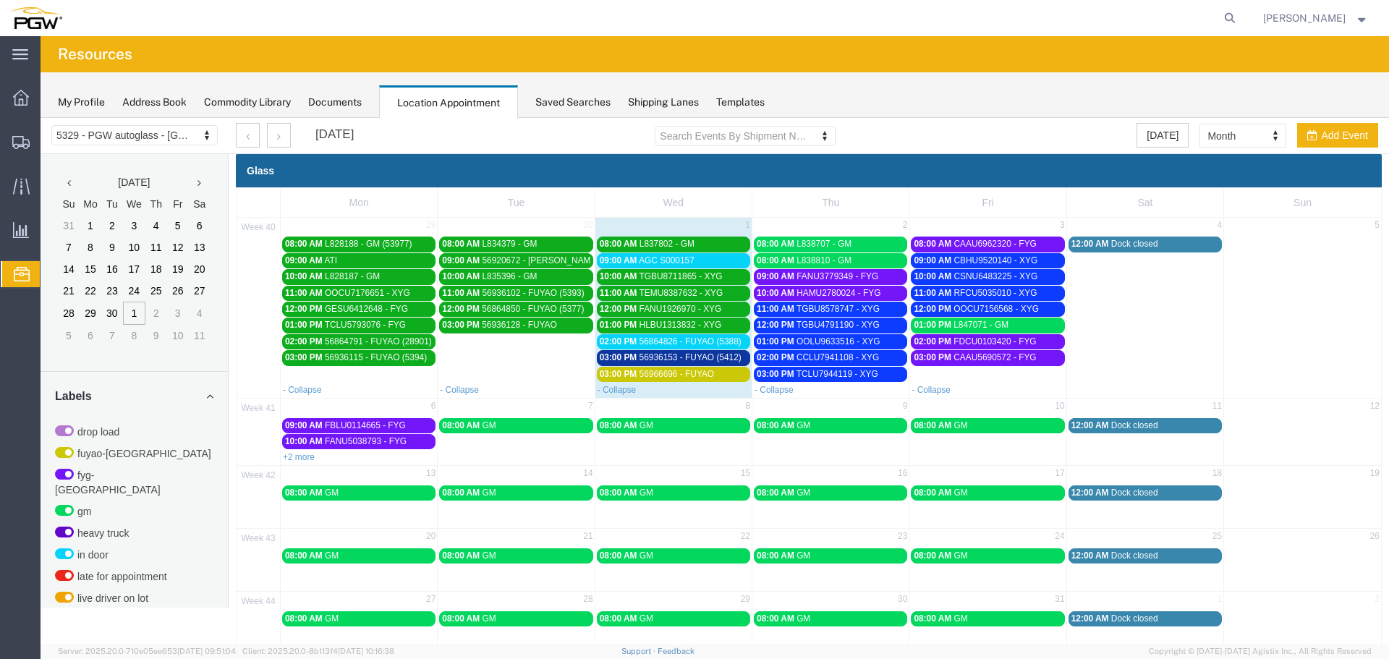
click at [703, 356] on span "56936153 - FUYAO (5412)" at bounding box center [690, 357] width 102 height 10
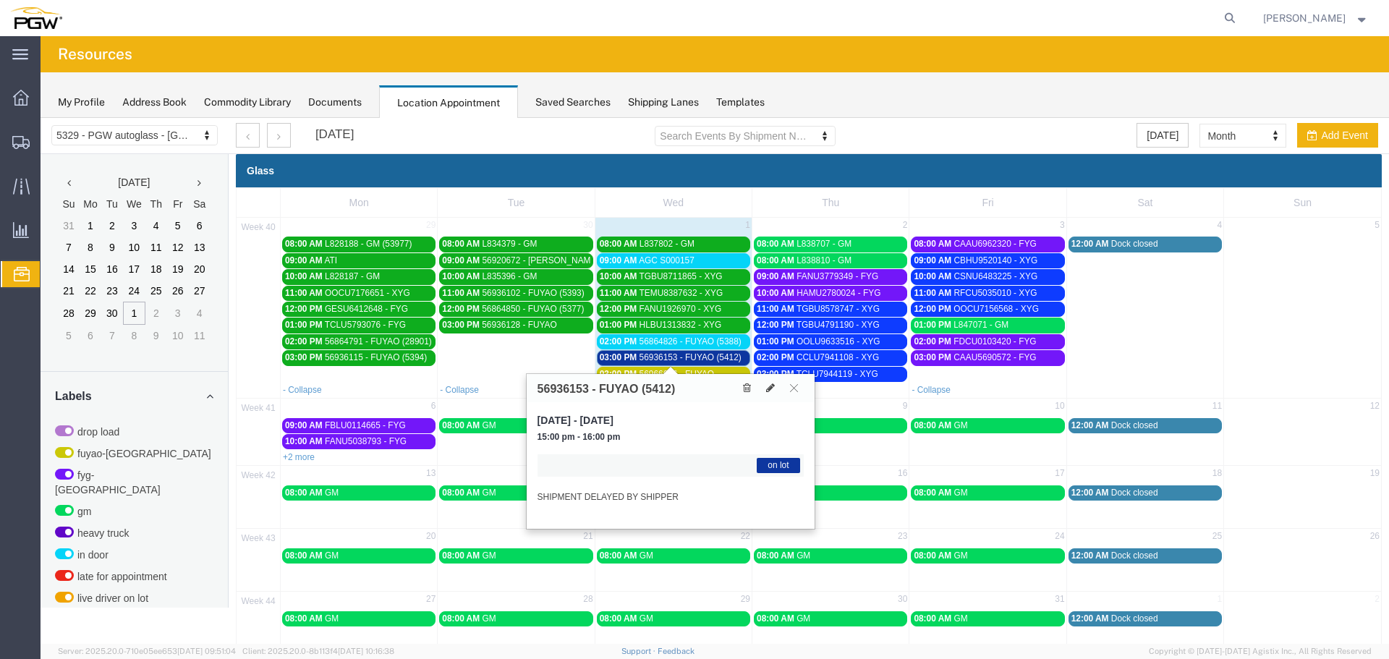
click at [691, 360] on span "56936153 - FUYAO (5412)" at bounding box center [690, 357] width 102 height 10
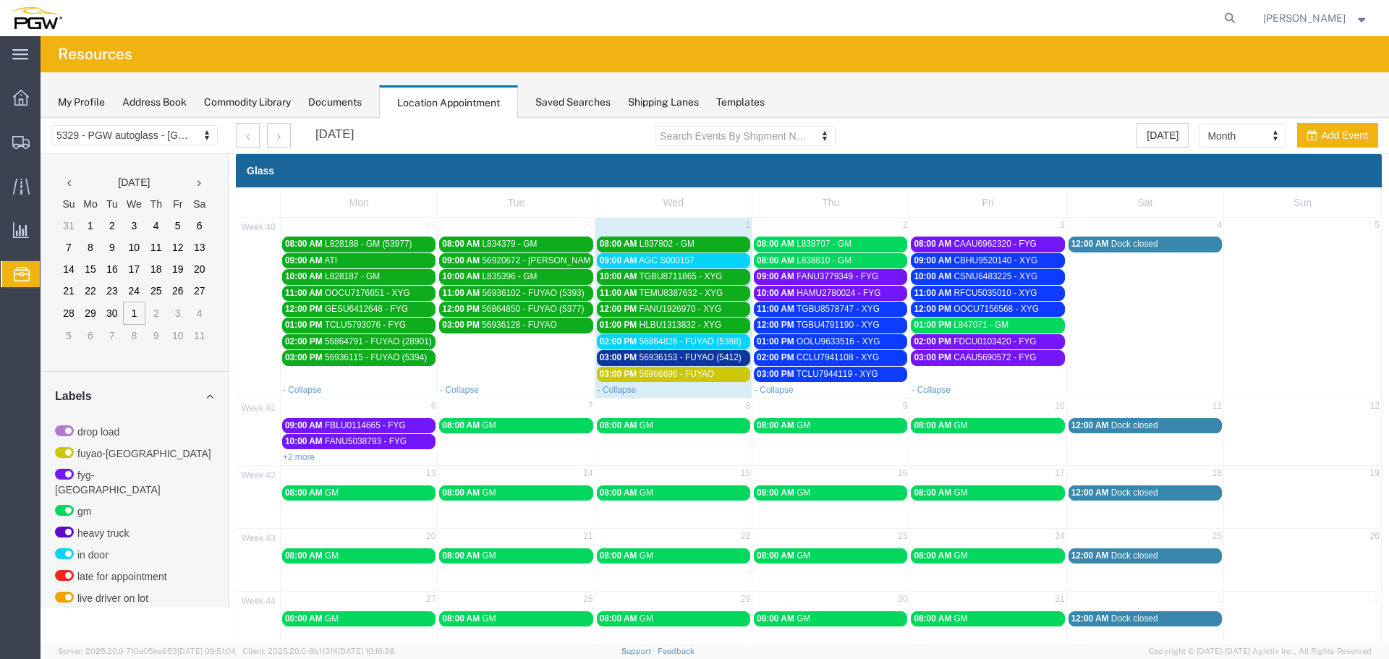
click at [692, 371] on span "56966696 - FUYAO" at bounding box center [676, 374] width 75 height 10
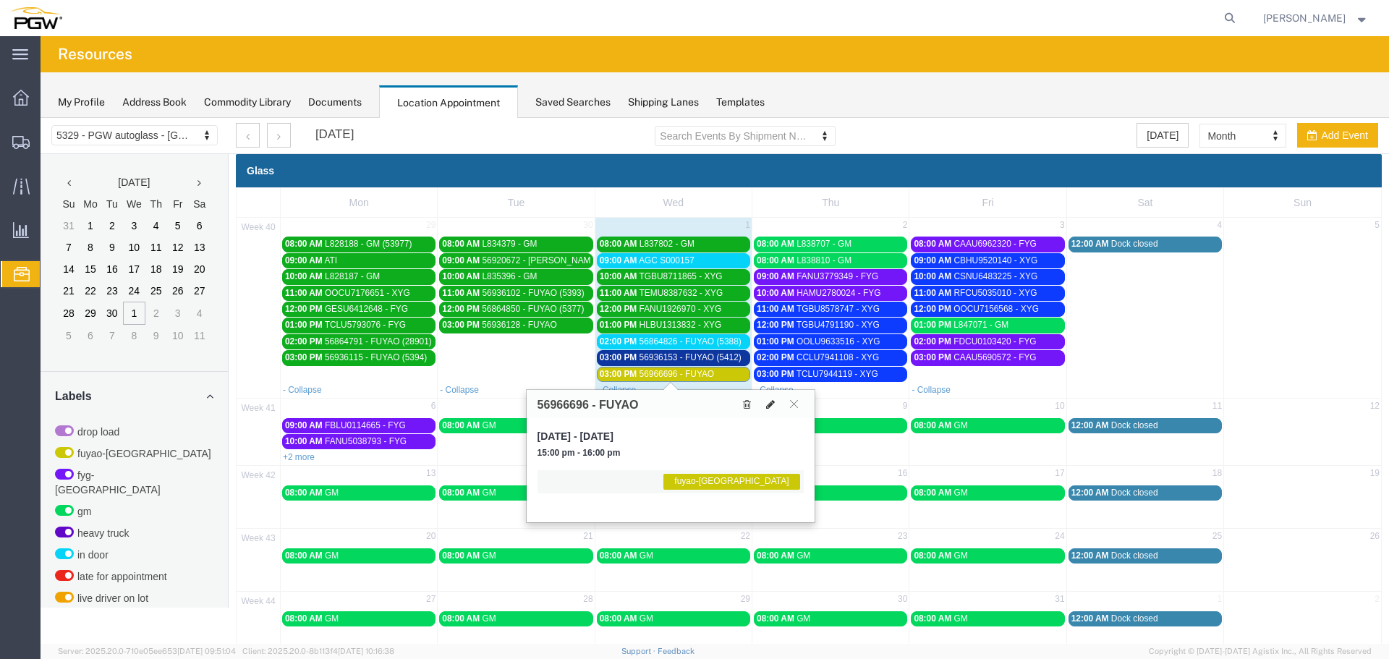
click at [767, 405] on icon at bounding box center [770, 404] width 9 height 10
select select "1"
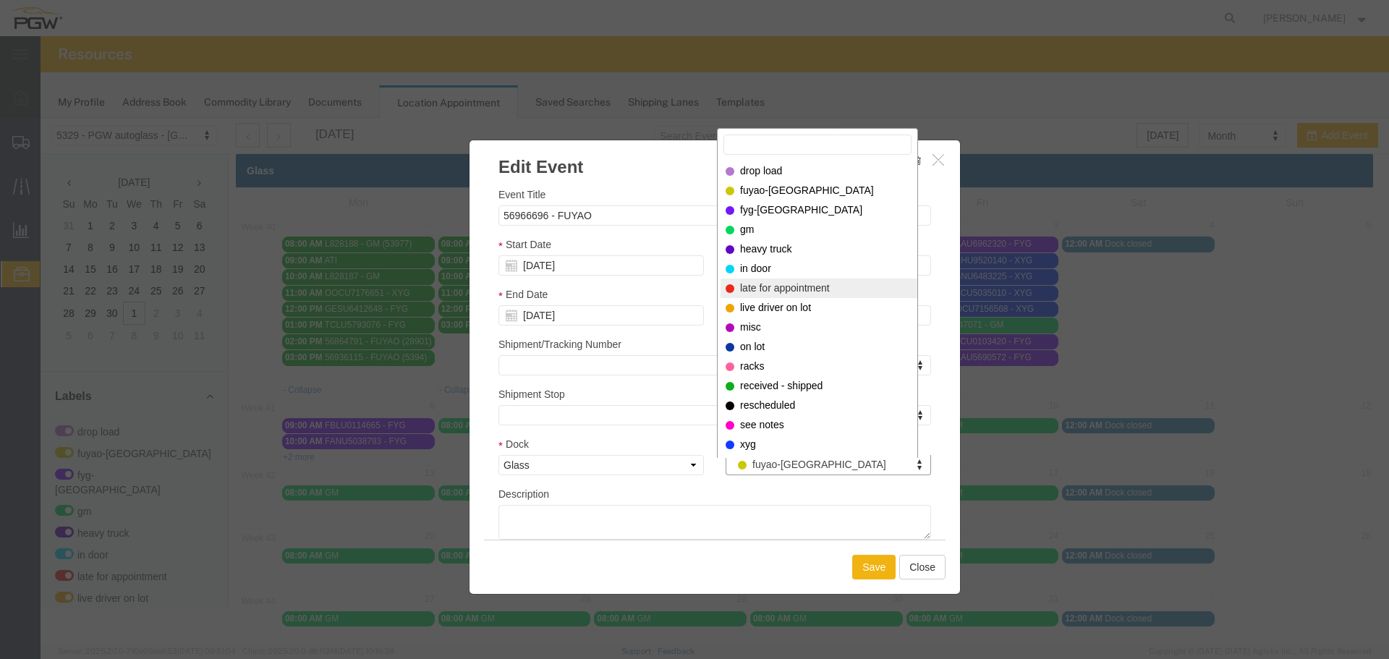
select select "260"
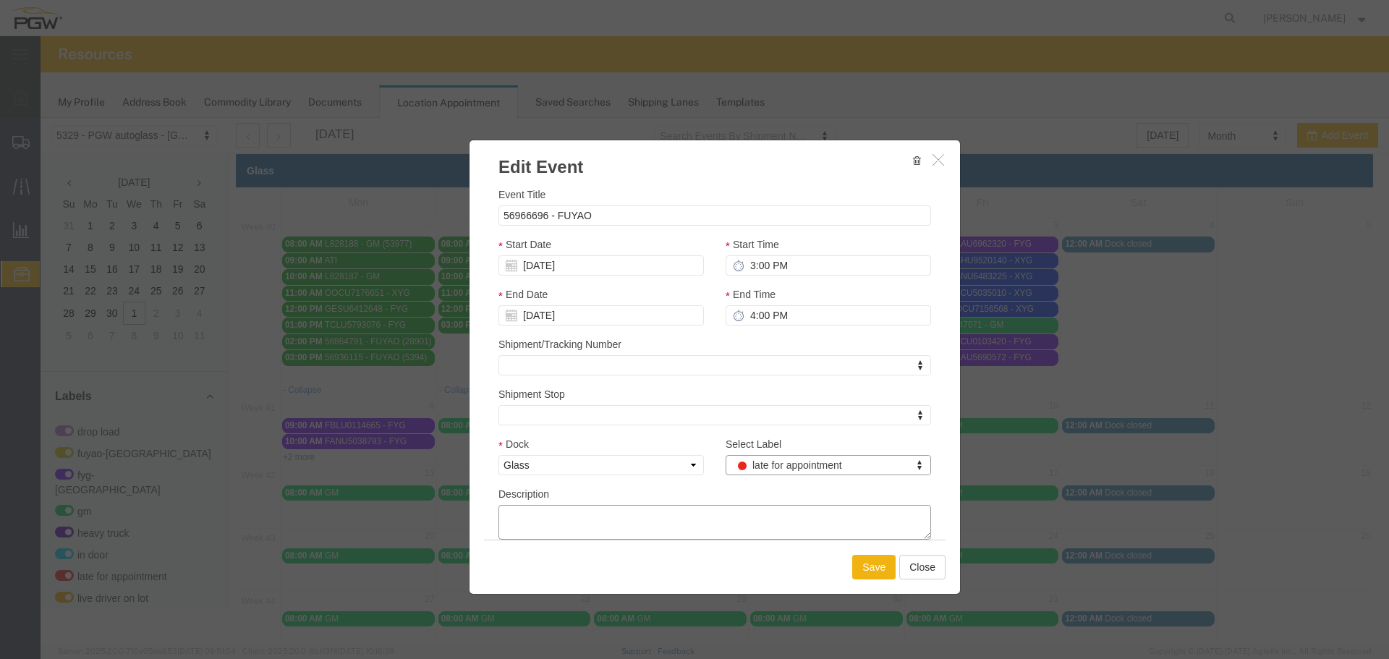
click at [712, 522] on textarea "Description" at bounding box center [714, 522] width 433 height 35
type textarea "delayed by shipper and carrier"
click at [570, 271] on input "[DATE]" at bounding box center [600, 265] width 205 height 20
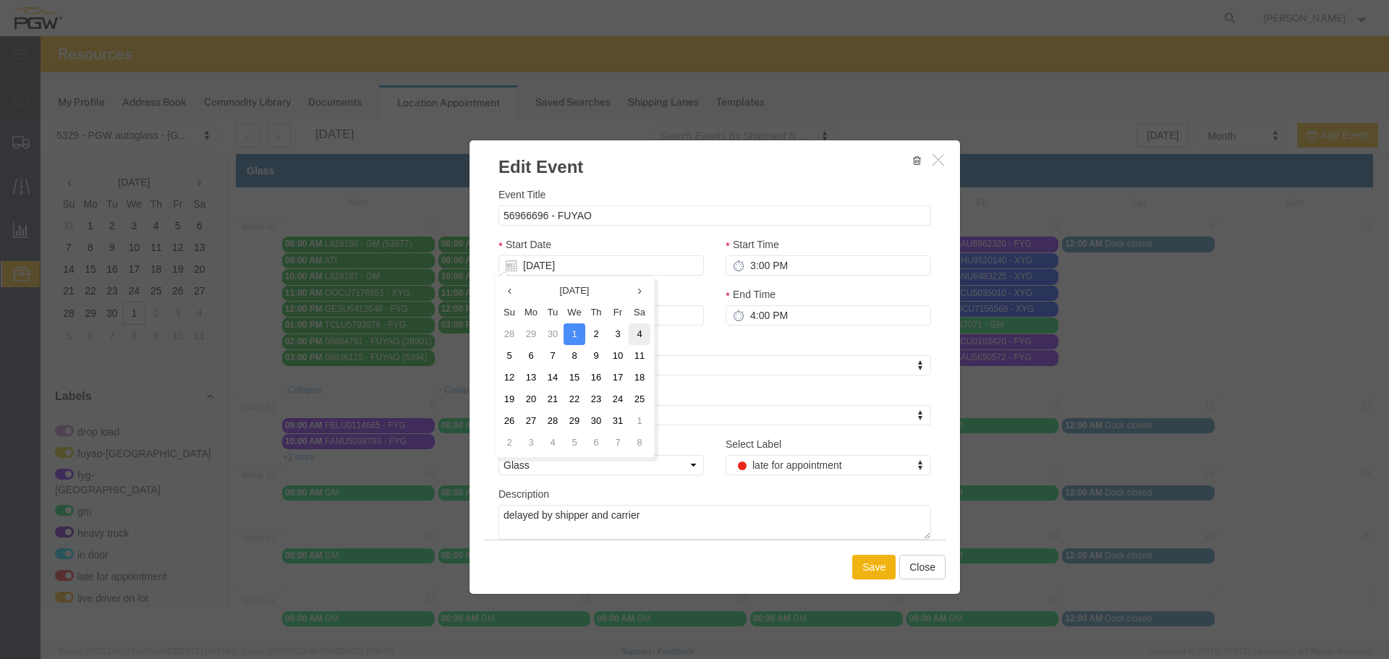
click at [631, 333] on td "4" at bounding box center [640, 334] width 22 height 22
click at [852, 561] on button "Save" at bounding box center [873, 567] width 43 height 25
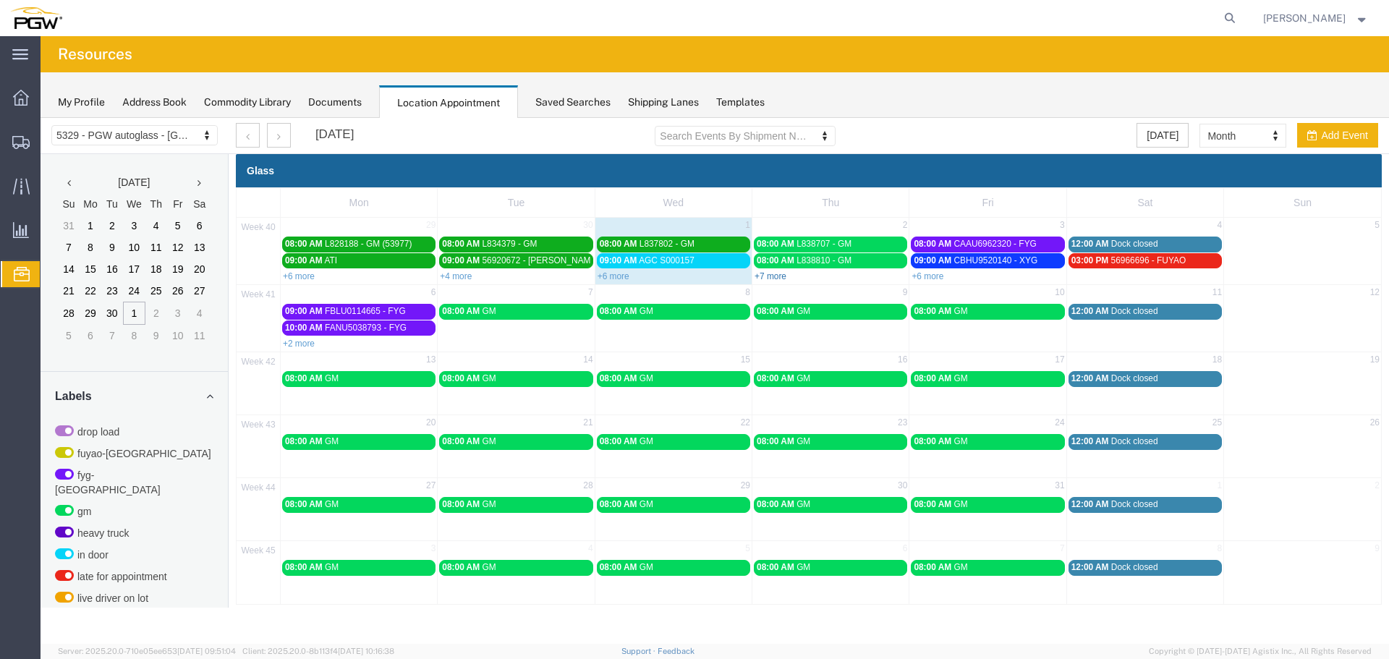
click at [779, 280] on link "+7 more" at bounding box center [770, 276] width 32 height 10
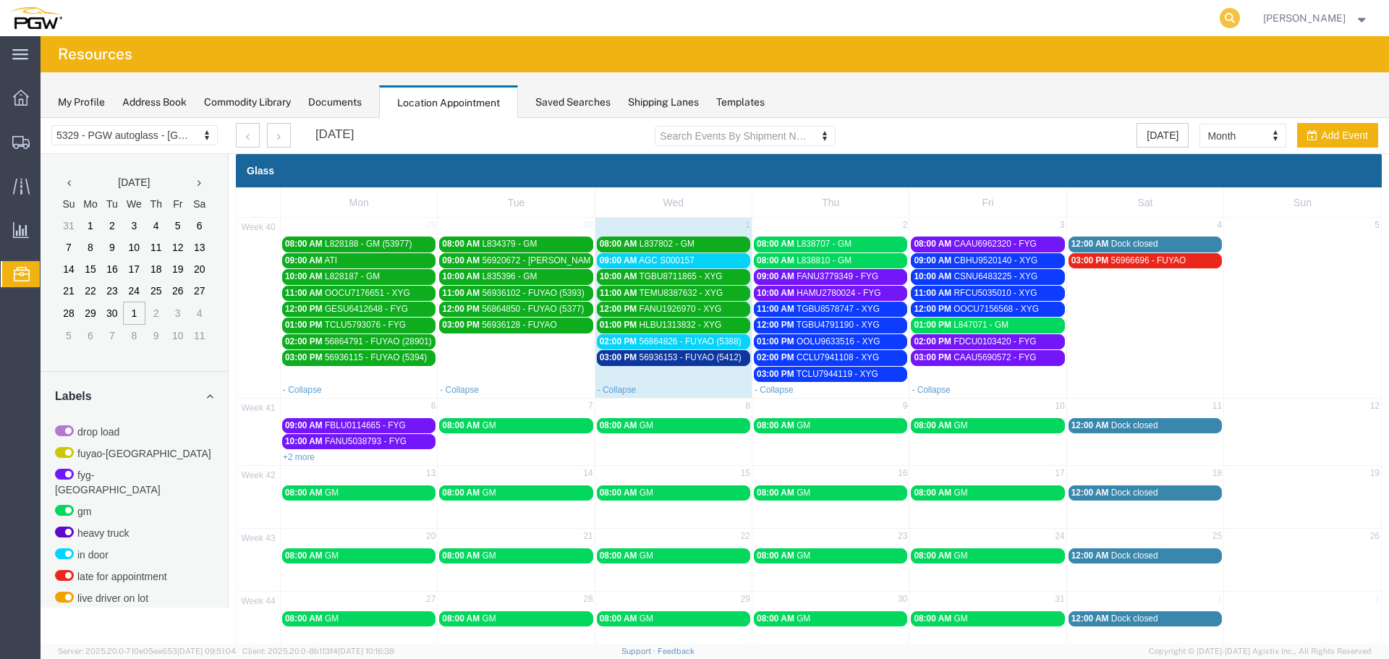
click at [1236, 25] on icon at bounding box center [1230, 18] width 20 height 20
paste input "668071"
type input "668071"
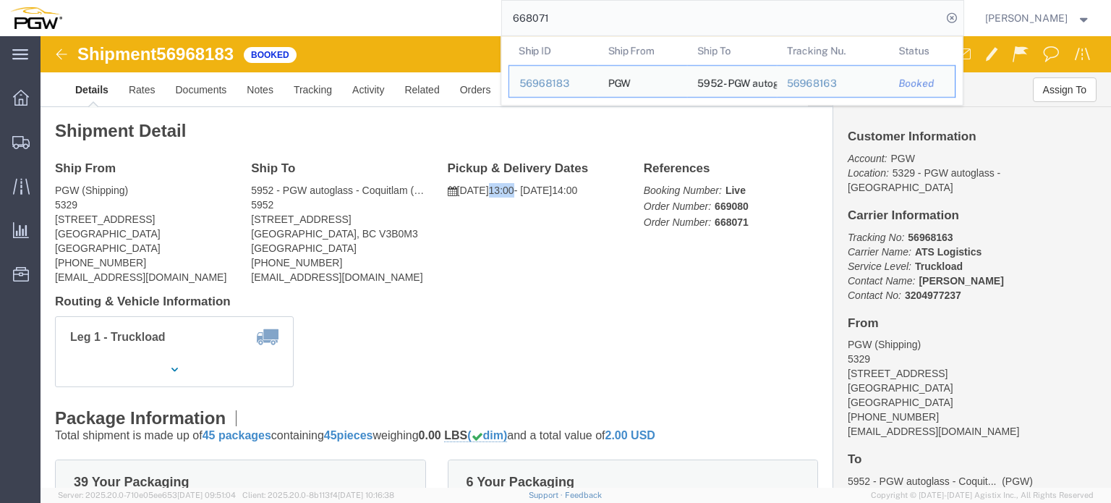
drag, startPoint x: 493, startPoint y: 152, endPoint x: 470, endPoint y: 153, distance: 23.2
click p "[DATE] 13:00 - [DATE] 14:00"
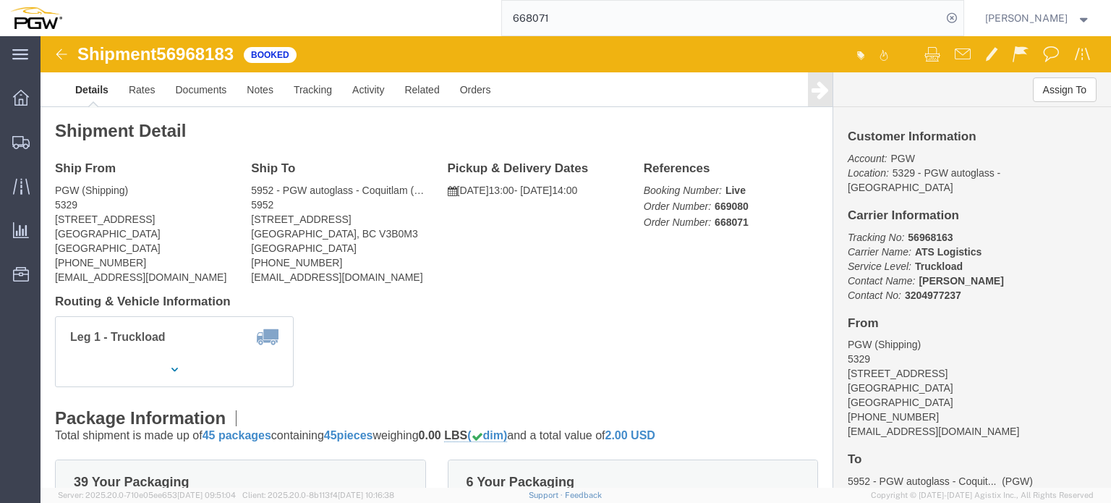
click span "56968183"
drag, startPoint x: 796, startPoint y: 197, endPoint x: 948, endPoint y: 200, distance: 151.2
click div "Customer Information Account: PGW Location: 5329 - PGW autoglass - Chillicothe …"
click at [0, 0] on span "Location Appointment" at bounding box center [0, 0] width 0 height 0
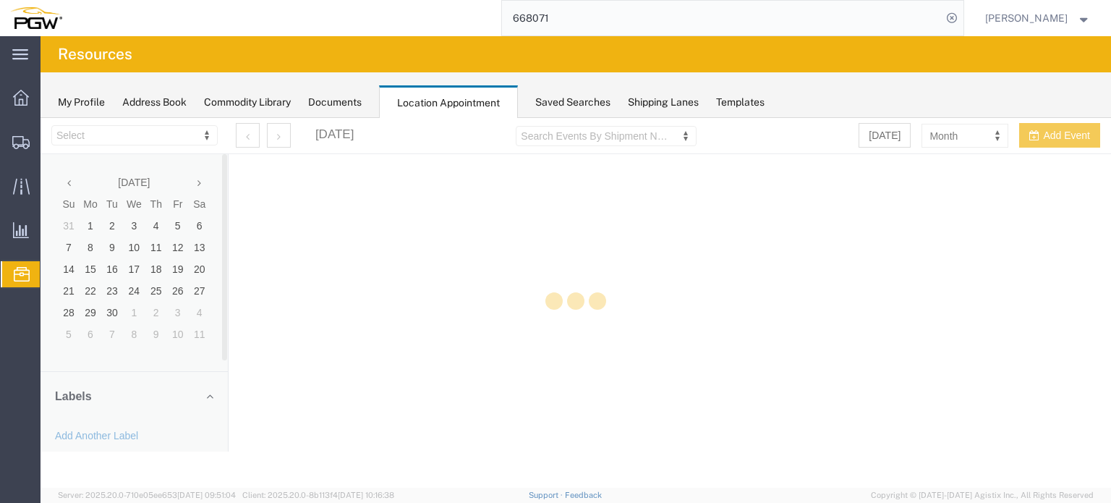
select select "28253"
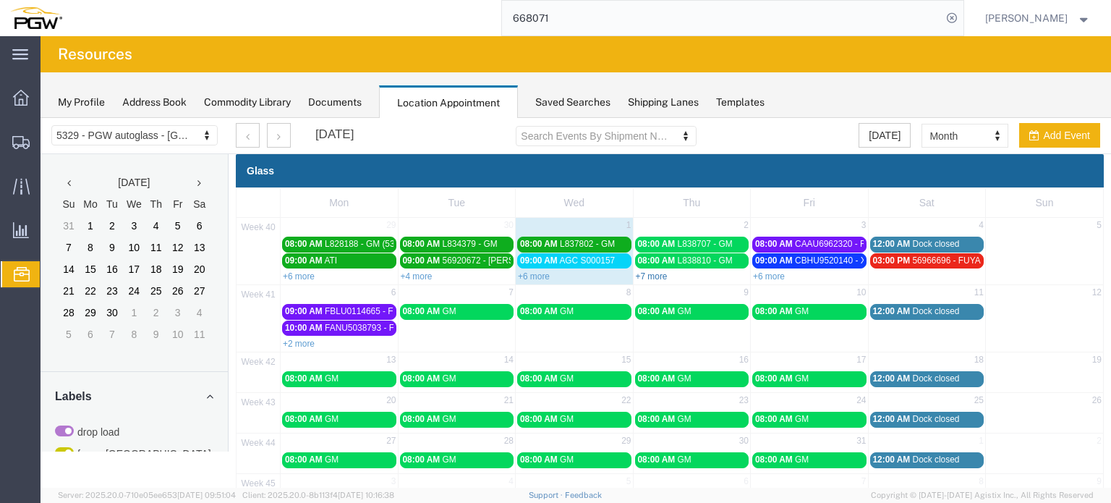
click at [644, 274] on link "+7 more" at bounding box center [652, 276] width 32 height 10
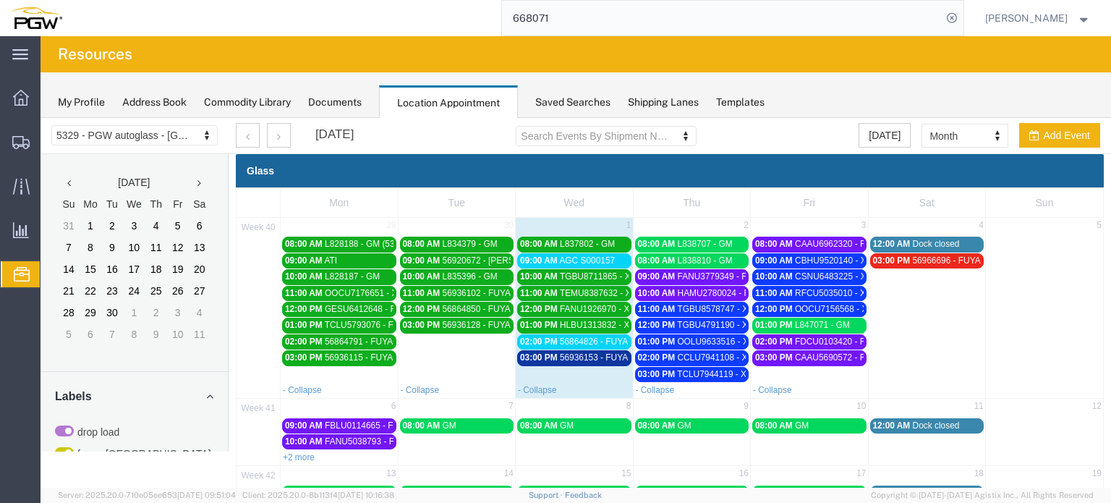
click at [611, 263] on span "AGC S000157" at bounding box center [587, 260] width 56 height 10
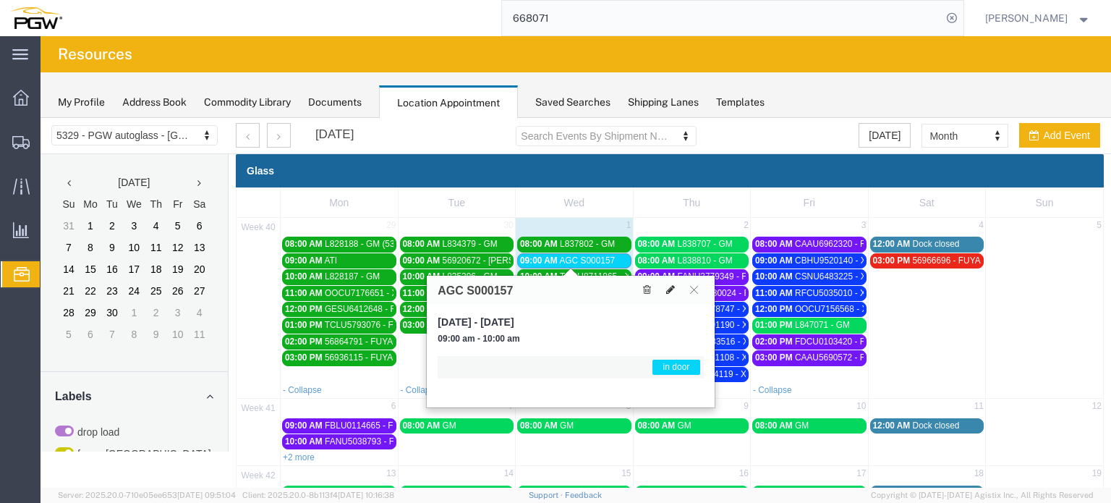
click at [669, 288] on icon at bounding box center [670, 289] width 9 height 10
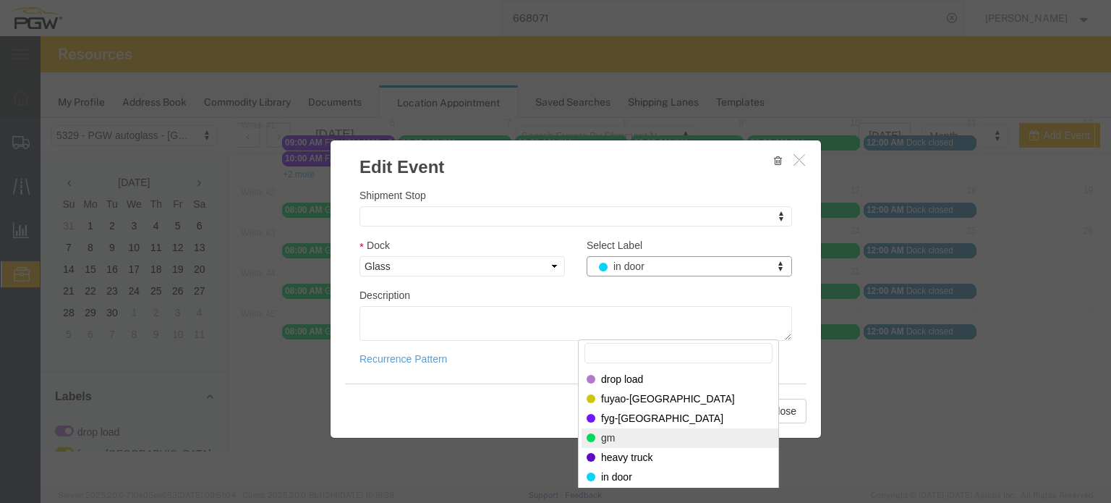
scroll to position [344, 0]
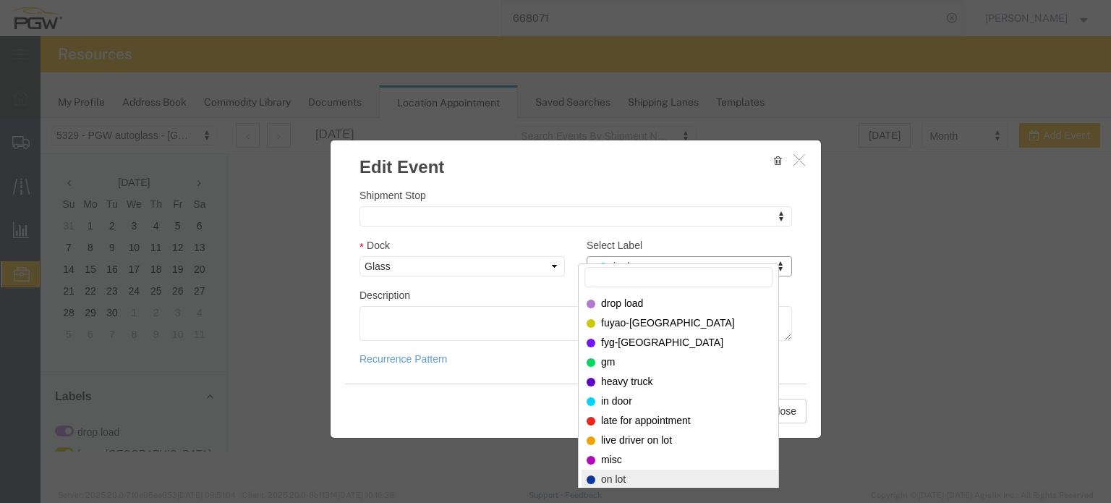
drag, startPoint x: 625, startPoint y: 375, endPoint x: 629, endPoint y: 472, distance: 96.3
select select "12922"
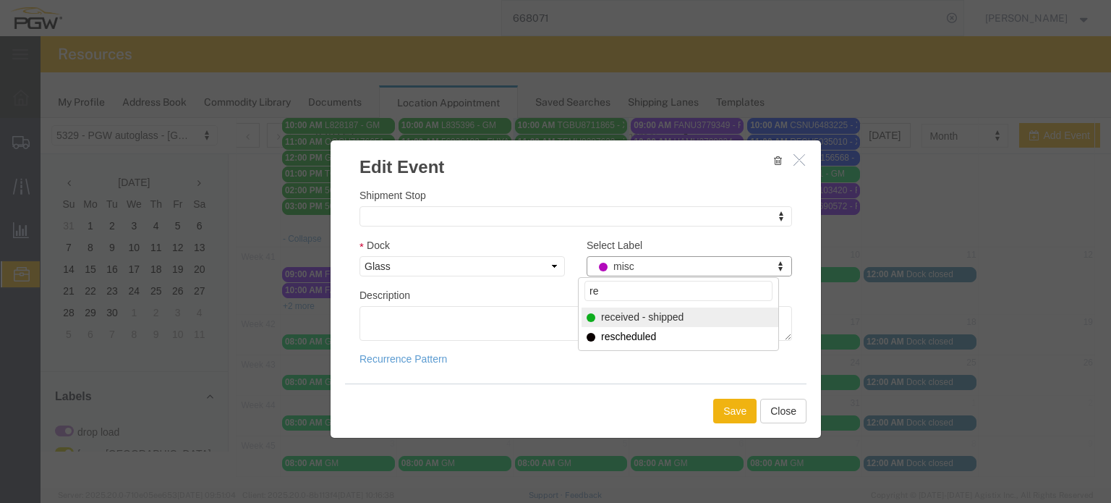
type input "re"
select select "200"
click at [720, 407] on button "Save" at bounding box center [734, 411] width 43 height 25
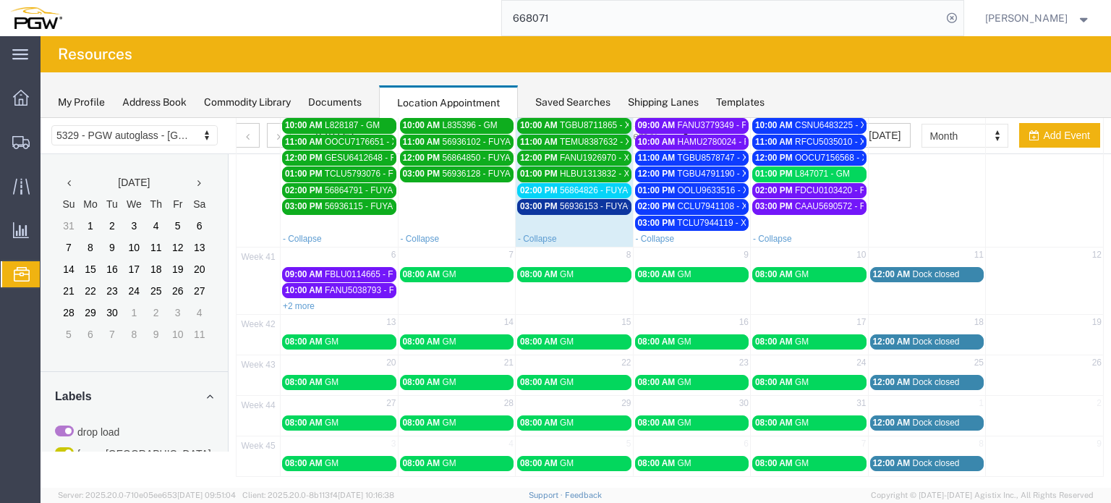
scroll to position [0, 0]
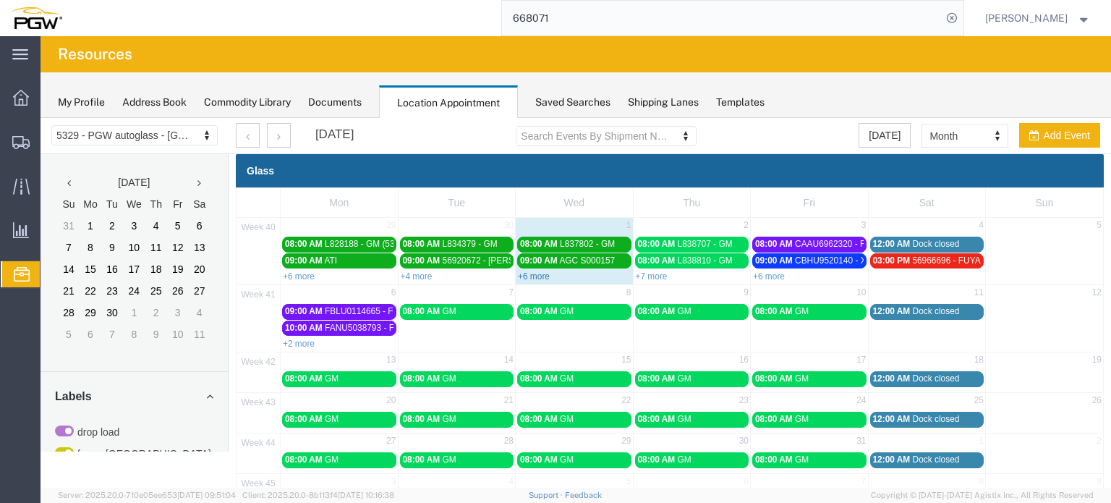
click at [535, 271] on link "+6 more" at bounding box center [534, 276] width 32 height 10
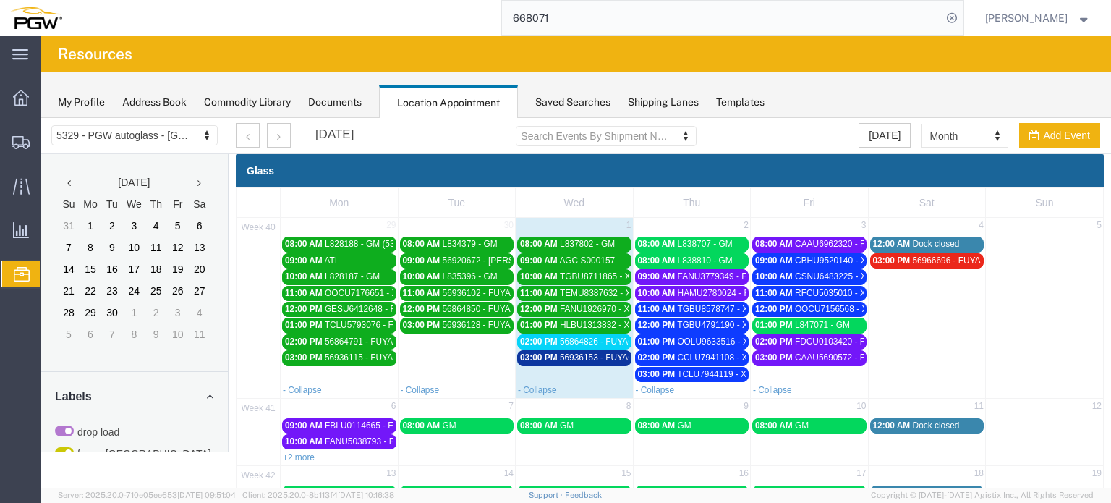
click at [564, 354] on span "56936153 - FUYAO (5412)" at bounding box center [611, 357] width 102 height 10
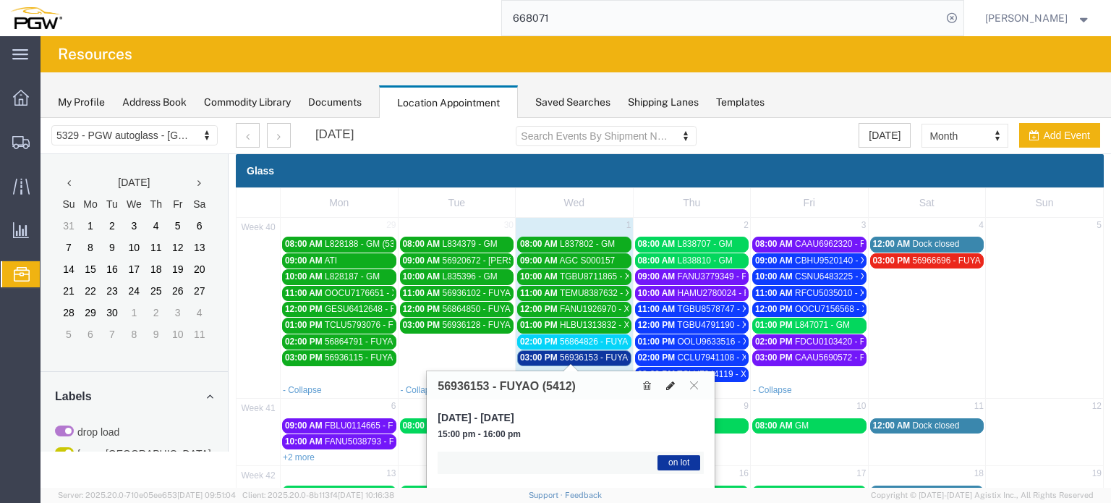
click at [671, 383] on icon at bounding box center [670, 385] width 9 height 10
select select "1"
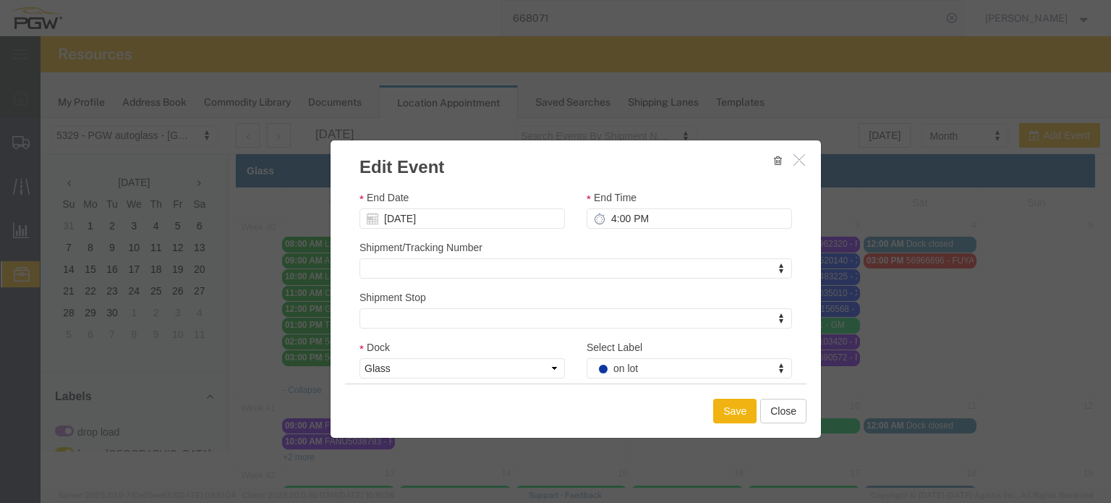
scroll to position [199, 0]
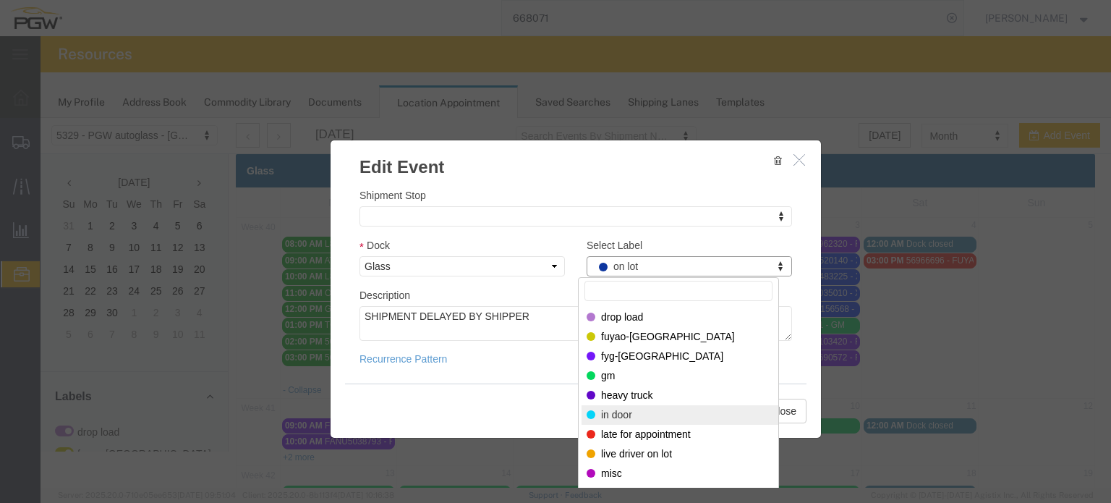
select select "220"
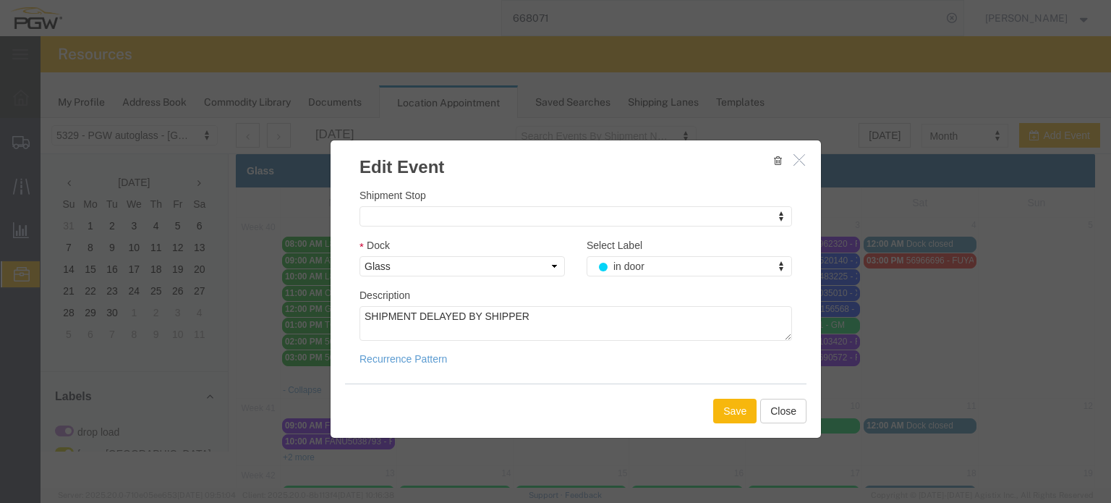
click at [716, 410] on button "Save" at bounding box center [734, 411] width 43 height 25
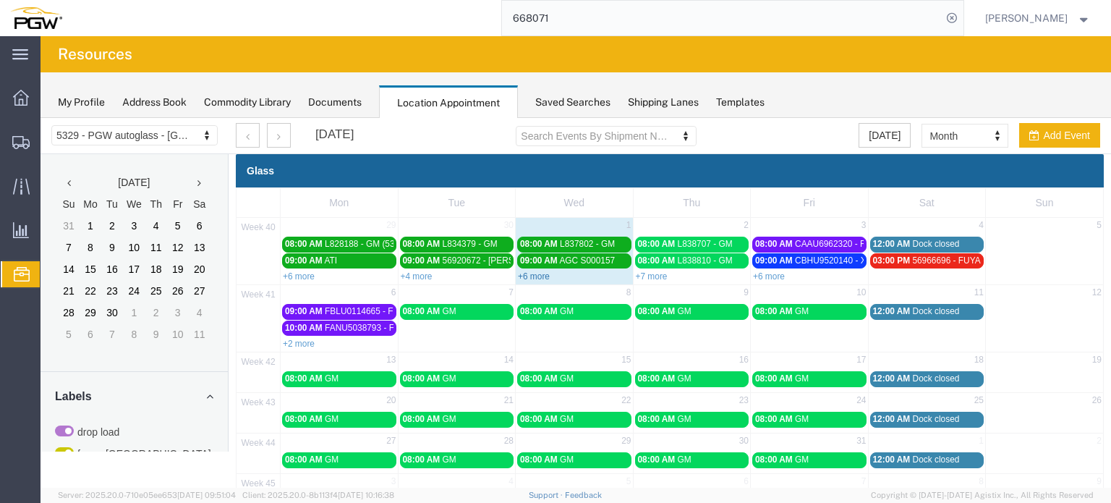
click at [537, 274] on link "+6 more" at bounding box center [534, 276] width 32 height 10
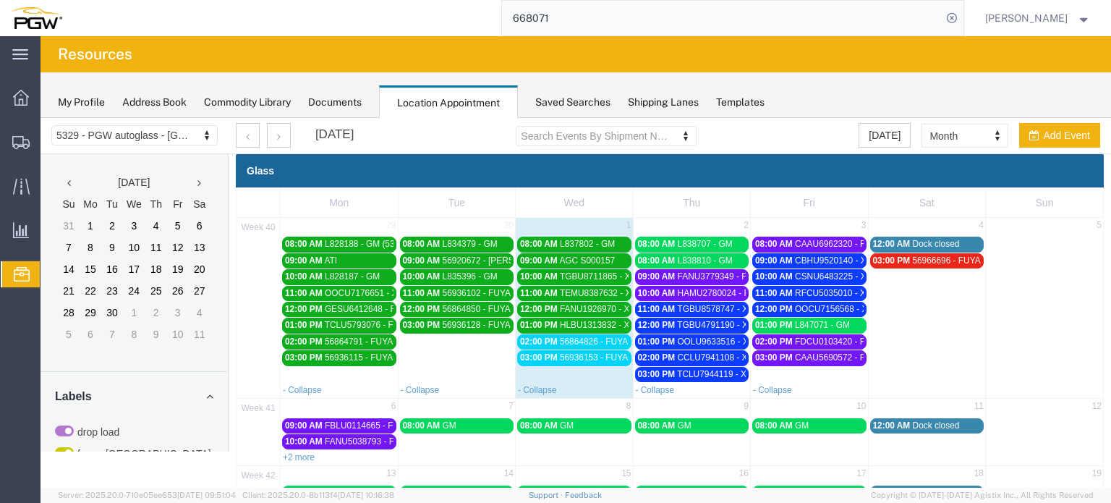
click at [359, 407] on td "6" at bounding box center [340, 408] width 118 height 18
select select "1"
select select
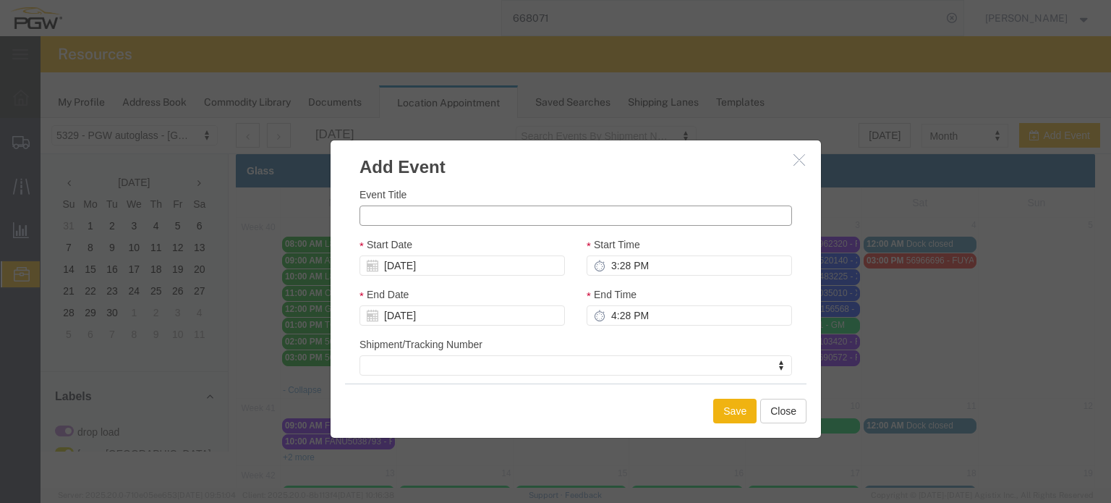
click at [399, 213] on input "Event Title" at bounding box center [576, 215] width 433 height 20
paste input "L845908"
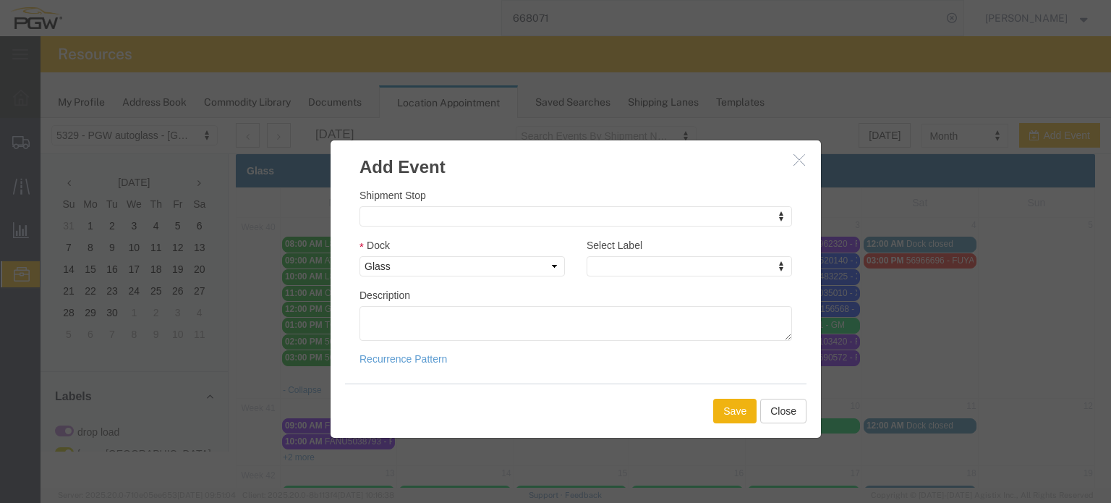
type input "L845908 - GM"
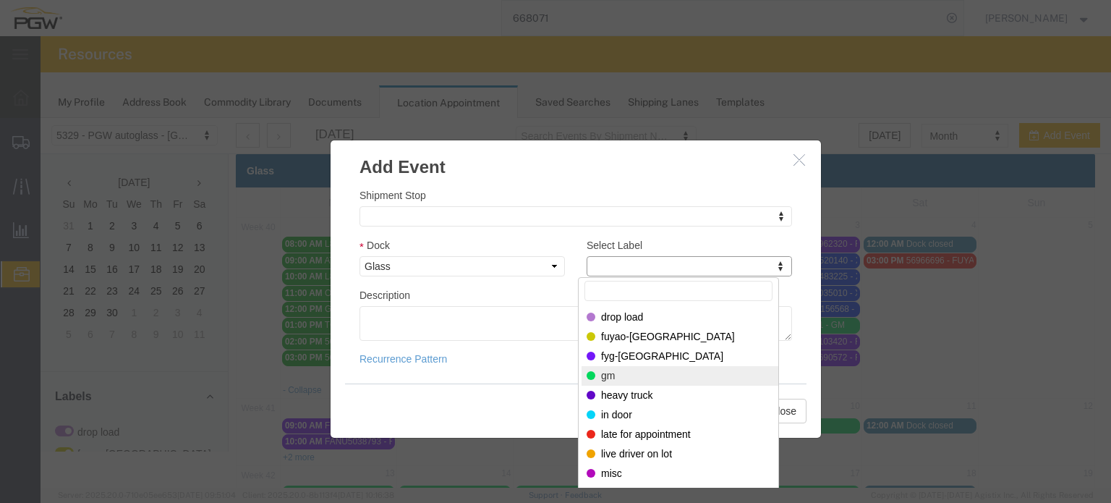
select select "340"
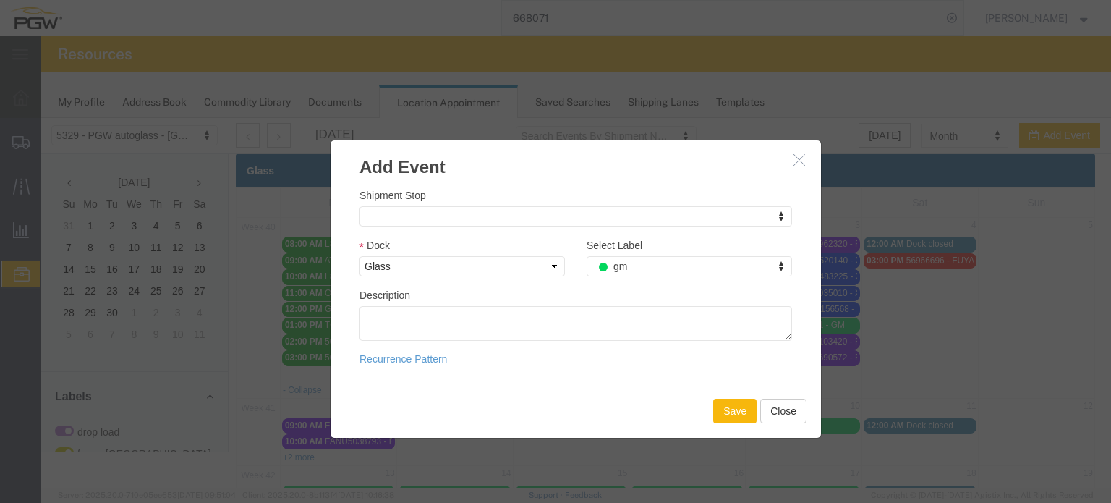
click at [726, 413] on button "Save" at bounding box center [734, 411] width 43 height 25
